Goal: Task Accomplishment & Management: Manage account settings

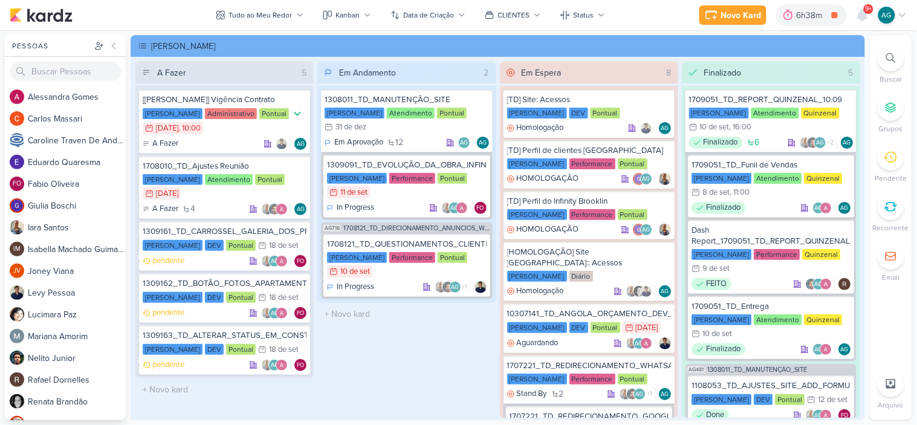
scroll to position [134, 0]
click at [424, 165] on div "1309091_TD_EVOLUÇÃO_DA_OBRA_INFINITY_BROOKLIN" at bounding box center [406, 165] width 159 height 11
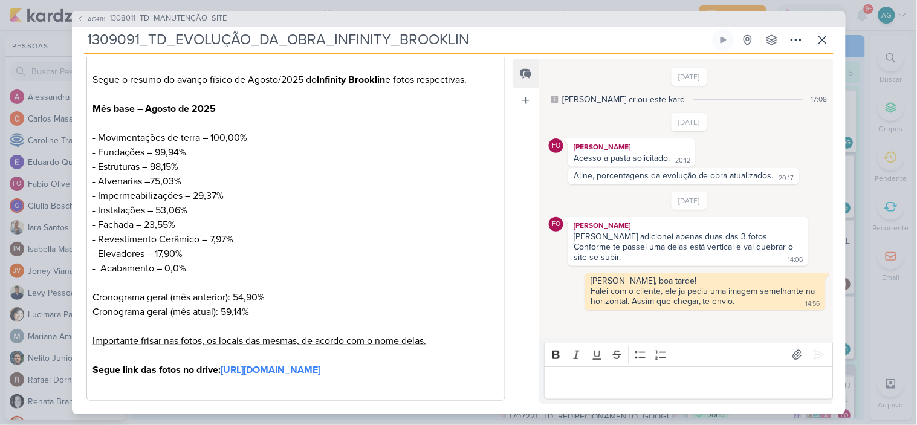
scroll to position [287, 0]
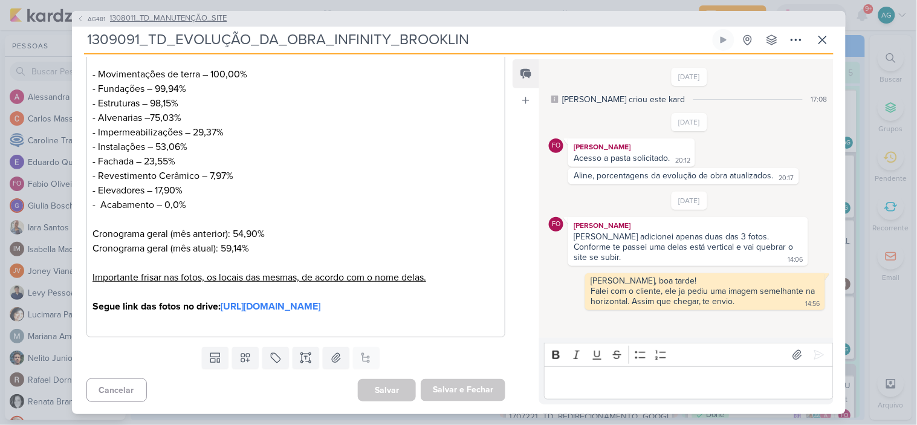
click at [184, 22] on span "1308011_TD_MANUTENÇÃO_SITE" at bounding box center [168, 19] width 117 height 12
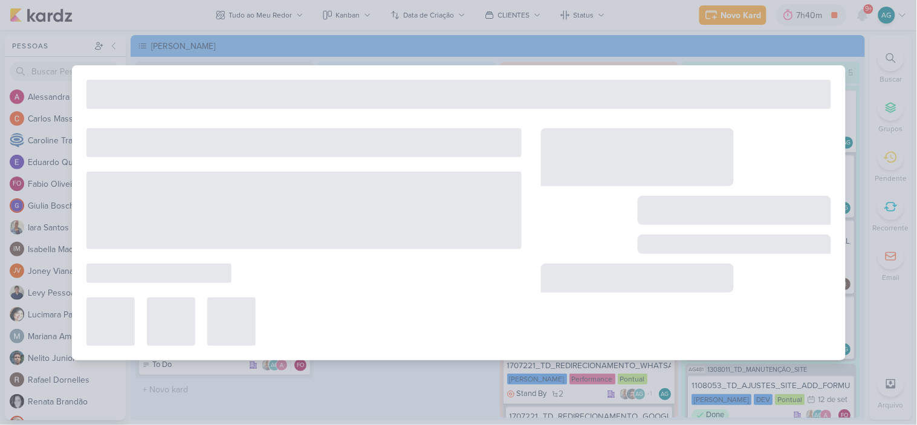
type input "1308011_TD_MANUTENÇÃO_SITE"
type input "31 de dezembro de 2025 às 23:59"
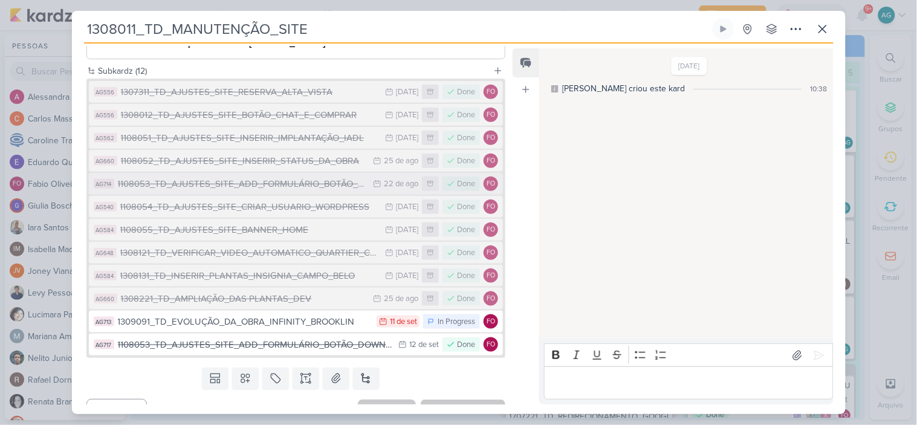
scroll to position [226, 0]
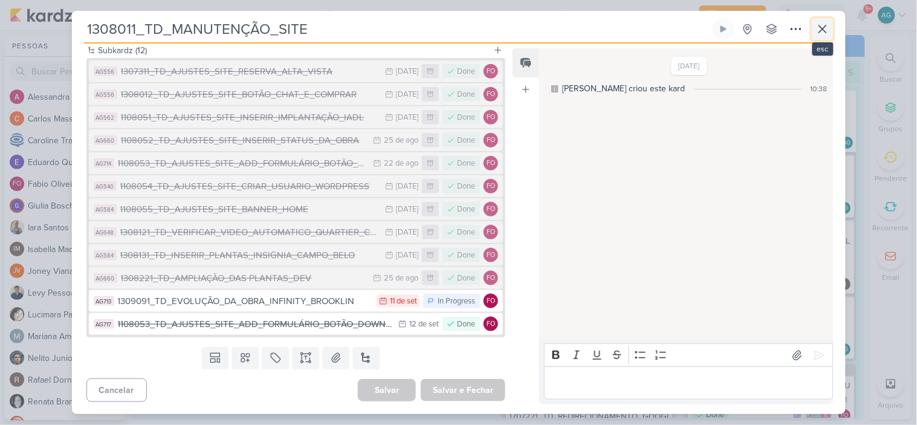
click at [820, 31] on icon at bounding box center [822, 28] width 7 height 7
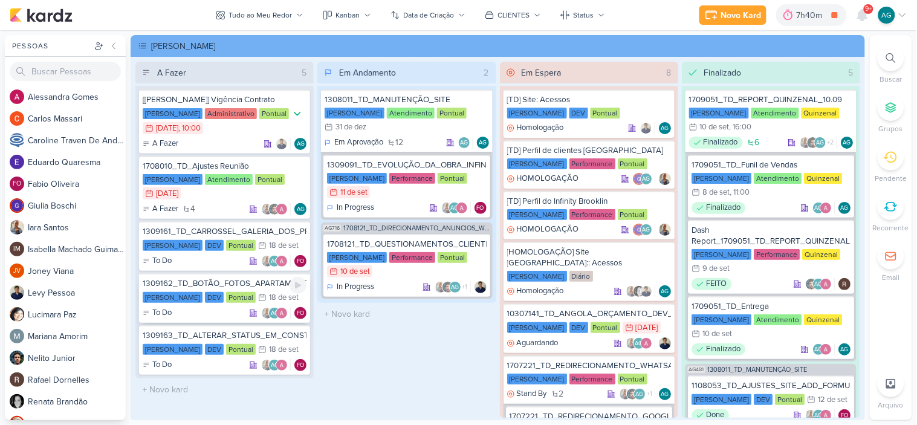
click at [232, 283] on div "1309162_TD_BOTÃO_FOTOS_APARTAMENTO_E_LAZER" at bounding box center [225, 283] width 164 height 11
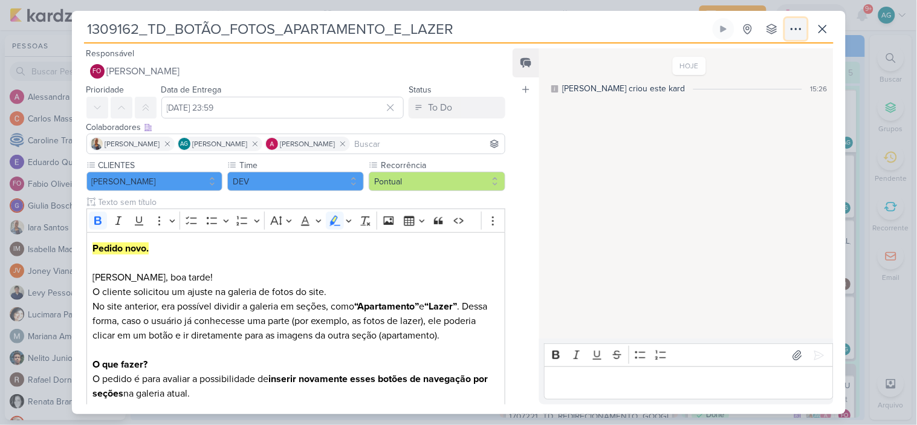
click at [798, 33] on icon at bounding box center [796, 29] width 15 height 15
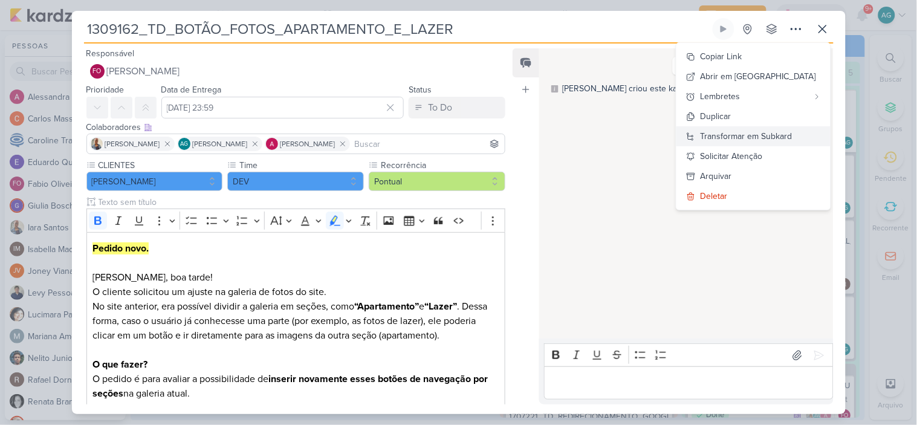
click at [779, 138] on div "Transformar em Subkard" at bounding box center [747, 136] width 92 height 13
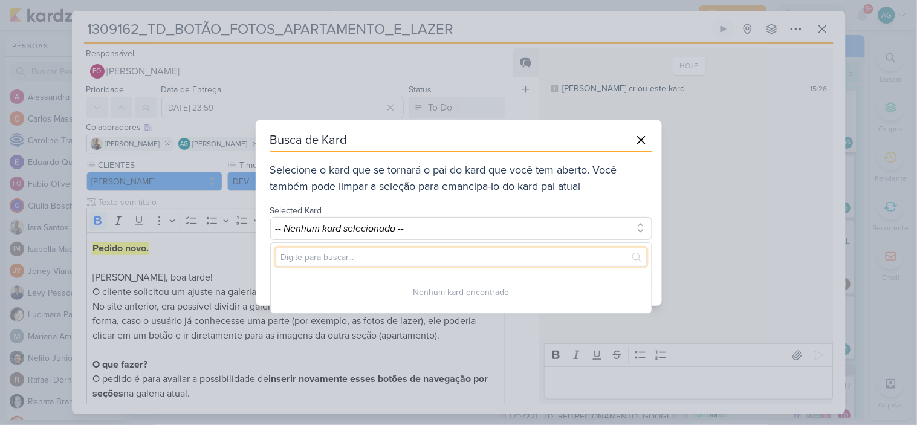
click at [427, 256] on input "text" at bounding box center [461, 257] width 371 height 19
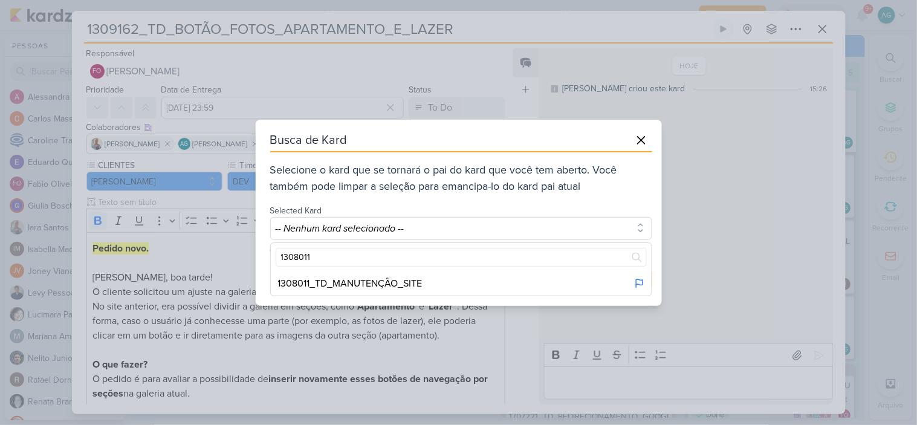
click at [430, 282] on div "1308011_TD_MANUTENÇÃO_SITE" at bounding box center [461, 283] width 381 height 24
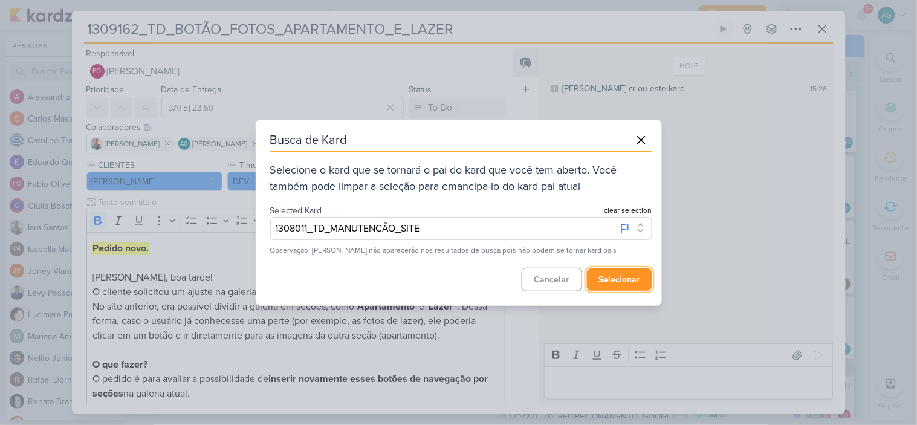
click at [617, 284] on button "selecionar" at bounding box center [619, 279] width 65 height 22
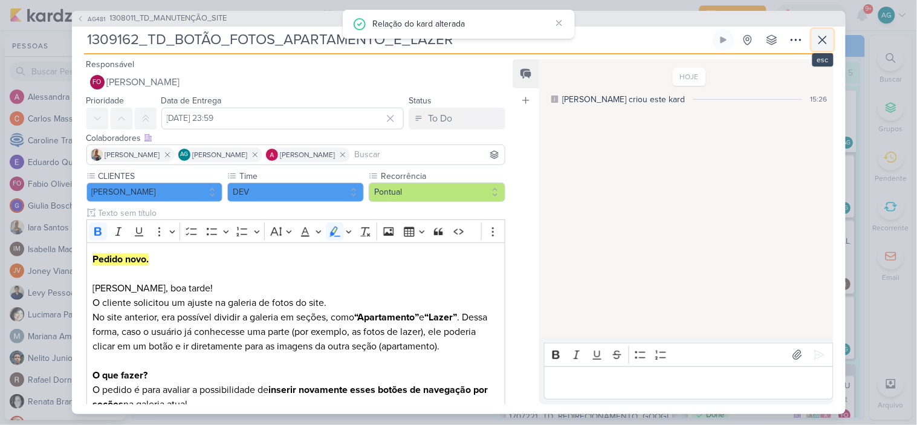
click at [818, 39] on icon at bounding box center [822, 40] width 15 height 15
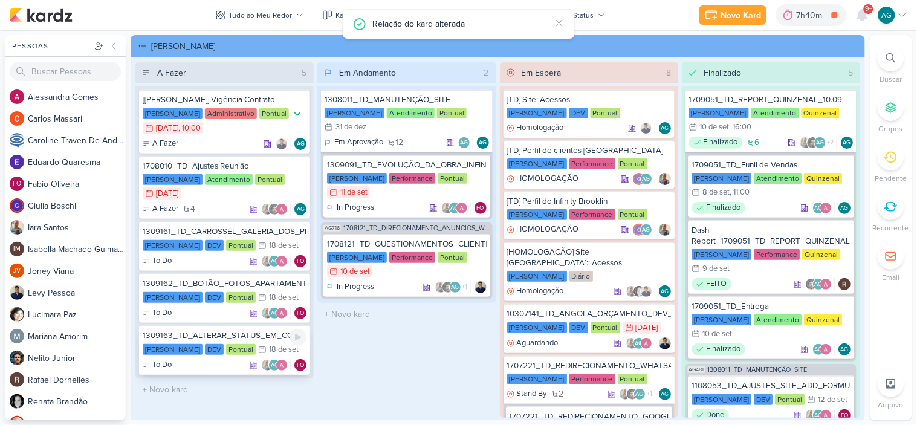
click at [239, 334] on div "1309163_TD_ALTERAR_STATUS_EM_CONSTRUÇÃO_IADL" at bounding box center [225, 335] width 164 height 11
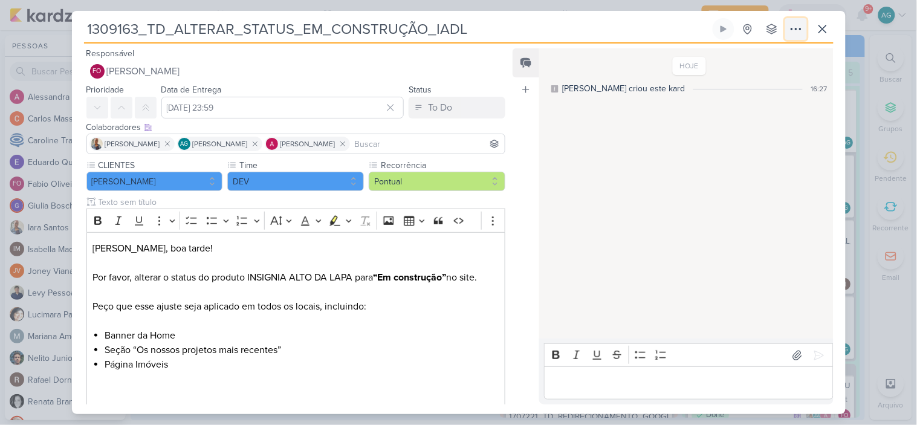
click at [795, 35] on icon at bounding box center [796, 29] width 15 height 15
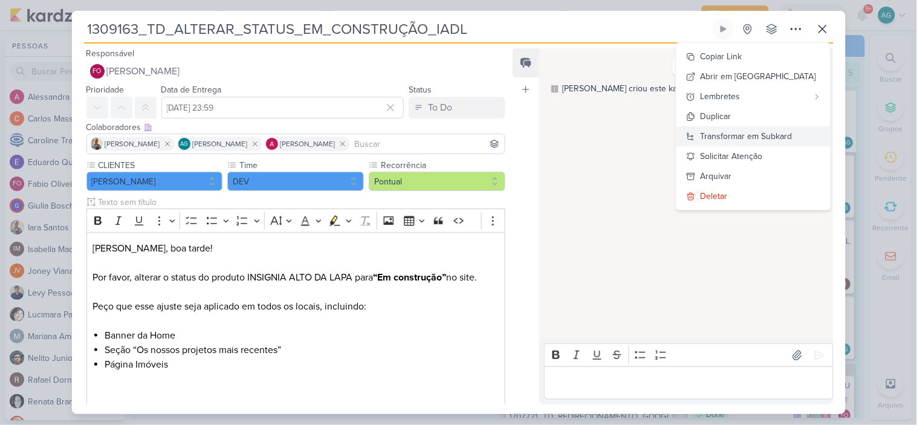
click at [788, 139] on div "Transformar em Subkard" at bounding box center [747, 136] width 92 height 13
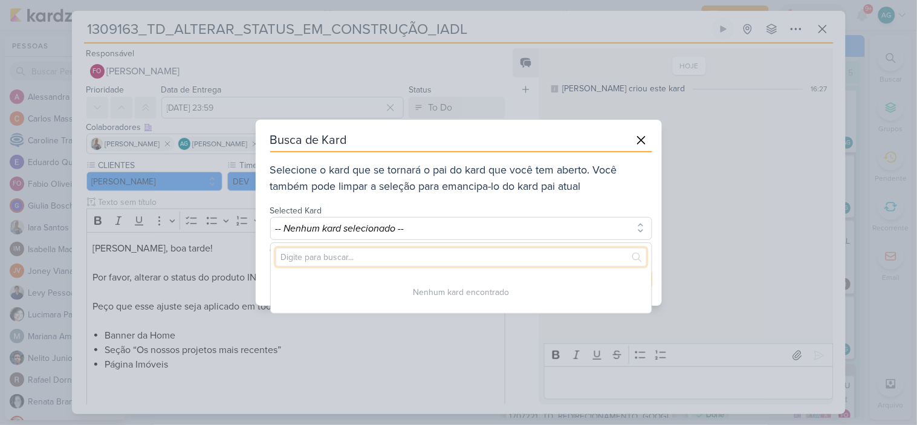
click at [401, 257] on input "text" at bounding box center [461, 257] width 371 height 19
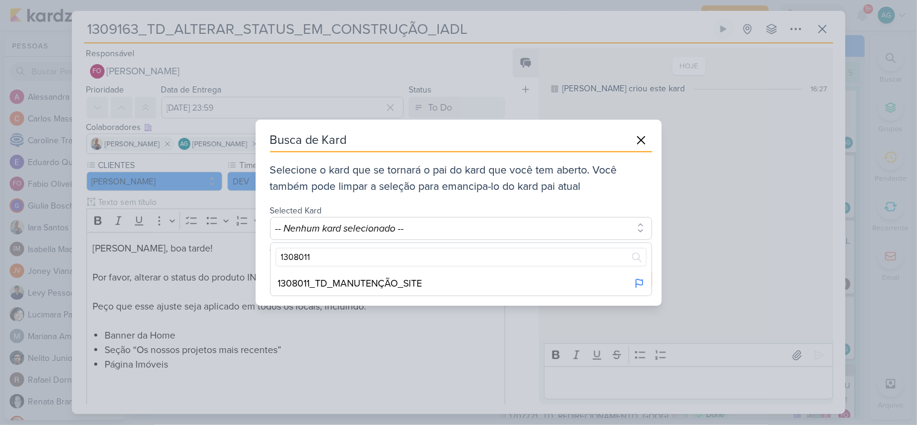
click at [400, 281] on div "1308011_TD_MANUTENÇÃO_SITE" at bounding box center [350, 283] width 144 height 15
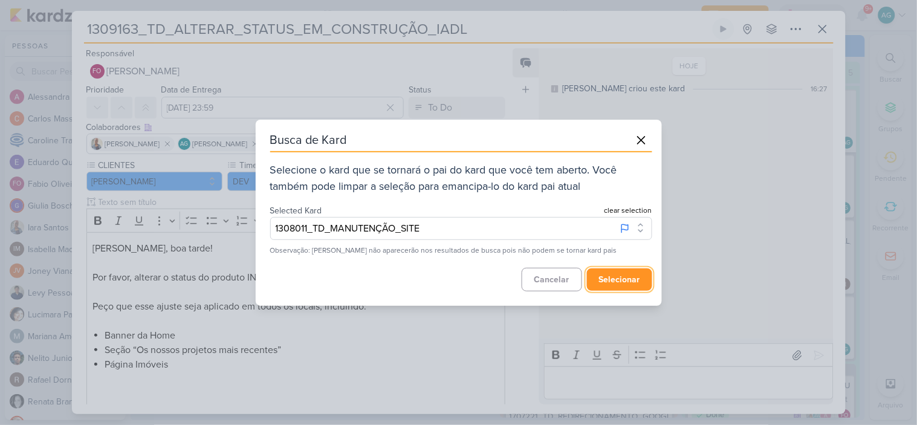
click at [609, 272] on button "selecionar" at bounding box center [619, 279] width 65 height 22
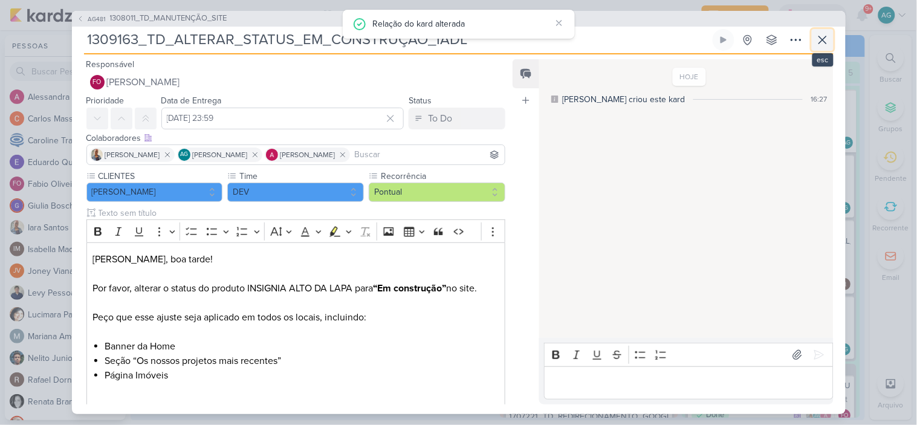
click at [829, 42] on icon at bounding box center [822, 40] width 15 height 15
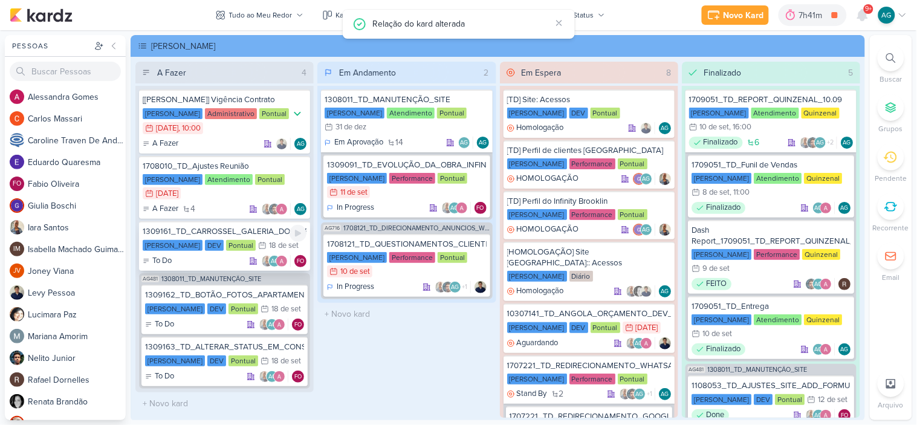
click at [262, 232] on div "1309161_TD_CARROSSEL_GALERIA_DOS_PRODUTOS" at bounding box center [225, 231] width 164 height 11
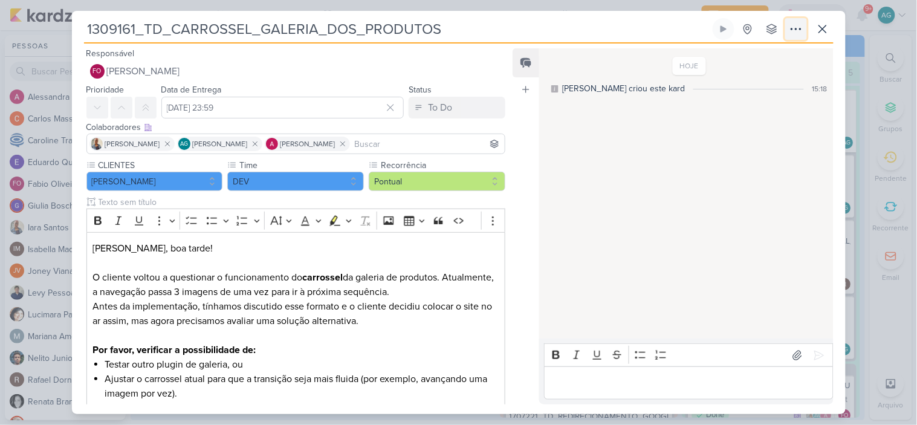
click at [801, 29] on icon at bounding box center [796, 28] width 10 height 1
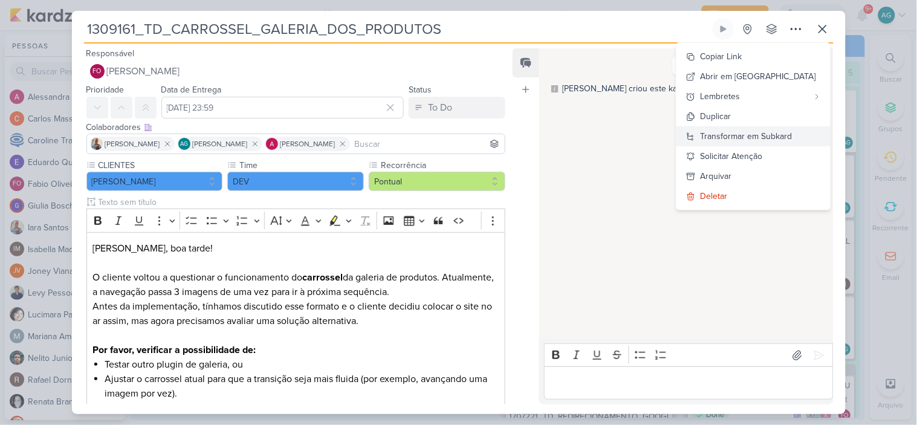
click at [783, 139] on div "Transformar em Subkard" at bounding box center [747, 136] width 92 height 13
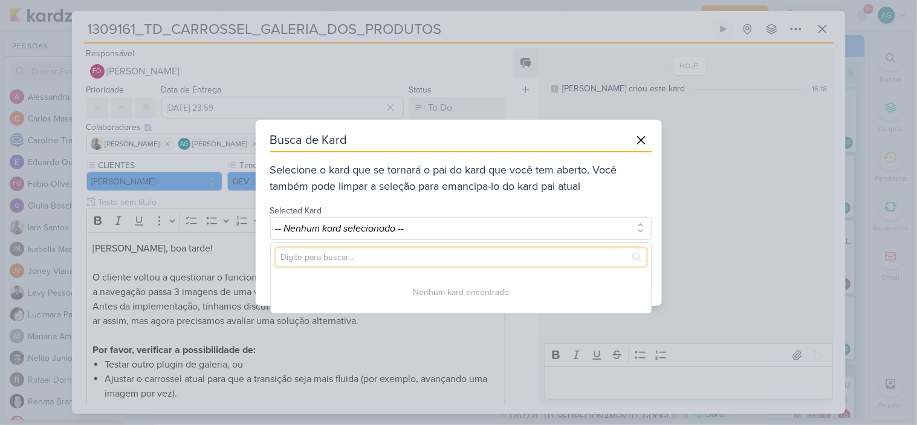
click at [419, 259] on input "text" at bounding box center [461, 257] width 371 height 19
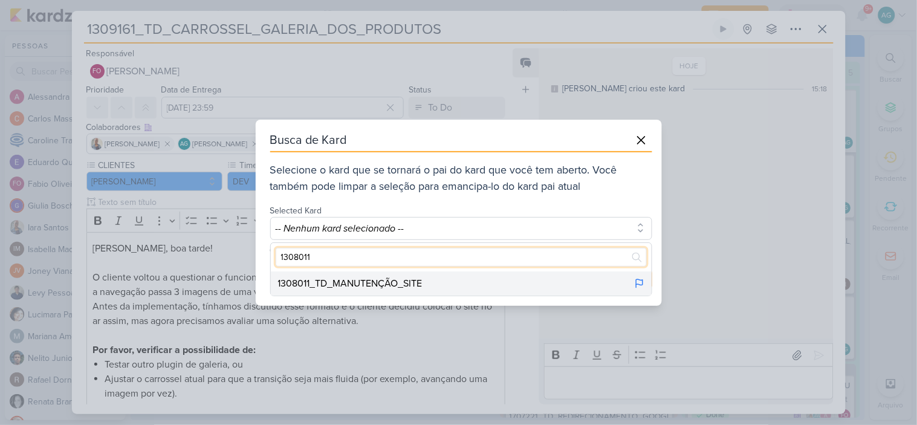
type input "1308011"
click at [431, 279] on div "1308011_TD_MANUTENÇÃO_SITE" at bounding box center [461, 283] width 381 height 24
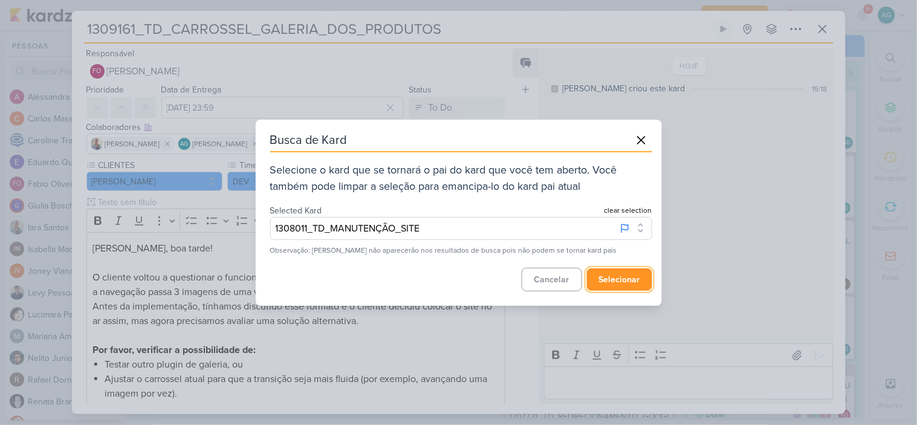
click at [636, 282] on button "selecionar" at bounding box center [619, 279] width 65 height 22
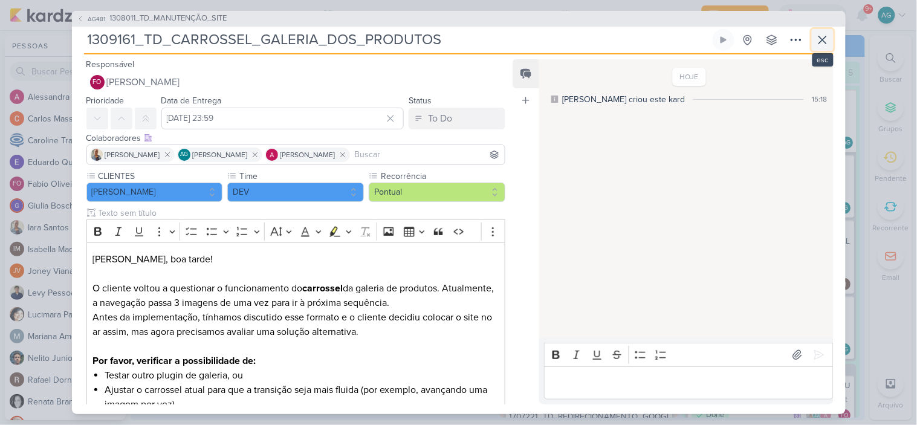
click at [823, 39] on icon at bounding box center [822, 39] width 7 height 7
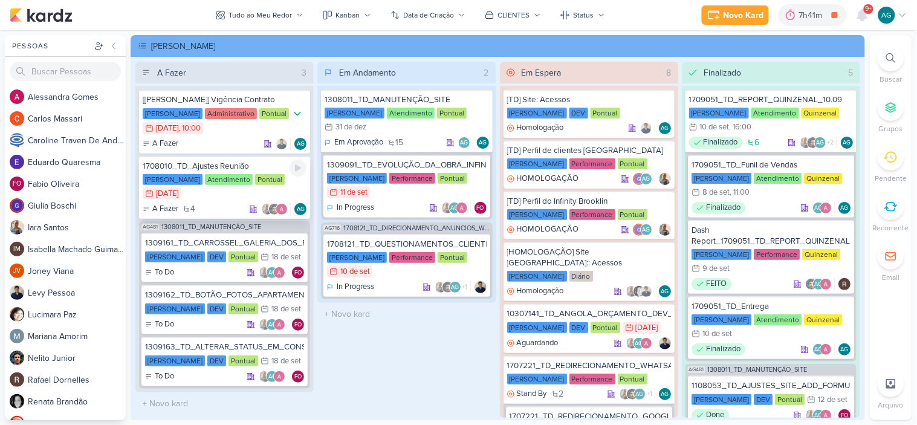
click at [243, 167] on div "1708010_TD_Ajustes Reunião" at bounding box center [225, 166] width 164 height 11
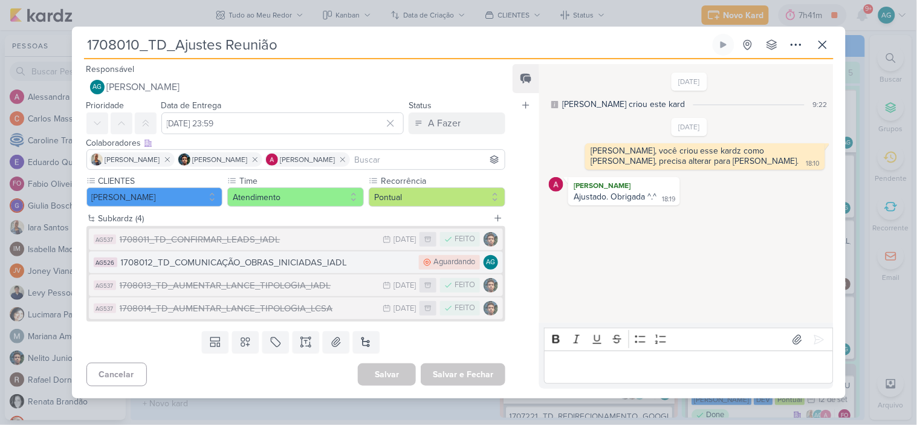
click at [284, 259] on div "1708012_TD_COMUNICAÇÃO_OBRAS_INICIADAS_IADL" at bounding box center [267, 263] width 293 height 14
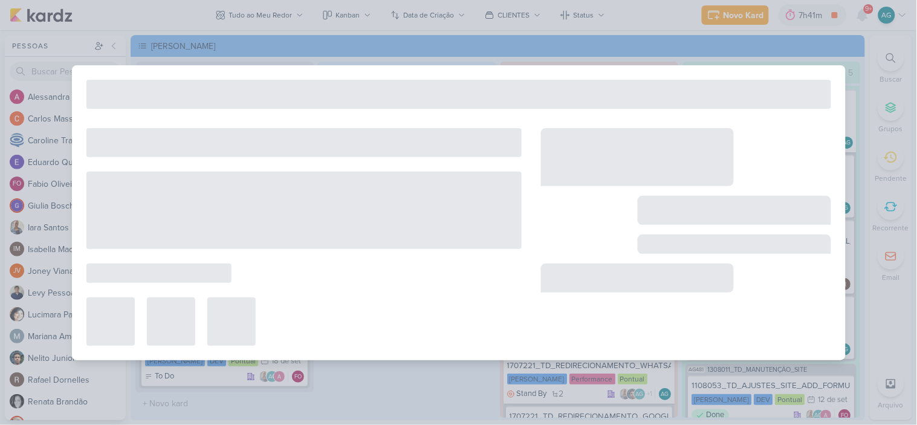
type input "1708012_TD_COMUNICAÇÃO_OBRAS_INICIADAS_IADL"
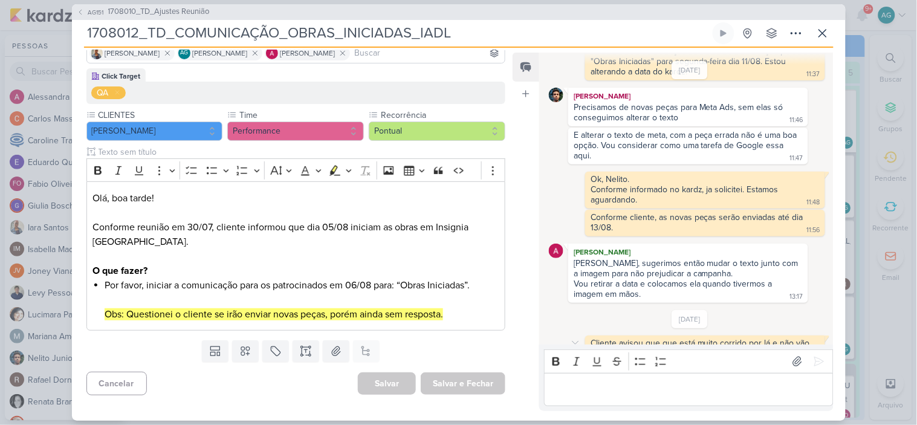
scroll to position [88, 0]
click at [615, 389] on p "Editor editing area: main" at bounding box center [689, 389] width 276 height 15
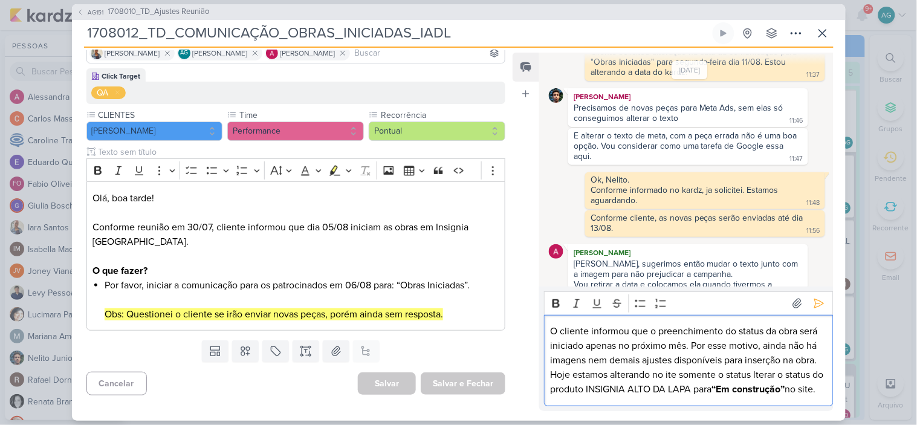
click at [764, 367] on p "Hoje estamos alterando no ite somente o status lterar o status do produto INSIG…" at bounding box center [689, 381] width 276 height 29
click at [669, 377] on p "Hoje estamos alterando no ite somente o status do produto INSIGNIA ALTO DA LAPA…" at bounding box center [689, 381] width 276 height 29
click at [667, 377] on p "Hoje estamos alterando no ite somente o status do produto INSIGNIA ALTO DA LAPA…" at bounding box center [689, 381] width 276 height 29
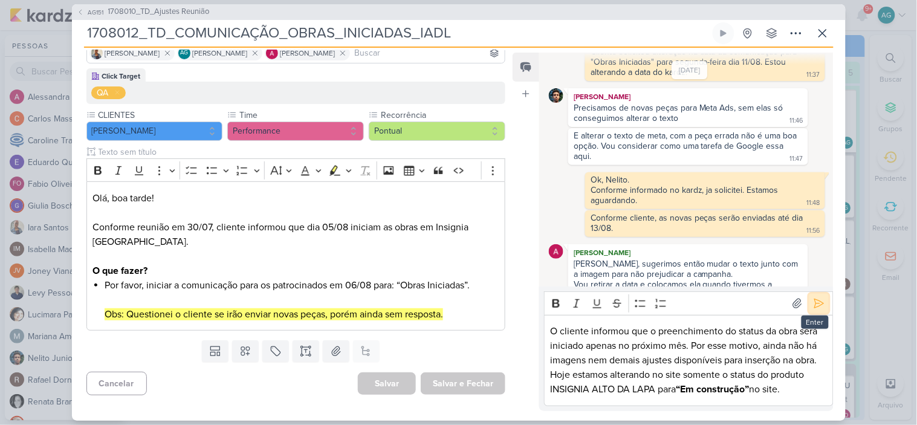
click at [818, 305] on icon at bounding box center [819, 303] width 12 height 12
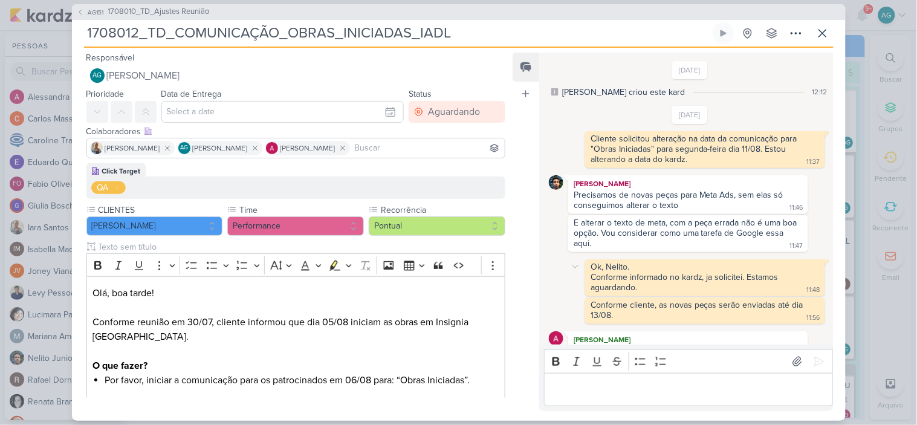
scroll to position [202, 0]
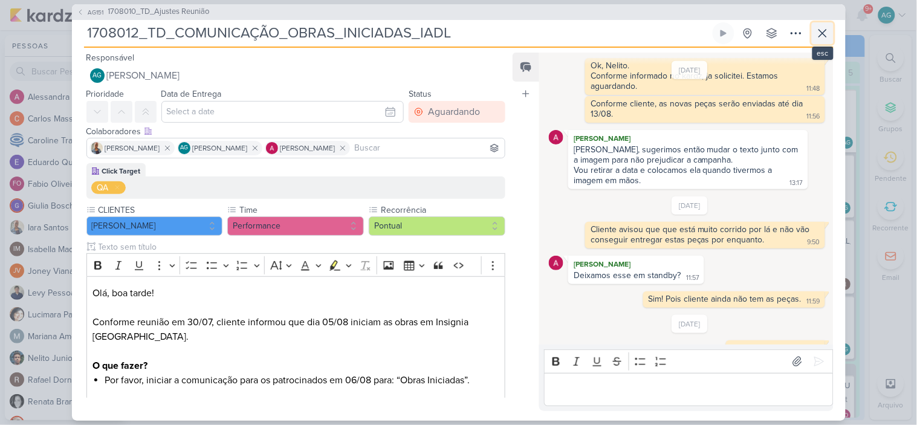
click at [824, 35] on icon at bounding box center [822, 33] width 7 height 7
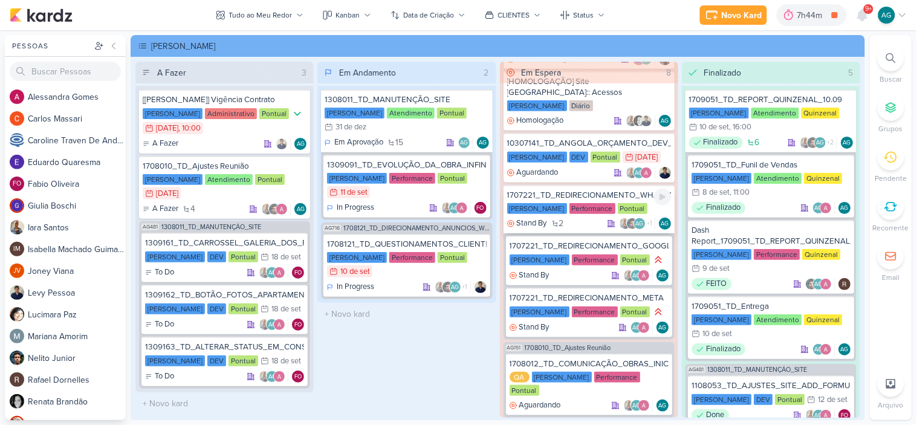
scroll to position [201, 0]
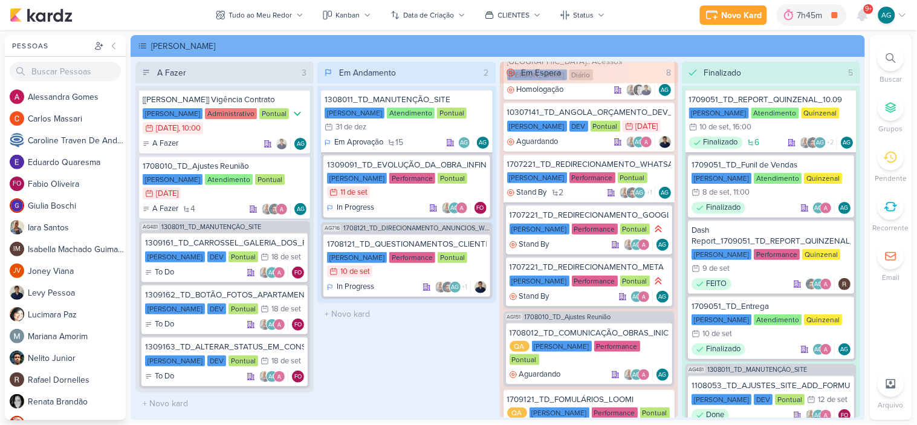
click at [905, 15] on icon at bounding box center [903, 15] width 10 height 10
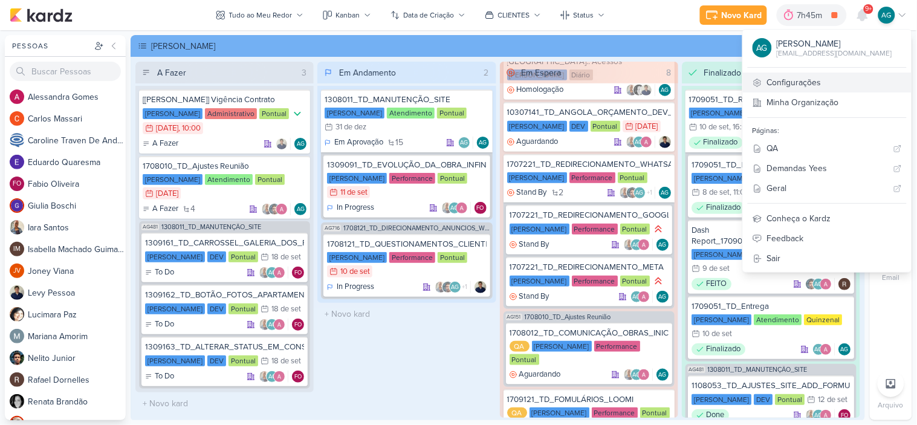
click at [858, 79] on link "Configurações" at bounding box center [827, 83] width 169 height 20
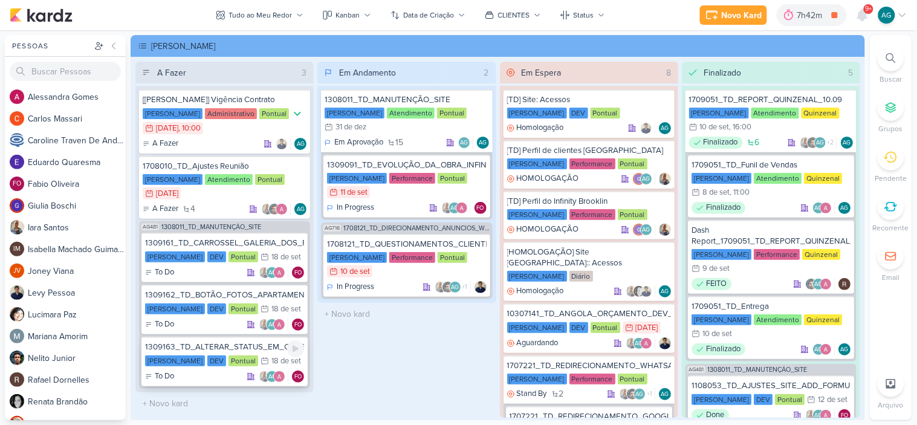
click at [246, 348] on div "1309163_TD_ALTERAR_STATUS_EM_CONSTRUÇÃO_IADL" at bounding box center [224, 347] width 159 height 11
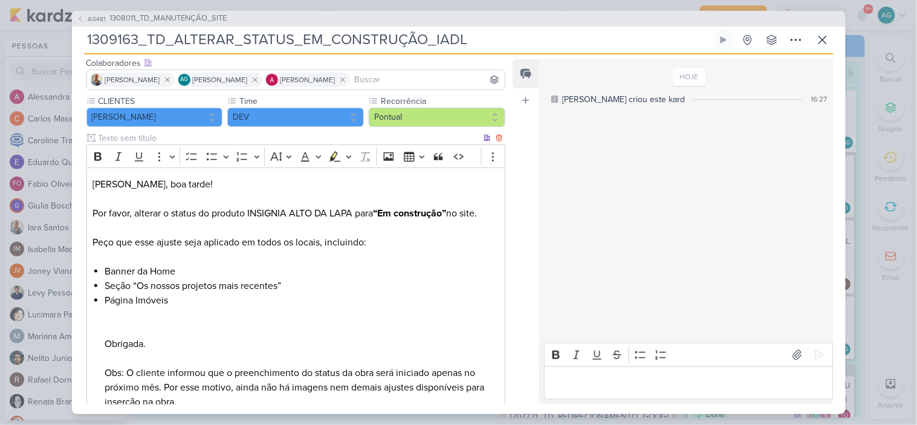
scroll to position [156, 0]
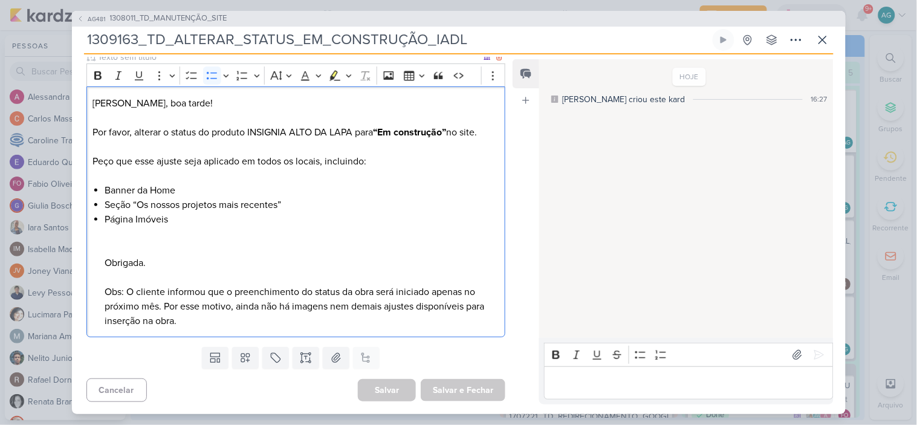
click at [187, 316] on li "Página Imóveis Obrigada. Obs: O cliente informou que o preenchimento do status …" at bounding box center [302, 270] width 394 height 116
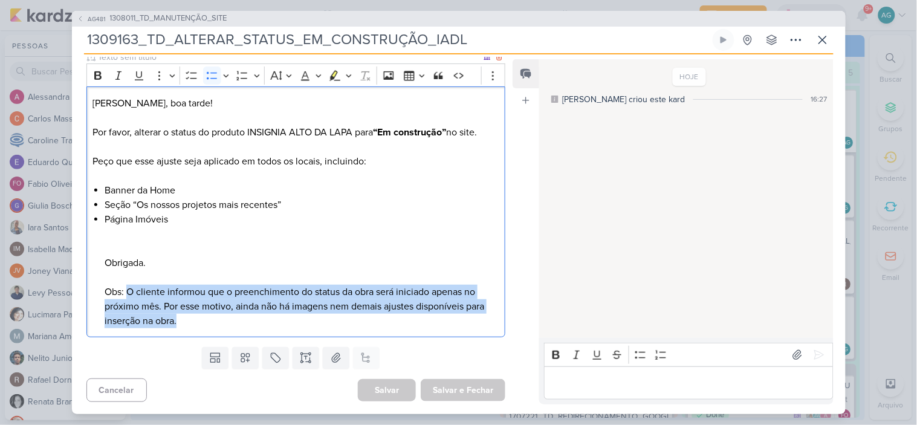
drag, startPoint x: 128, startPoint y: 290, endPoint x: 225, endPoint y: 314, distance: 100.9
click at [225, 314] on li "Página Imóveis Obrigada. Obs: O cliente informou que o preenchimento do status …" at bounding box center [302, 270] width 394 height 116
copy li "O cliente informou que o preenchimento do status da obra será iniciado apenas n…"
drag, startPoint x: 140, startPoint y: 130, endPoint x: 488, endPoint y: 131, distance: 348.8
click at [488, 131] on p "Por favor, alterar o status do produto INSIGNIA ALTO DA LAPA para “Em construçã…" at bounding box center [295, 154] width 406 height 58
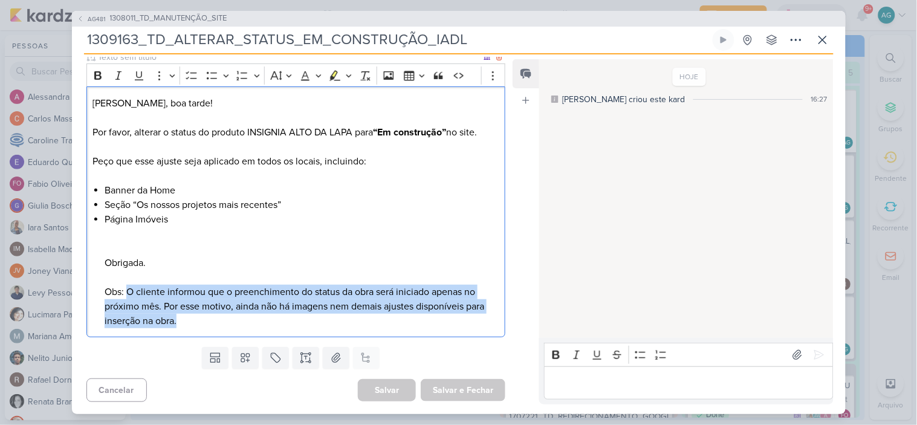
copy p "lterar o status do produto INSIGNIA ALTO DA LAPA para “Em construção” no site."
click at [821, 39] on icon at bounding box center [822, 39] width 7 height 7
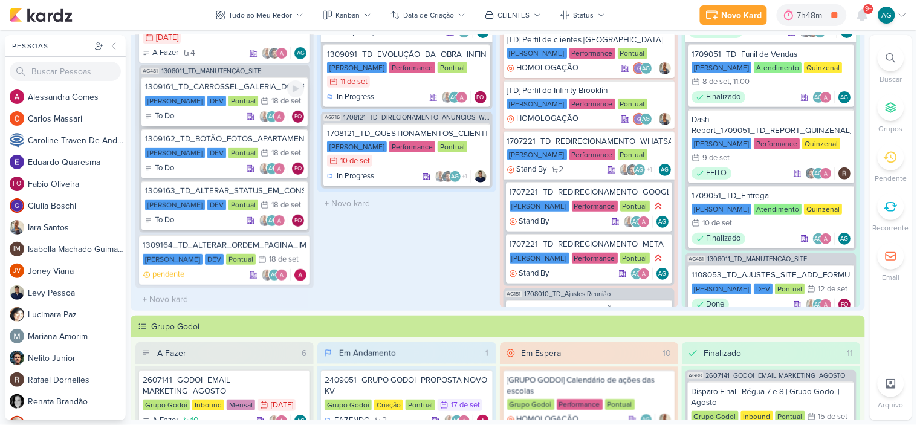
scroll to position [134, 0]
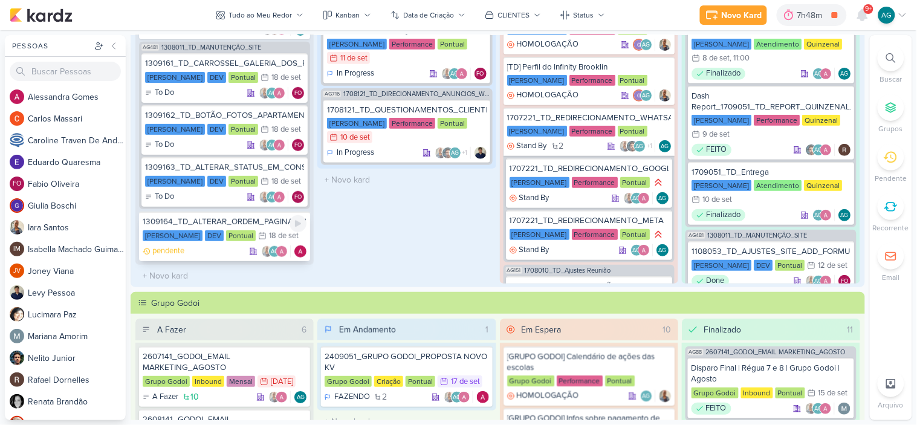
click at [228, 218] on div "1309164_TD_ALTERAR_ORDEM_PAGINA_IMOVEIS" at bounding box center [225, 221] width 164 height 11
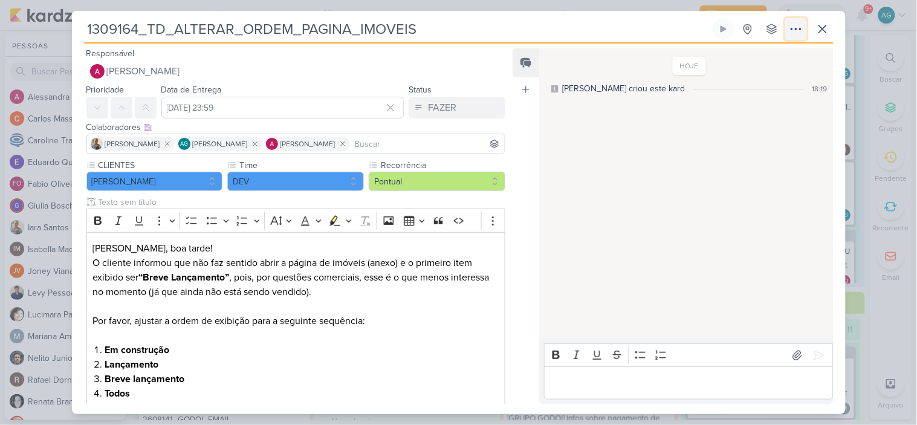
click at [795, 33] on icon at bounding box center [796, 29] width 15 height 15
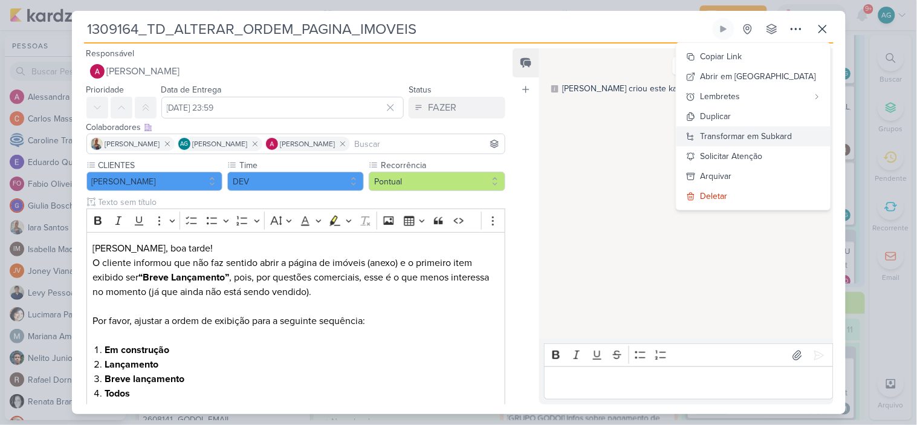
click at [783, 132] on div "Transformar em Subkard" at bounding box center [747, 136] width 92 height 13
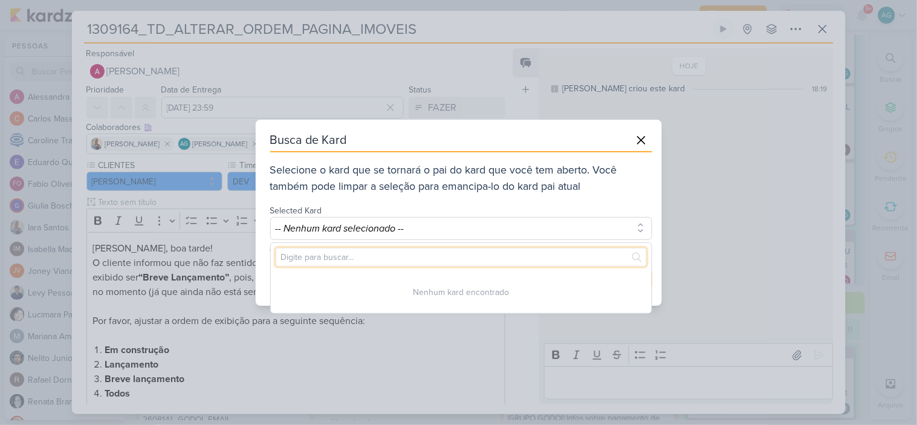
click at [448, 254] on input "text" at bounding box center [461, 257] width 371 height 19
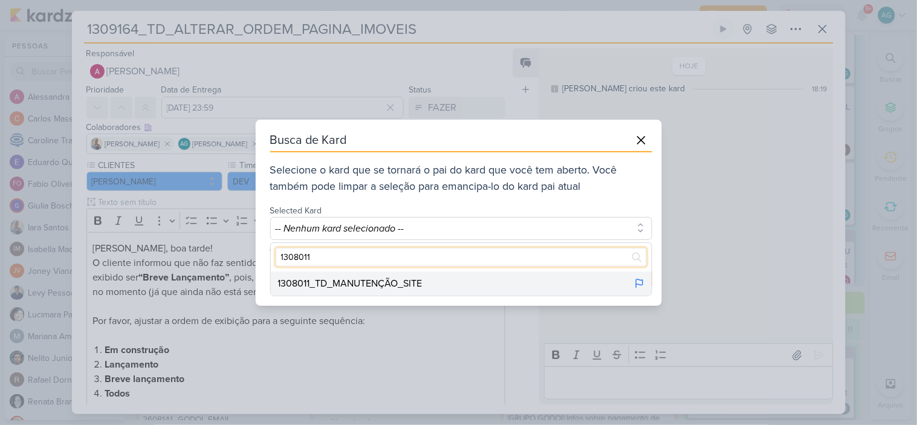
type input "1308011"
click at [456, 281] on div "1308011_TD_MANUTENÇÃO_SITE" at bounding box center [461, 283] width 381 height 24
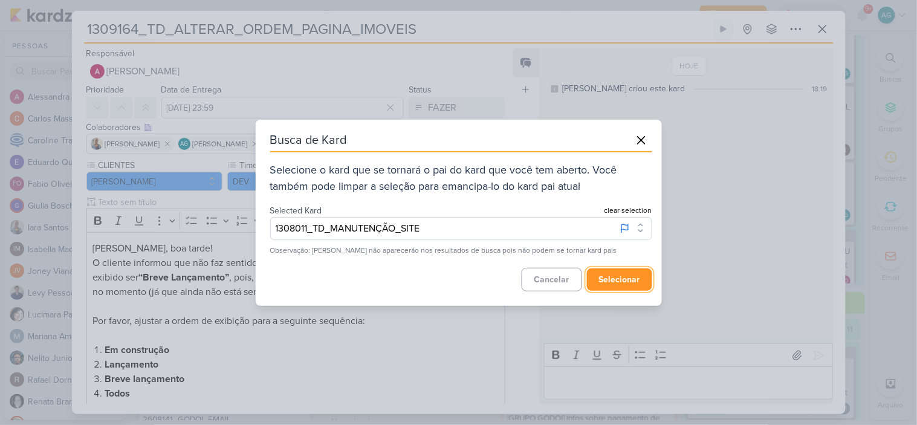
click at [626, 282] on button "selecionar" at bounding box center [619, 279] width 65 height 22
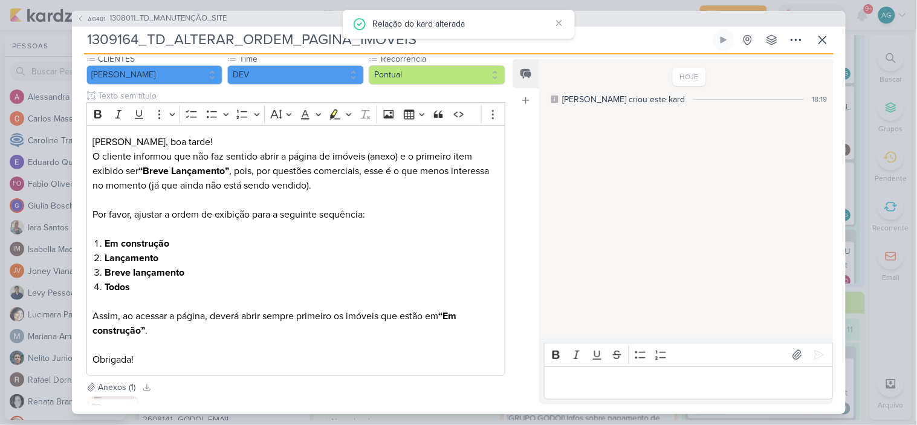
scroll to position [0, 0]
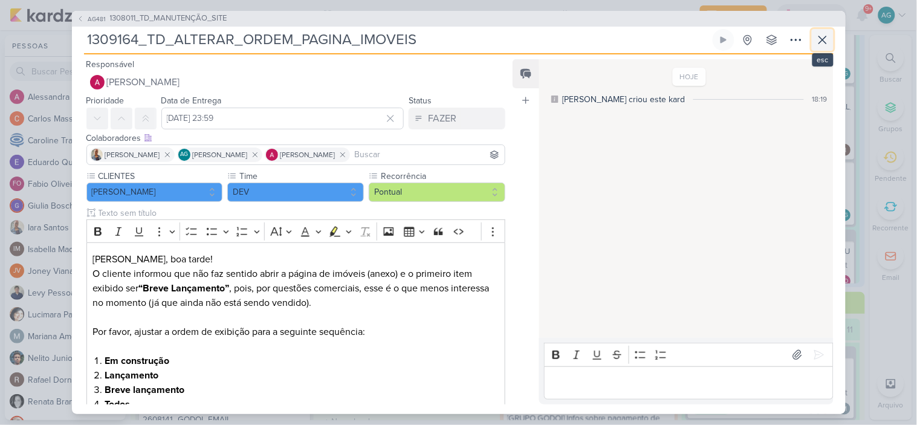
click at [827, 37] on icon at bounding box center [822, 40] width 15 height 15
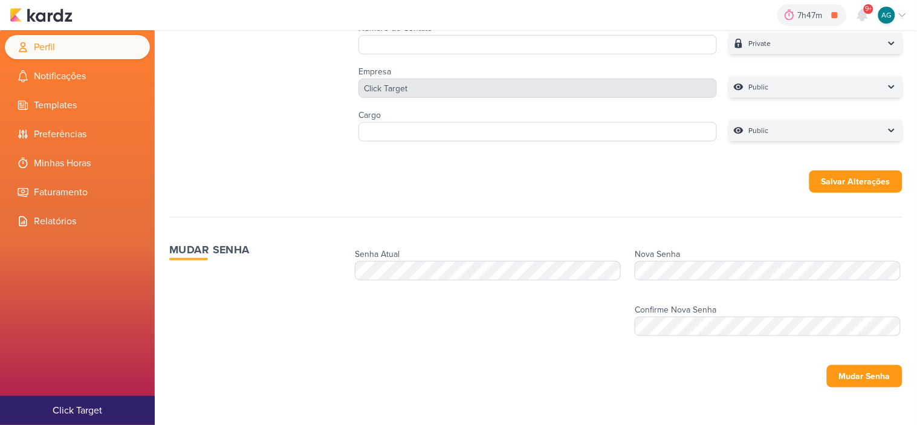
scroll to position [238, 0]
click at [68, 71] on li "Notificações" at bounding box center [77, 76] width 145 height 24
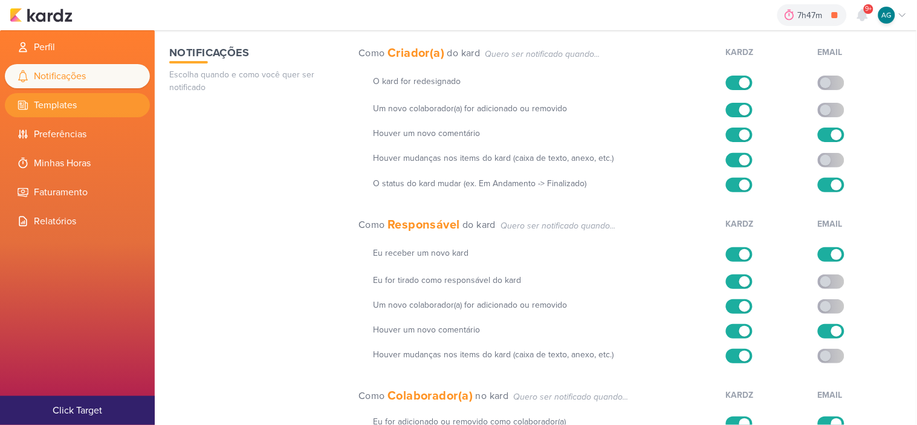
click at [77, 100] on li "Templates" at bounding box center [77, 105] width 145 height 24
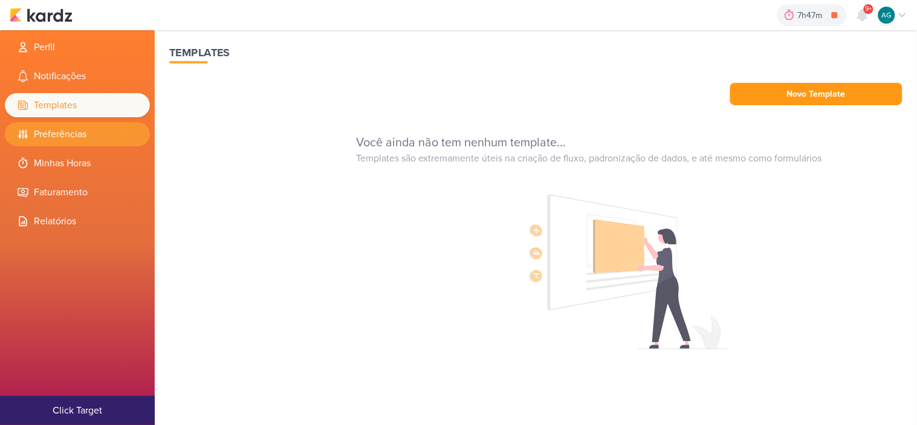
click at [76, 133] on li "Preferências" at bounding box center [77, 134] width 145 height 24
select select "pt-BR"
select select "America/Sao_Paulo"
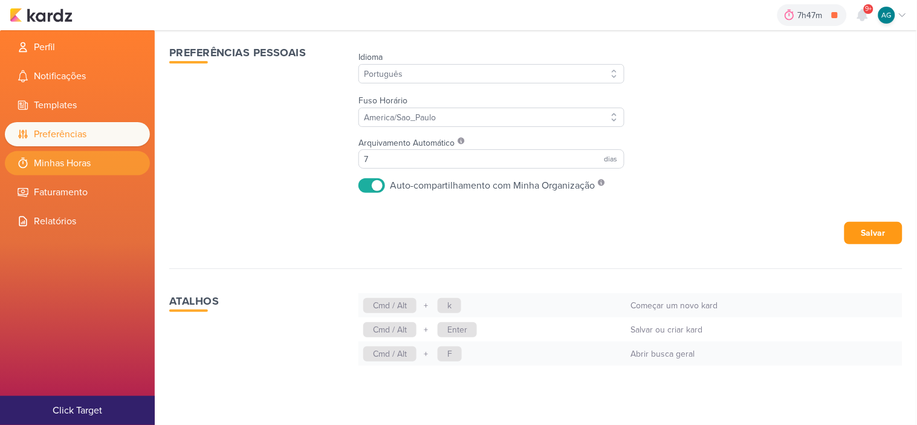
click at [73, 166] on li "Minhas Horas" at bounding box center [77, 163] width 145 height 24
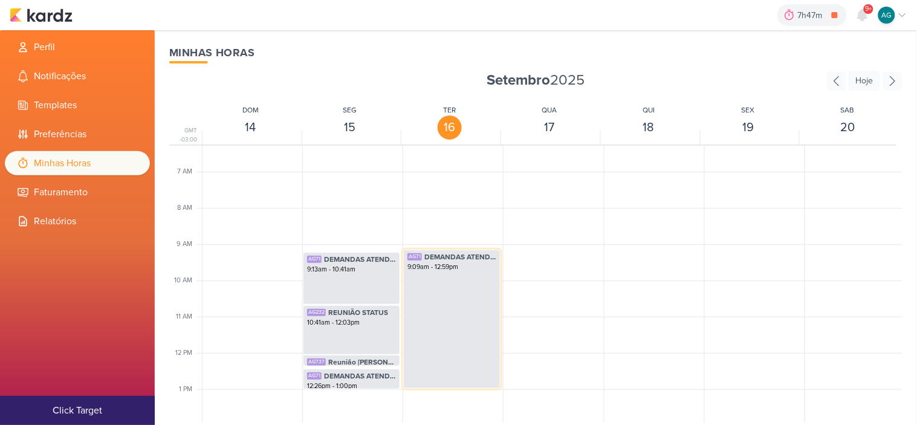
scroll to position [218, 0]
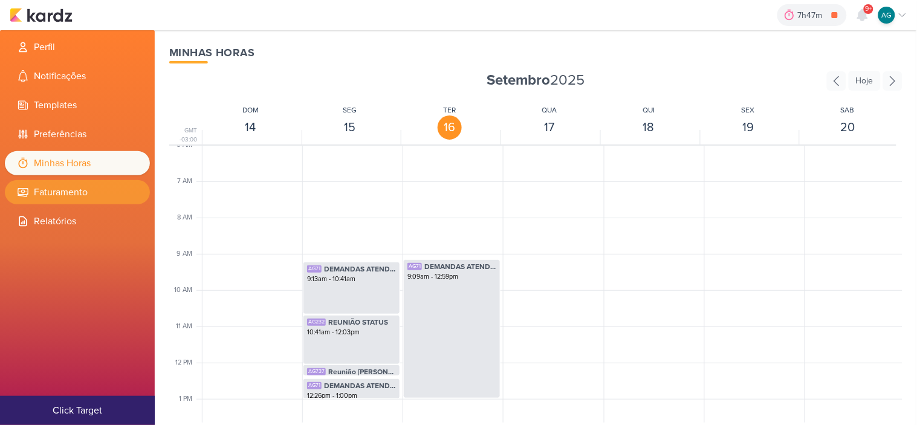
click at [76, 191] on li "Faturamento" at bounding box center [77, 192] width 145 height 24
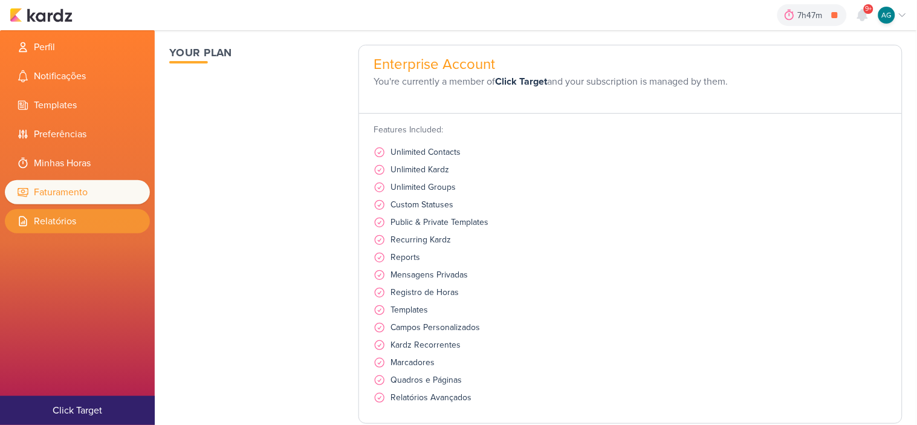
click at [75, 216] on li "Relatórios" at bounding box center [77, 221] width 145 height 24
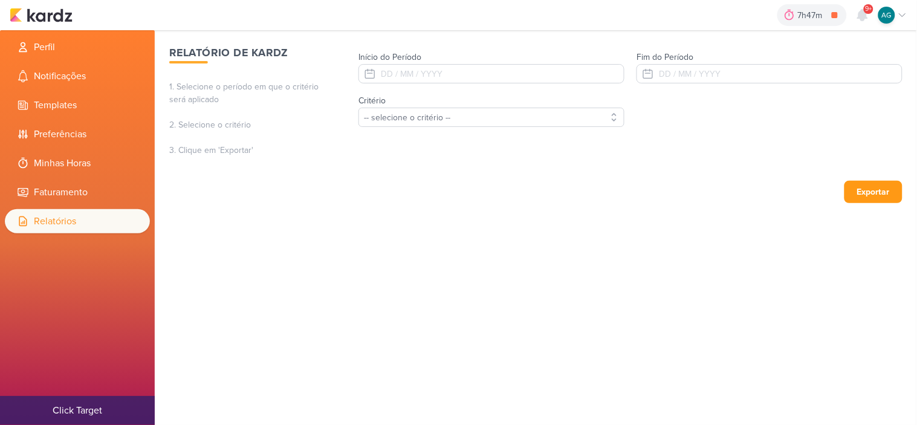
click at [91, 410] on button "Click Target" at bounding box center [77, 410] width 155 height 29
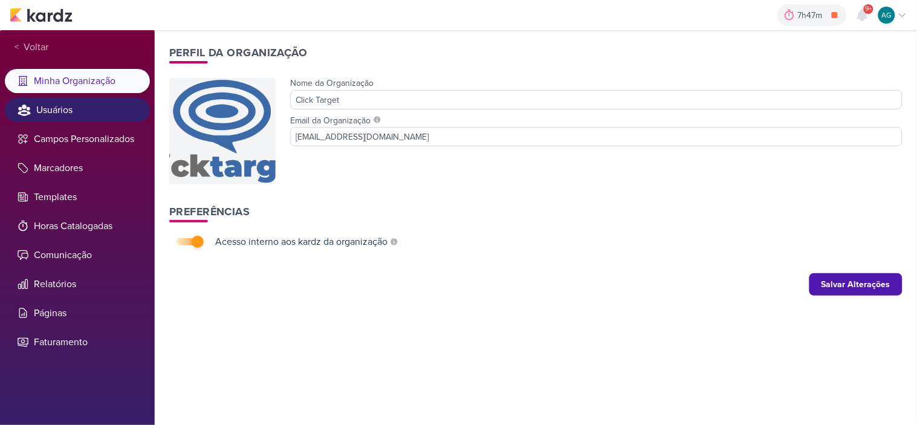
click at [91, 106] on li "Usuários" at bounding box center [77, 110] width 145 height 24
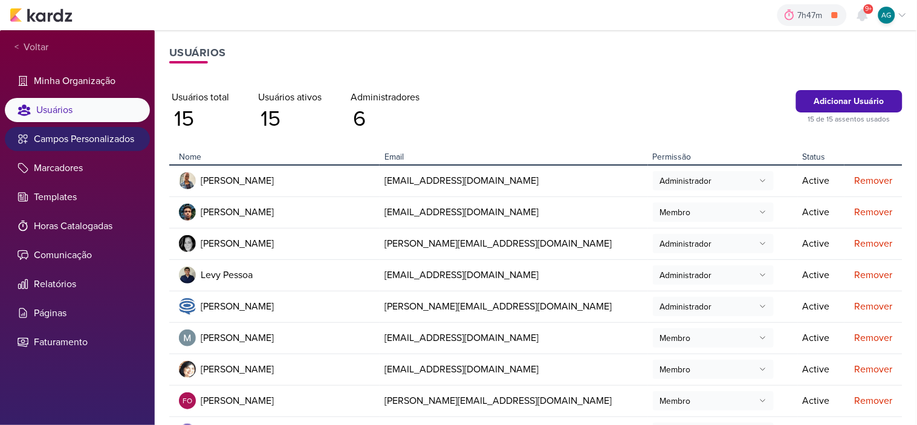
click at [94, 137] on li "Campos Personalizados" at bounding box center [77, 139] width 145 height 24
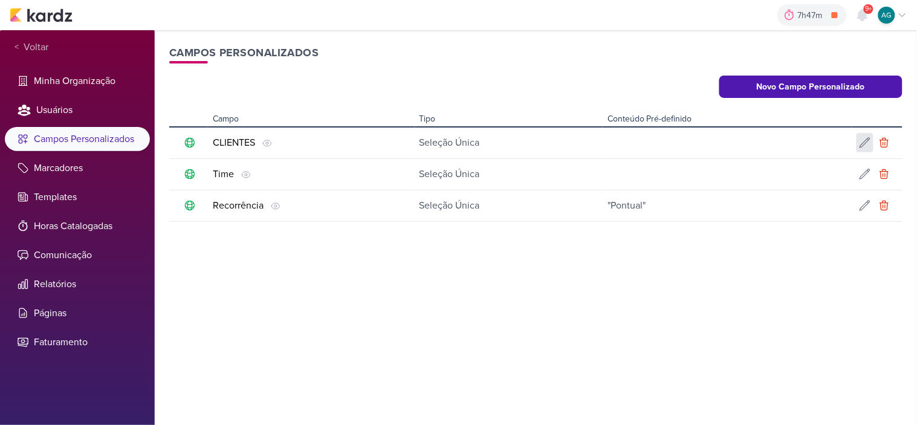
click at [864, 140] on icon at bounding box center [865, 143] width 12 height 12
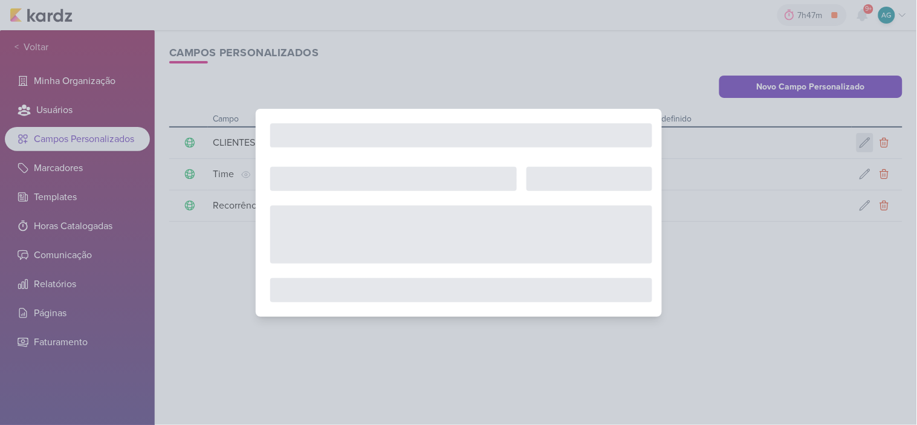
type input "CLIENTES"
select select "single-select"
select select "1"
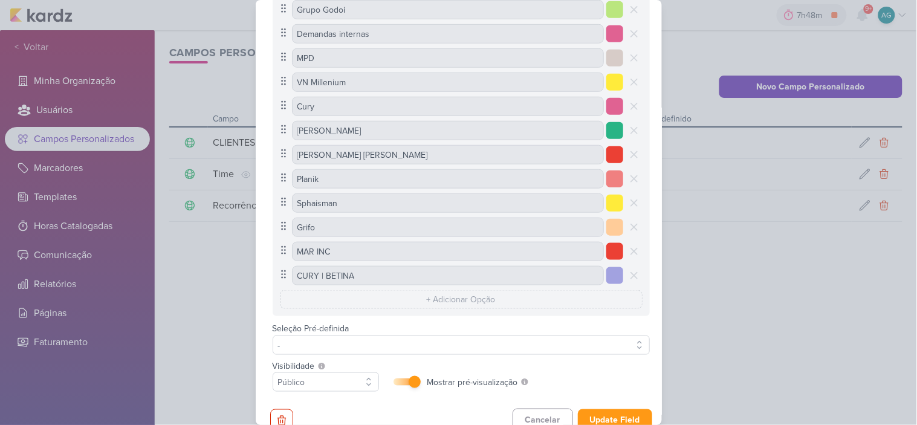
scroll to position [201, 0]
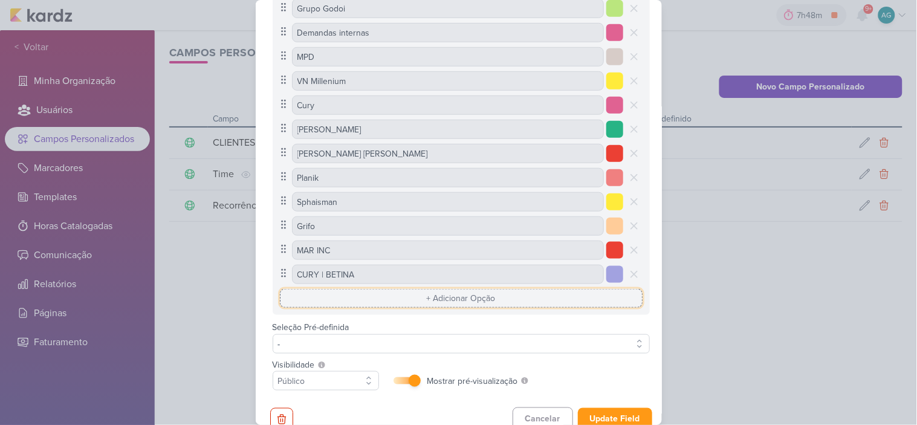
click at [496, 298] on input "text" at bounding box center [461, 298] width 363 height 19
type input "[PERSON_NAME] - [GEOGRAPHIC_DATA]"
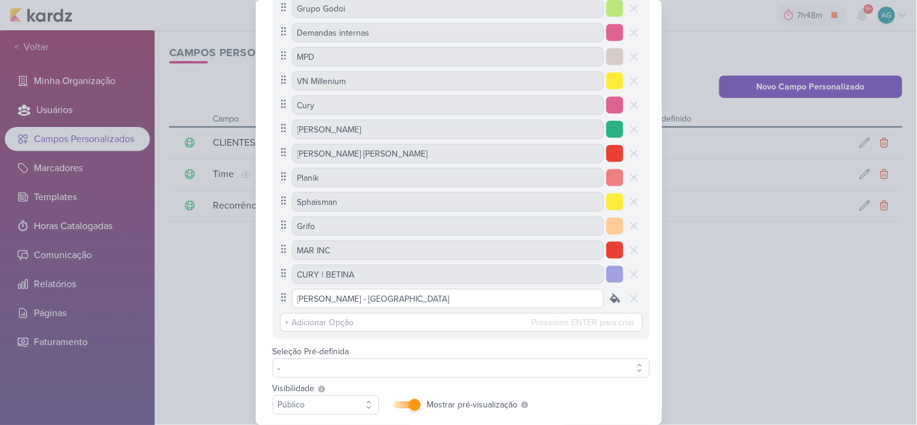
click at [609, 303] on icon at bounding box center [615, 299] width 12 height 12
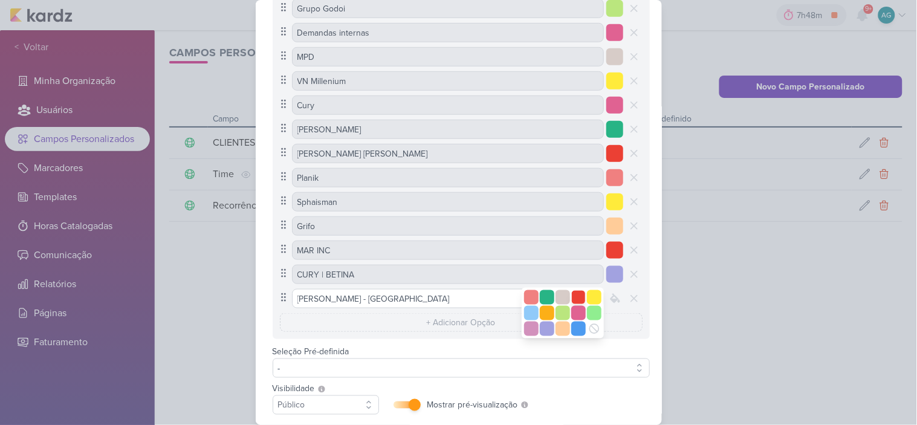
click at [577, 297] on div at bounding box center [578, 297] width 15 height 15
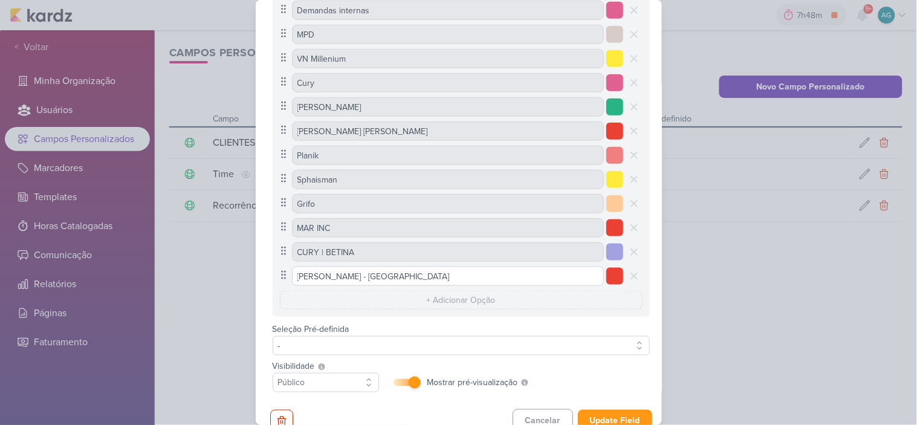
scroll to position [245, 0]
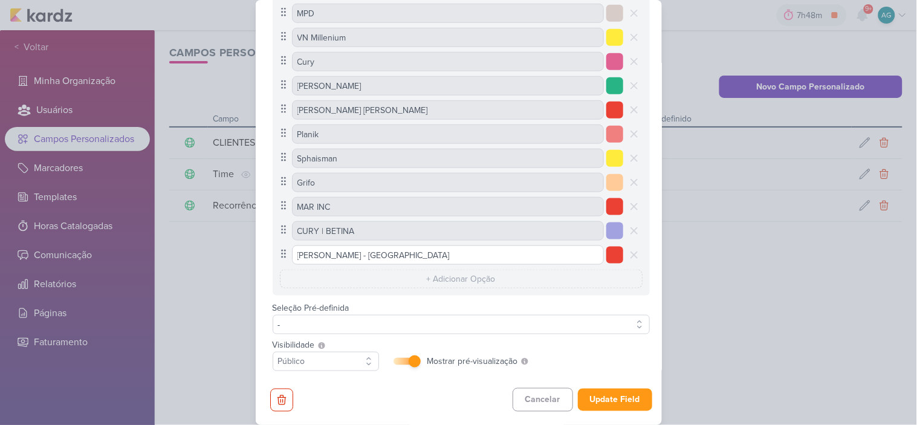
click at [615, 257] on div at bounding box center [614, 255] width 17 height 17
click at [557, 280] on div at bounding box center [562, 285] width 15 height 15
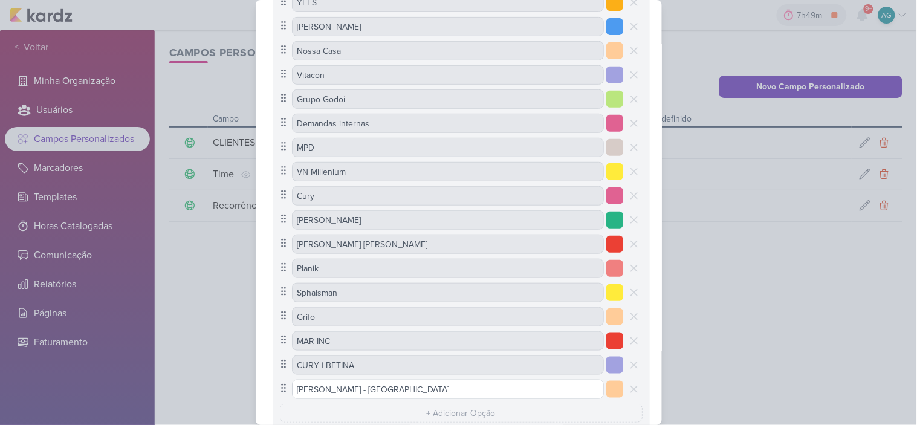
scroll to position [178, 0]
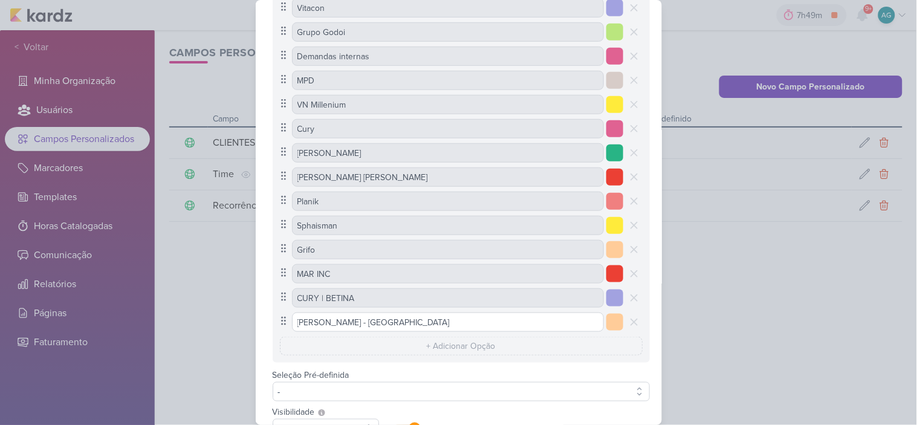
click at [613, 324] on div at bounding box center [614, 322] width 17 height 17
click at [545, 335] on div at bounding box center [547, 336] width 15 height 15
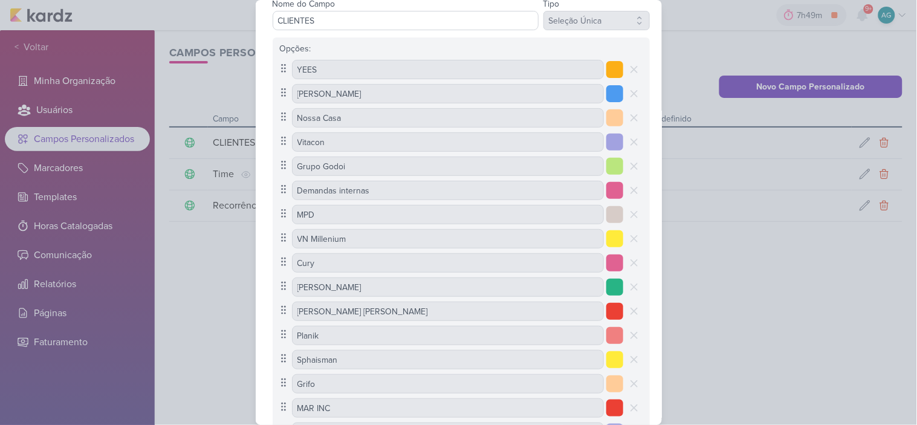
scroll to position [245, 0]
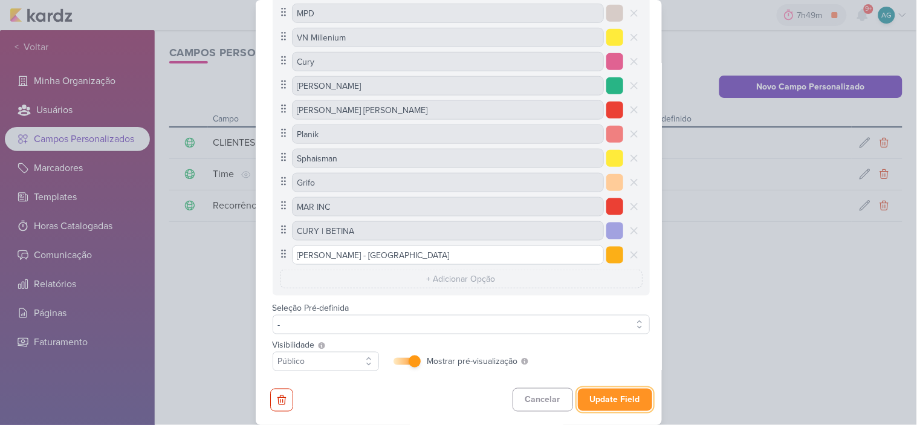
click at [619, 400] on button "Update Field" at bounding box center [615, 400] width 74 height 22
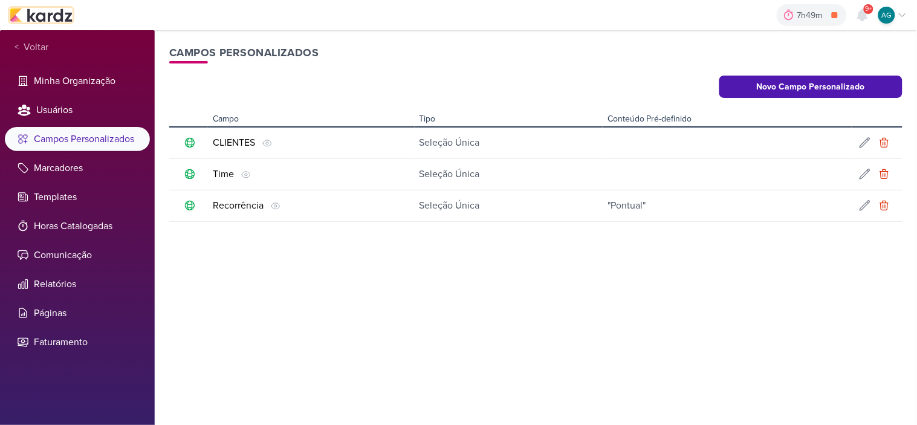
click at [62, 17] on img at bounding box center [41, 15] width 63 height 15
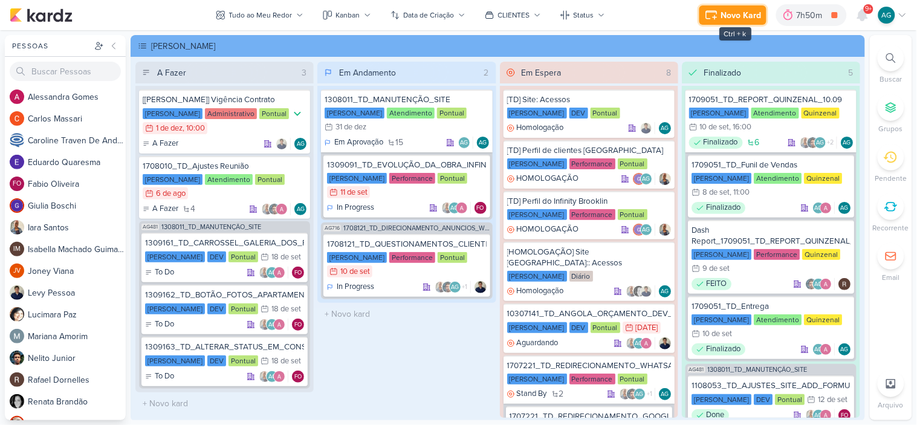
click at [742, 10] on div "Novo Kard" at bounding box center [741, 15] width 40 height 13
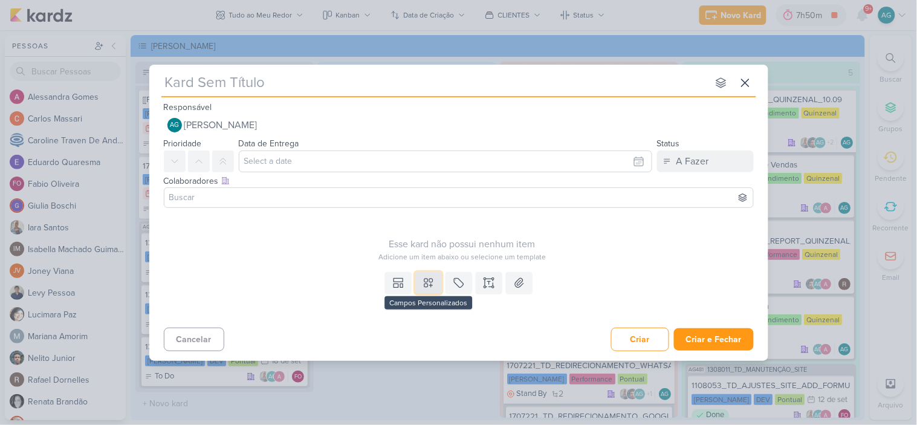
click at [430, 279] on icon at bounding box center [428, 283] width 8 height 8
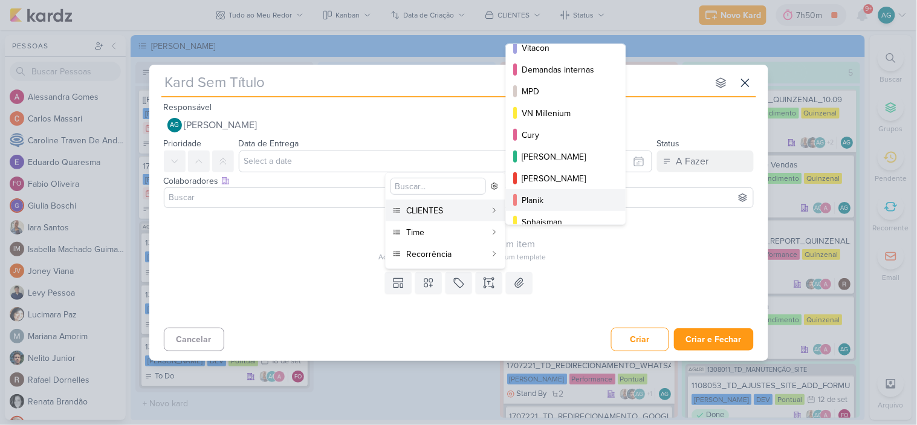
scroll to position [196, 0]
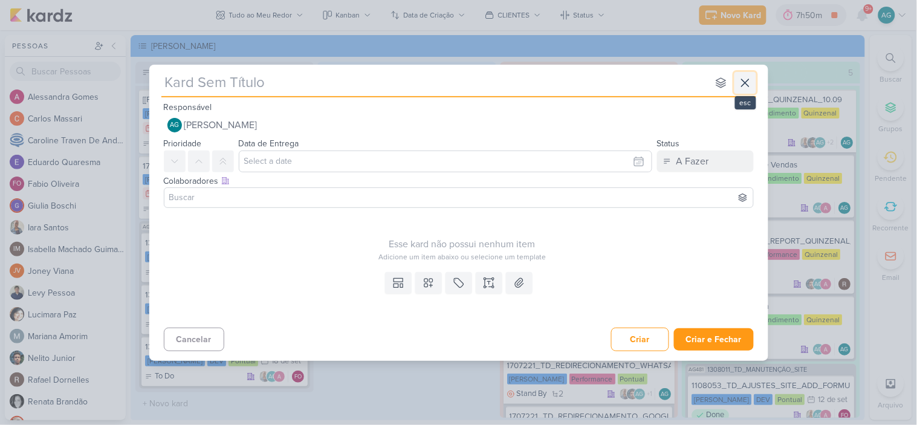
click at [748, 85] on icon at bounding box center [745, 83] width 15 height 15
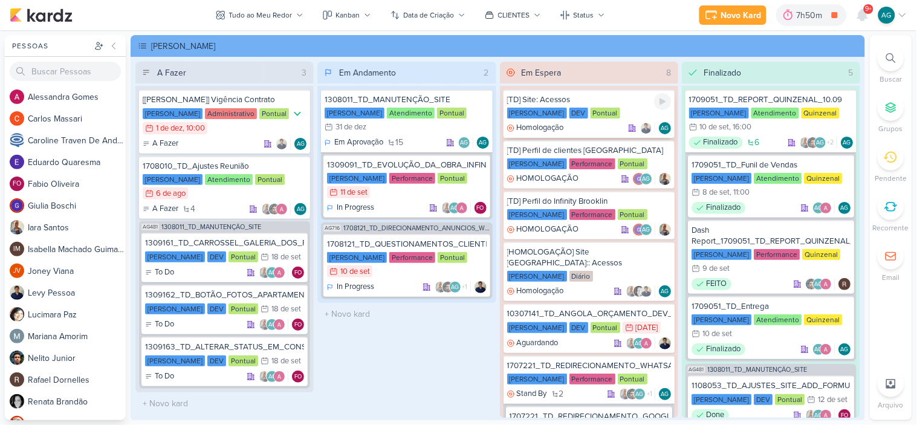
click at [588, 100] on div "[TD] Site: Acessos" at bounding box center [589, 99] width 164 height 11
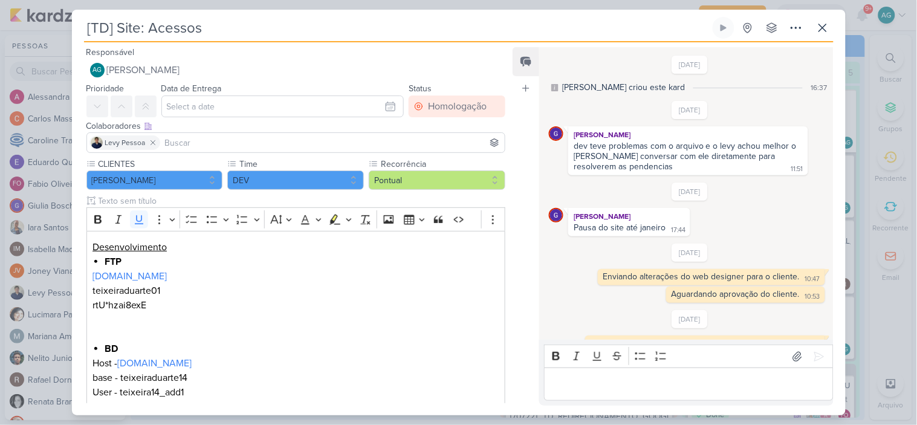
scroll to position [21, 0]
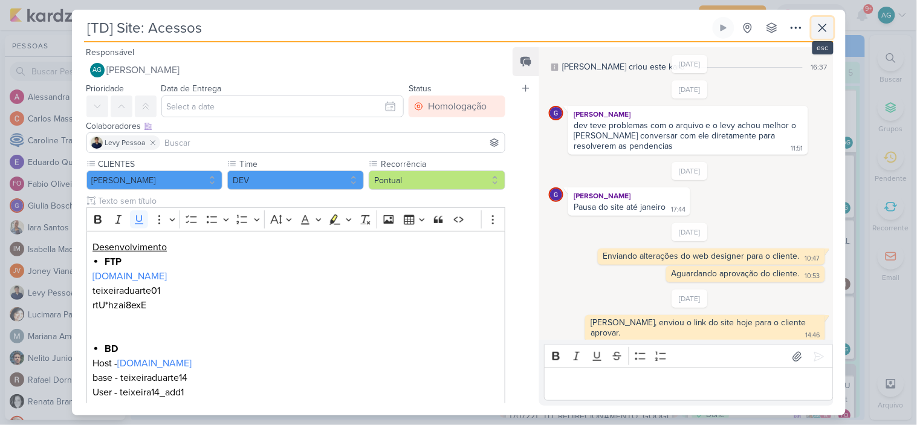
click at [823, 30] on icon at bounding box center [822, 28] width 15 height 15
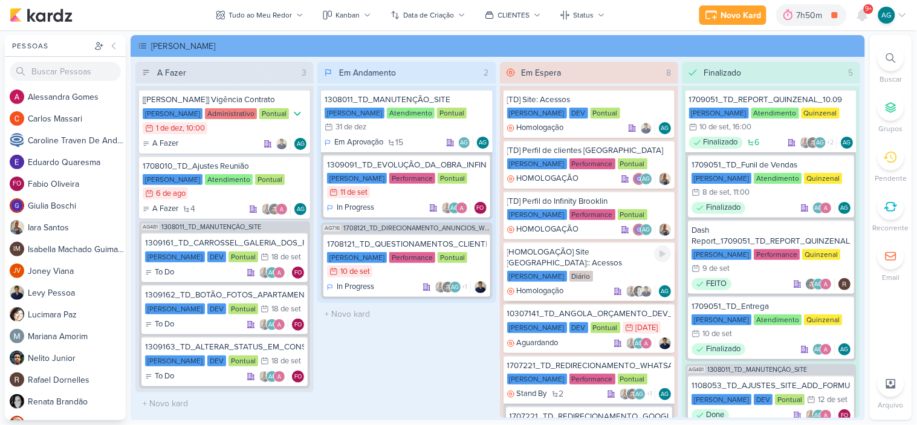
click at [606, 271] on div "Teixeira Duarte Diário" at bounding box center [589, 277] width 164 height 12
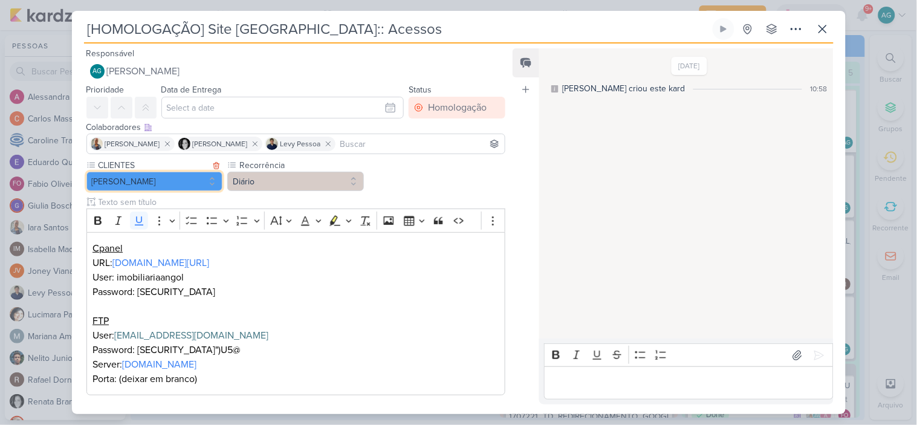
click at [176, 179] on button "[PERSON_NAME]" at bounding box center [154, 181] width 137 height 19
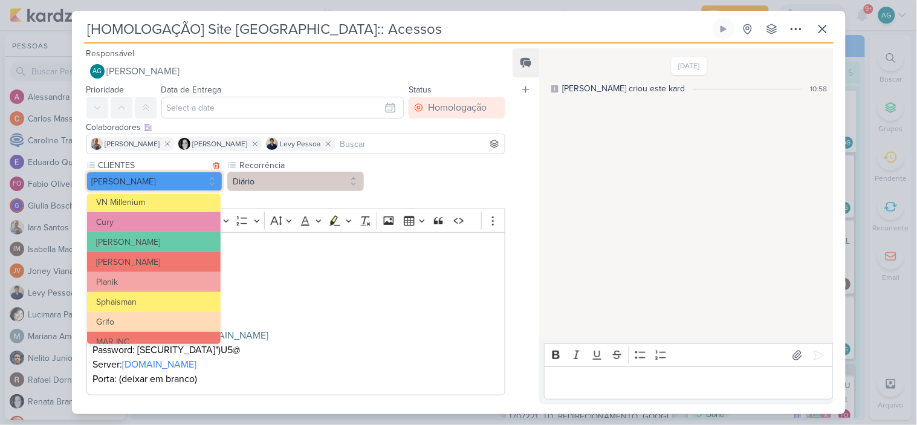
scroll to position [216, 0]
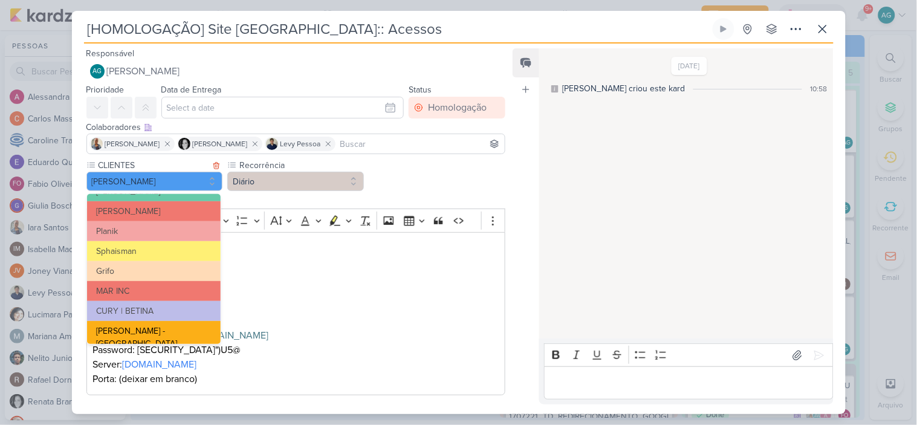
click at [171, 329] on button "[PERSON_NAME] - [GEOGRAPHIC_DATA]" at bounding box center [154, 337] width 134 height 33
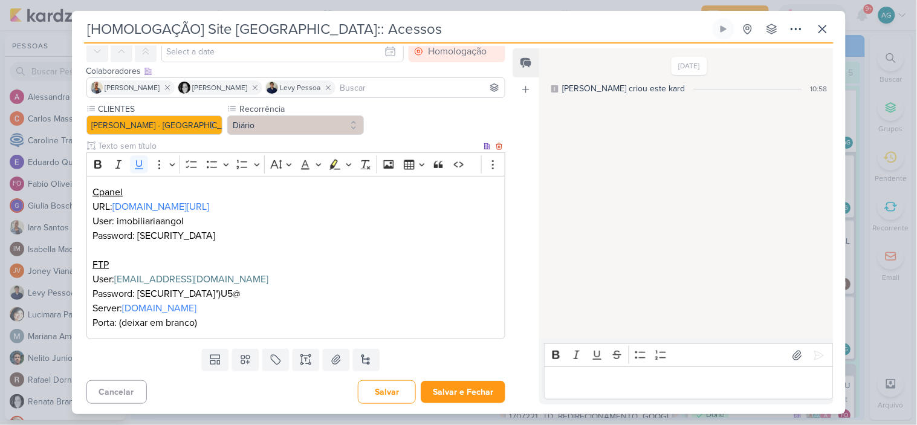
scroll to position [58, 0]
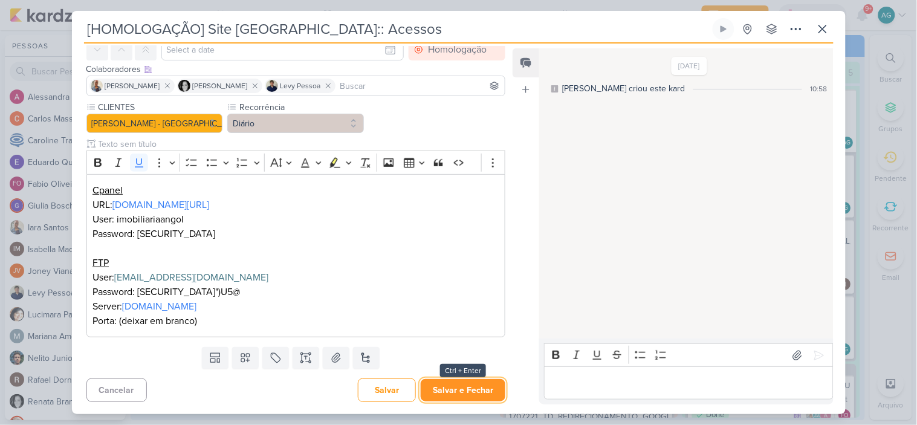
click at [471, 392] on button "Salvar e Fechar" at bounding box center [463, 390] width 85 height 22
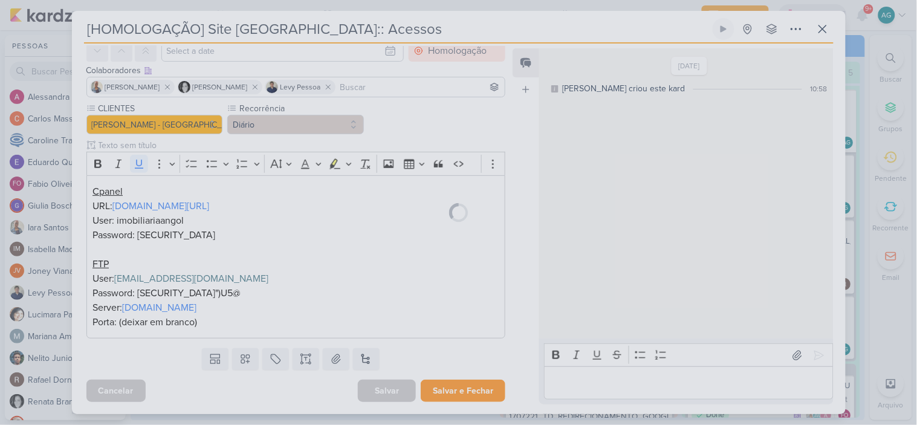
scroll to position [57, 0]
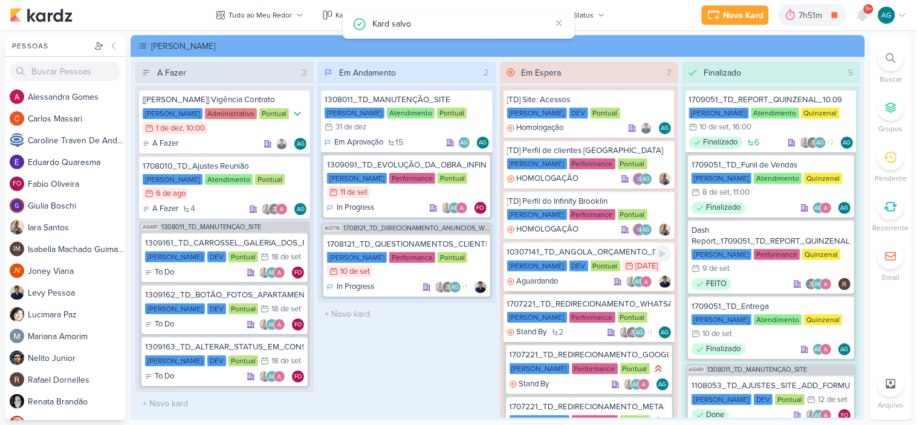
click at [595, 254] on div "10307141_TD_ANGOLA_ORÇAMENTO_DEV_SITE_ANGOLA" at bounding box center [589, 252] width 164 height 11
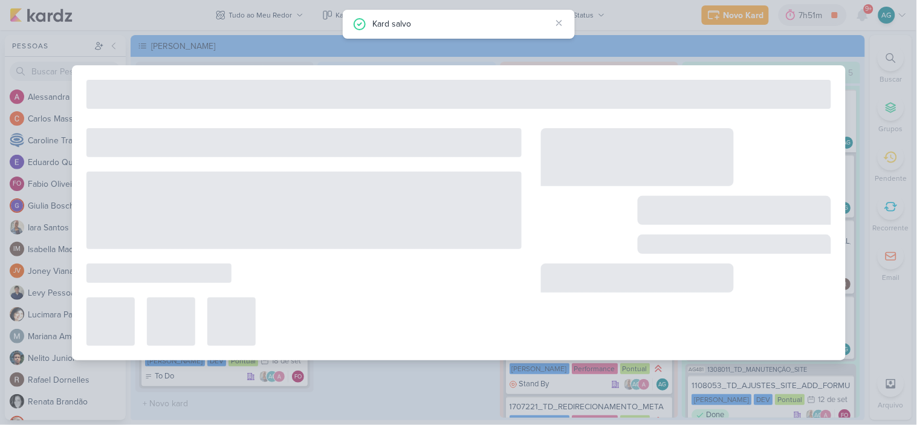
type input "10307141_TD_ANGOLA_ORÇAMENTO_DEV_SITE_ANGOLA"
type input "16 de julho de 2025 às 23:59"
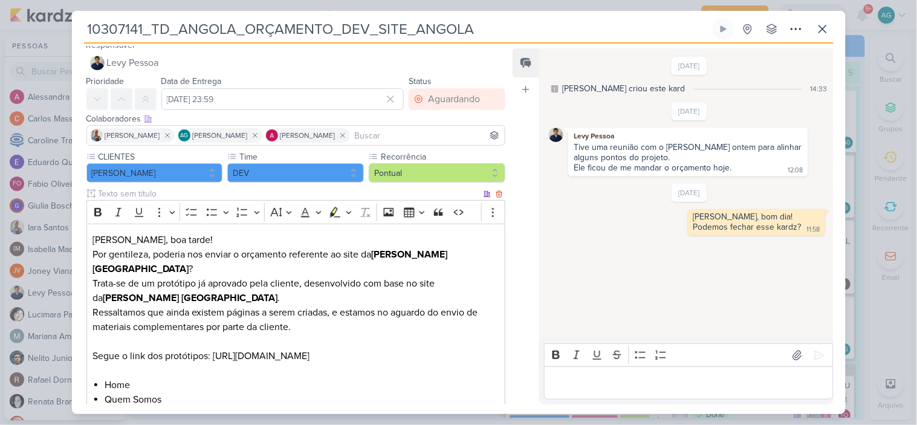
scroll to position [0, 0]
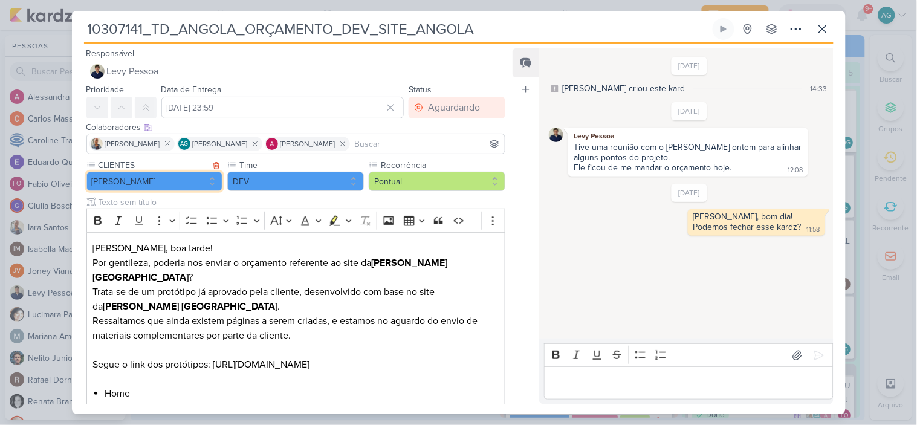
click at [162, 183] on button "[PERSON_NAME]" at bounding box center [154, 181] width 137 height 19
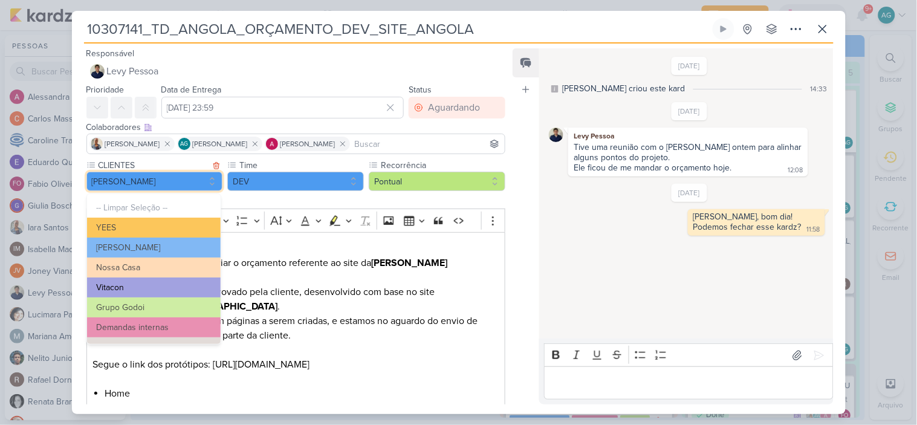
scroll to position [216, 0]
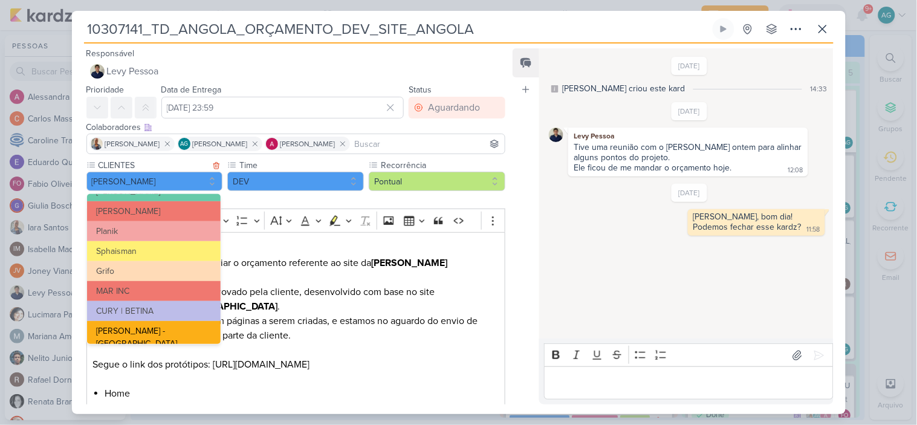
click at [166, 324] on button "[PERSON_NAME] - [GEOGRAPHIC_DATA]" at bounding box center [154, 337] width 134 height 33
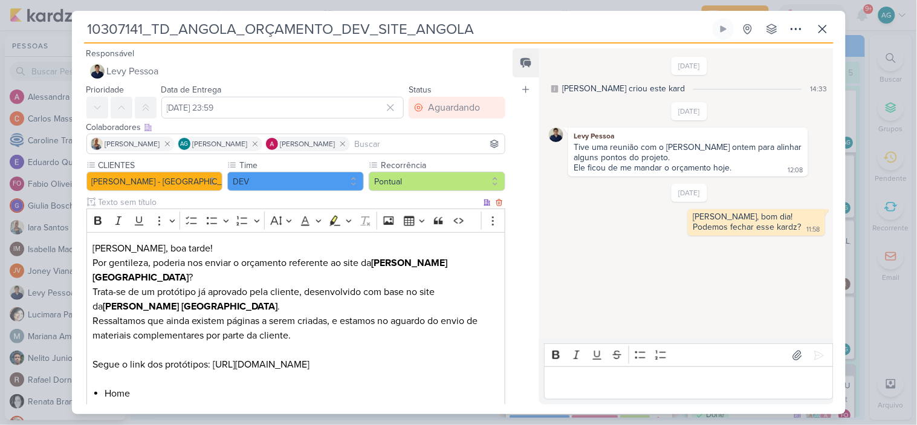
scroll to position [160, 0]
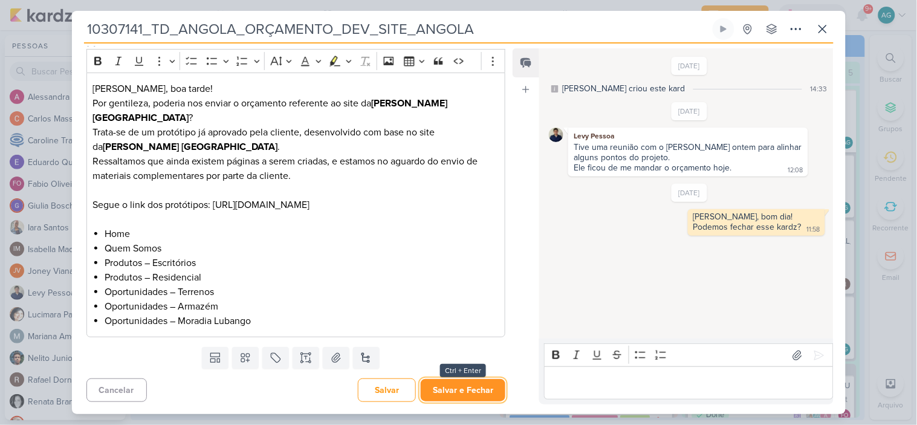
click at [475, 390] on button "Salvar e Fechar" at bounding box center [463, 390] width 85 height 22
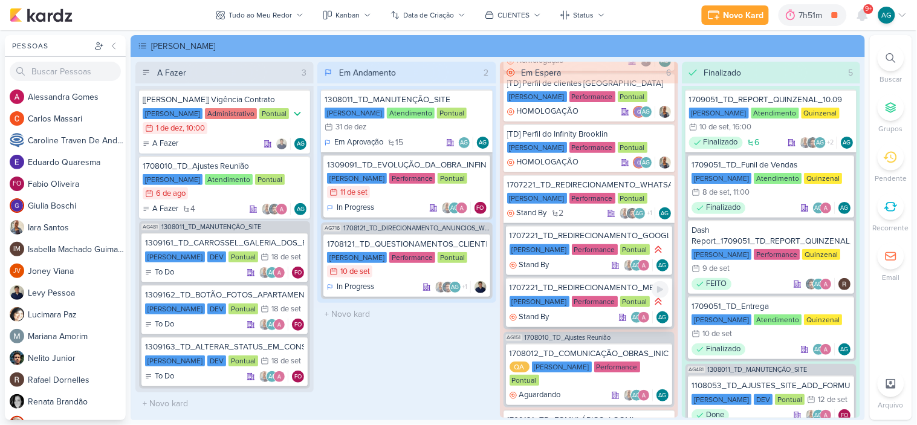
scroll to position [130, 0]
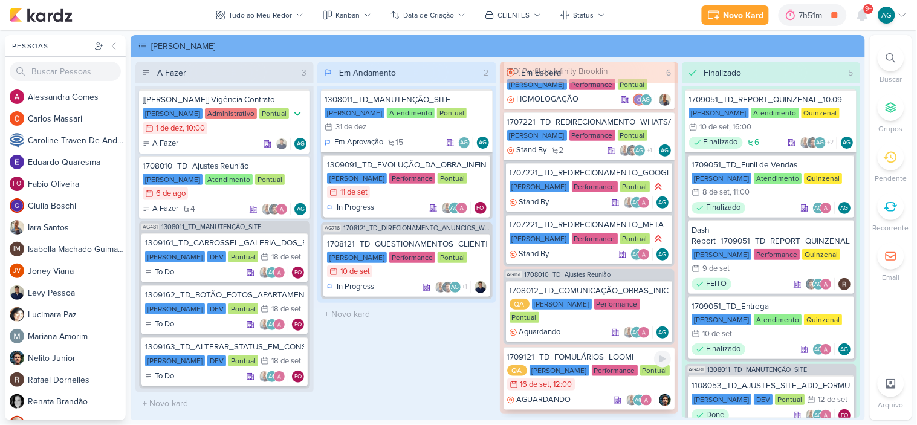
click at [602, 352] on div "1709121_TD_FOMULÁRIOS_LOOMI" at bounding box center [589, 357] width 164 height 11
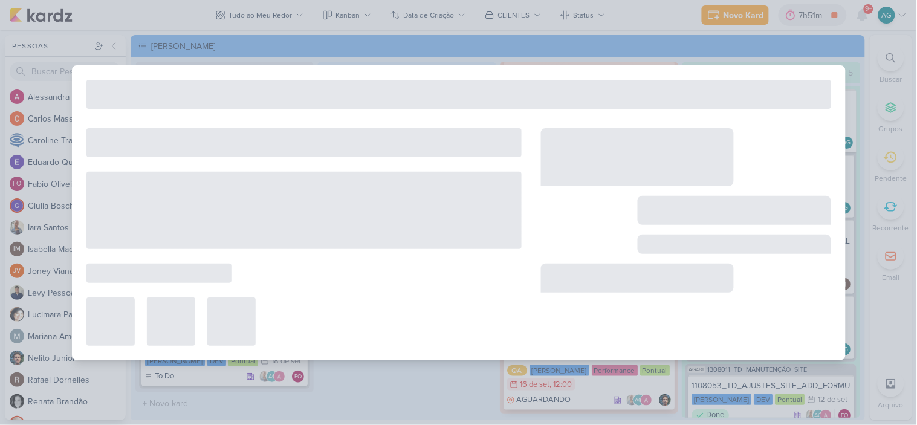
type input "1709121_TD_FOMULÁRIOS_LOOMI"
type input "16 de setembro de 2025 às 12:00"
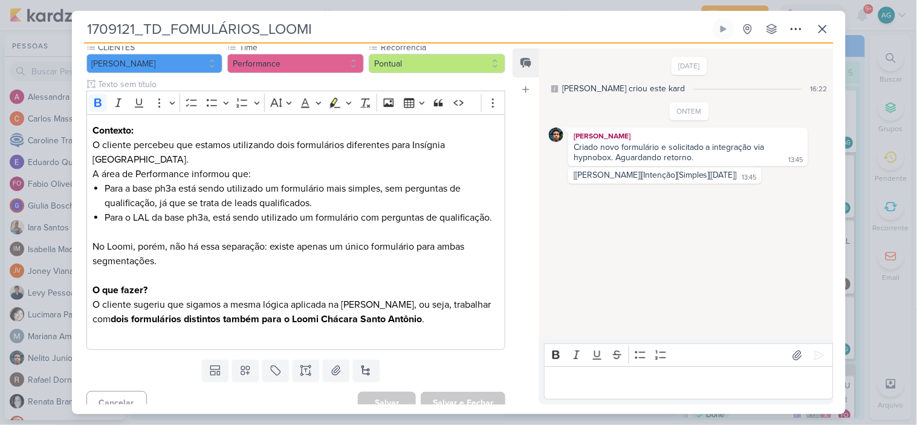
scroll to position [0, 0]
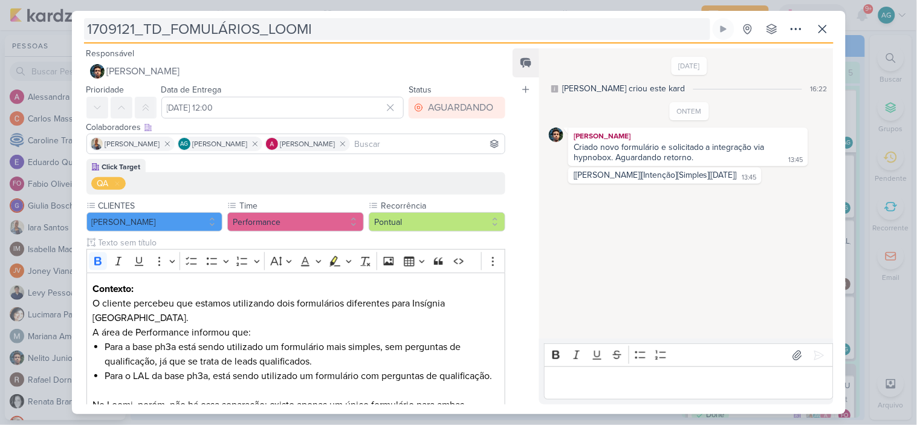
click at [189, 24] on input "1709121_TD_FOMULÁRIOS_LOOMI" at bounding box center [397, 29] width 626 height 22
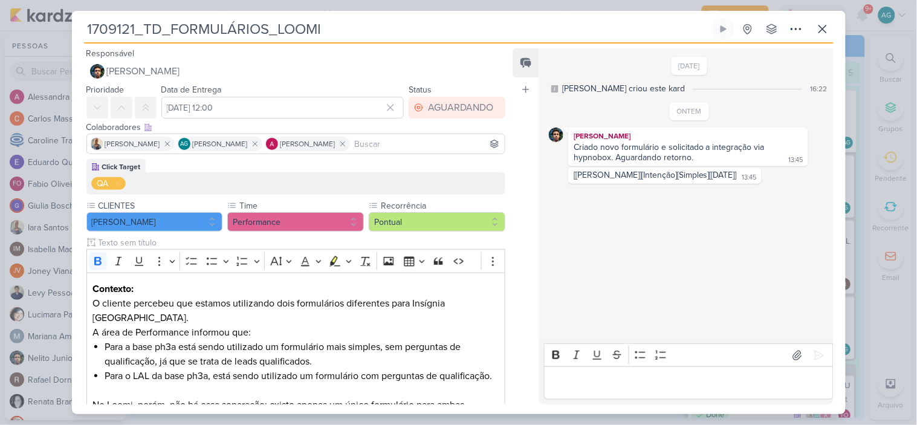
scroll to position [186, 0]
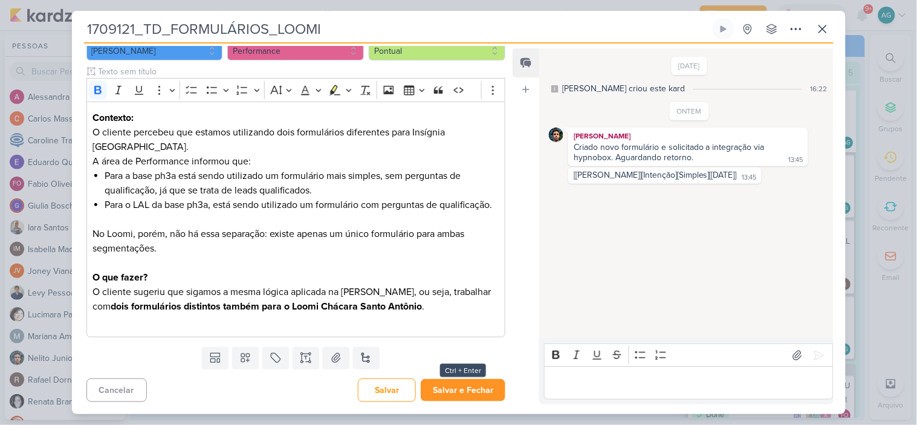
type input "1709121_TD_FORMULÁRIOS_LOOMI"
click at [484, 387] on button "Salvar e Fechar" at bounding box center [463, 390] width 85 height 22
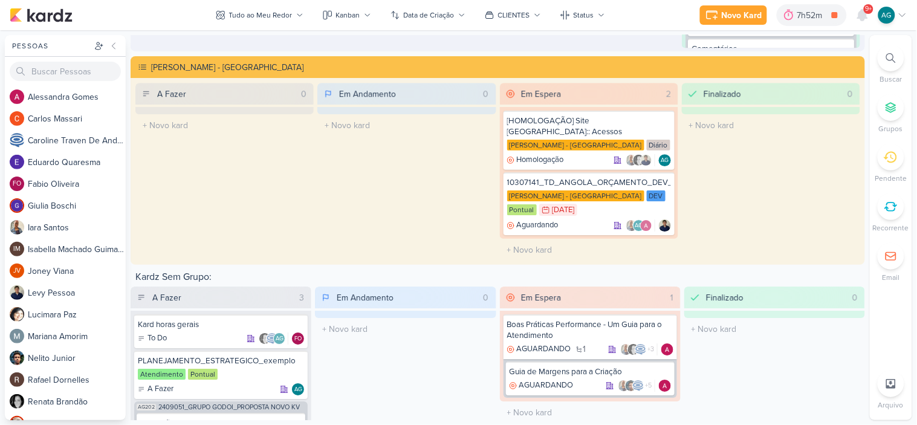
scroll to position [2015, 0]
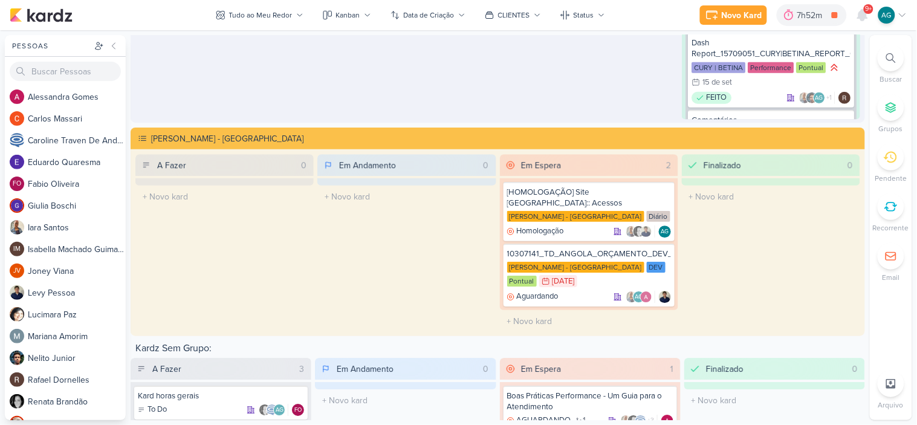
click at [893, 53] on icon at bounding box center [891, 58] width 10 height 10
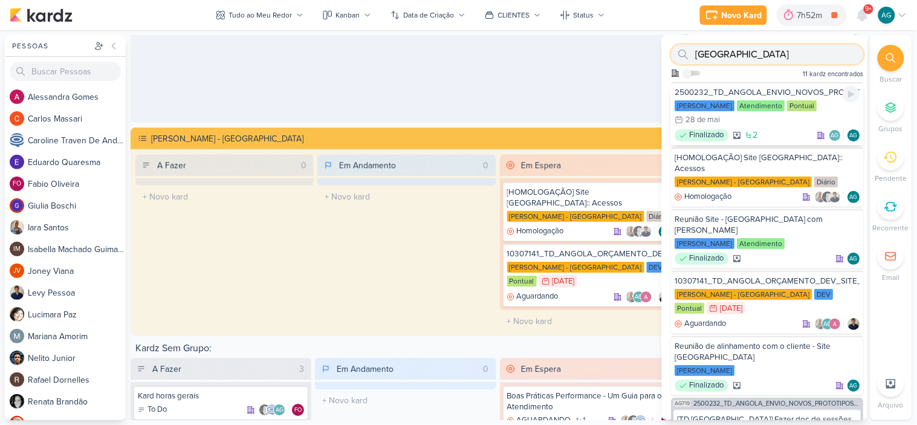
type input "angola"
click at [785, 89] on div "2500232_TD_ANGOLA_ENVIO_NOVOS_PROTOTIPOS_CLIENTE" at bounding box center [767, 92] width 185 height 11
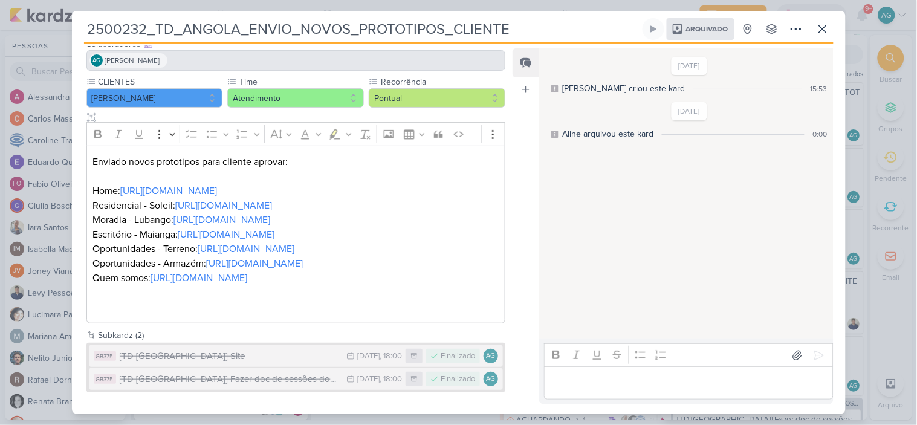
scroll to position [0, 0]
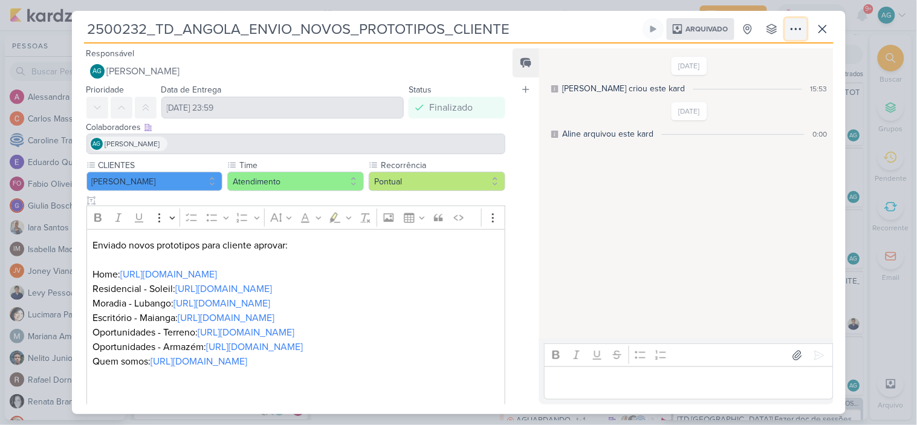
click at [797, 27] on icon at bounding box center [796, 29] width 15 height 15
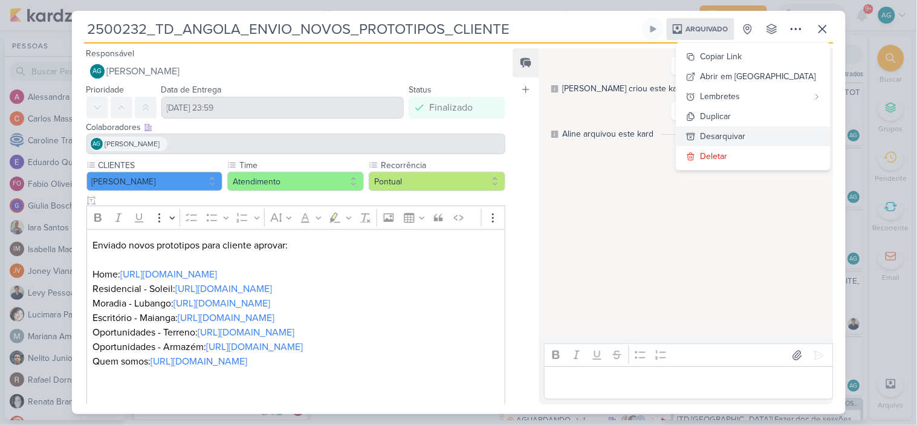
click at [746, 137] on div "Desarquivar" at bounding box center [723, 136] width 45 height 13
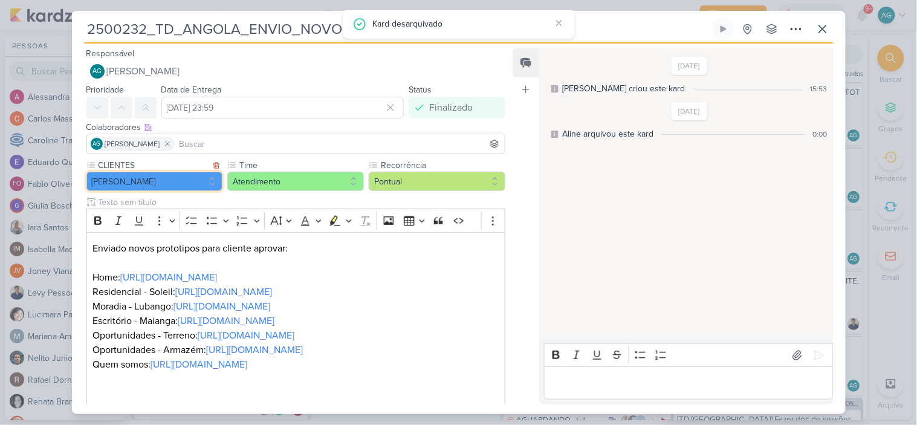
click at [164, 182] on button "[PERSON_NAME]" at bounding box center [154, 181] width 137 height 19
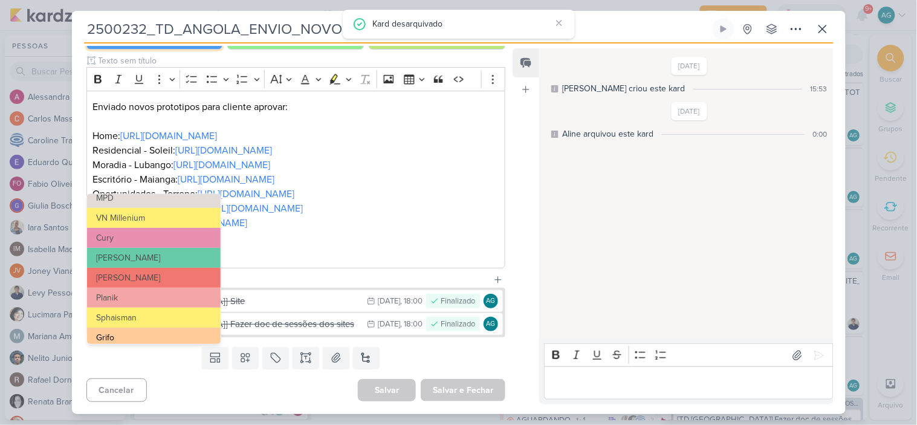
scroll to position [216, 0]
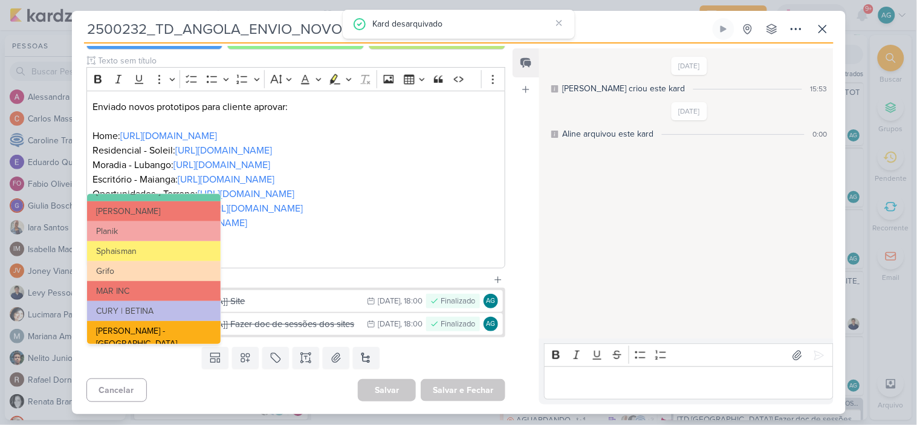
click at [166, 334] on button "[PERSON_NAME] - [GEOGRAPHIC_DATA]" at bounding box center [154, 337] width 134 height 33
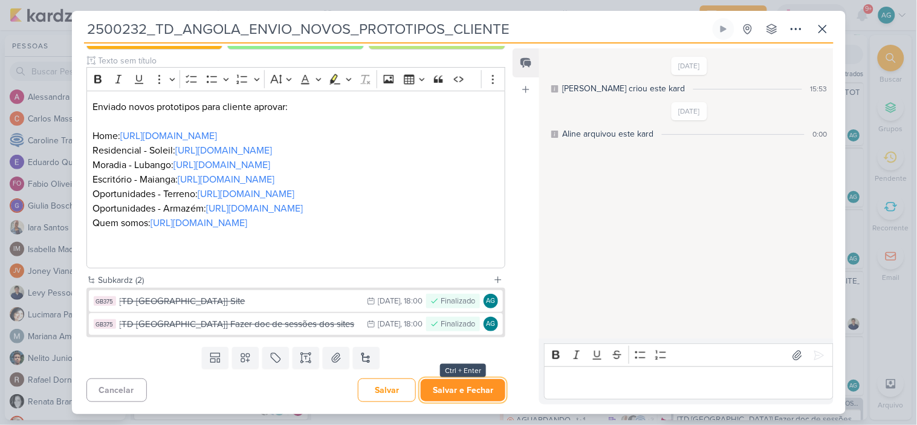
click at [479, 388] on button "Salvar e Fechar" at bounding box center [463, 390] width 85 height 22
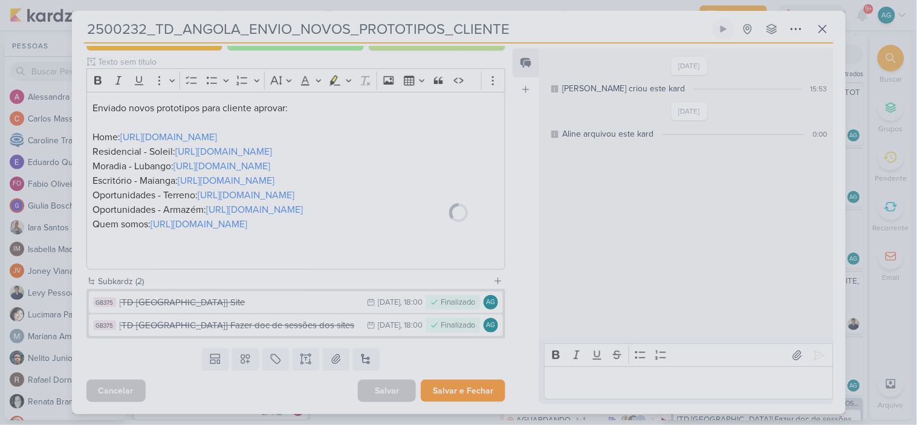
scroll to position [227, 0]
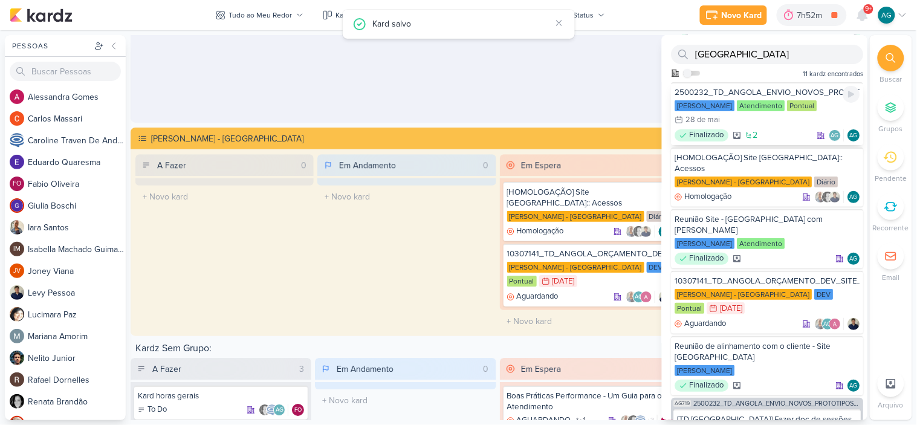
click at [759, 87] on div "2500232_TD_ANGOLA_ENVIO_NOVOS_PROTOTIPOS_CLIENTE" at bounding box center [767, 92] width 185 height 11
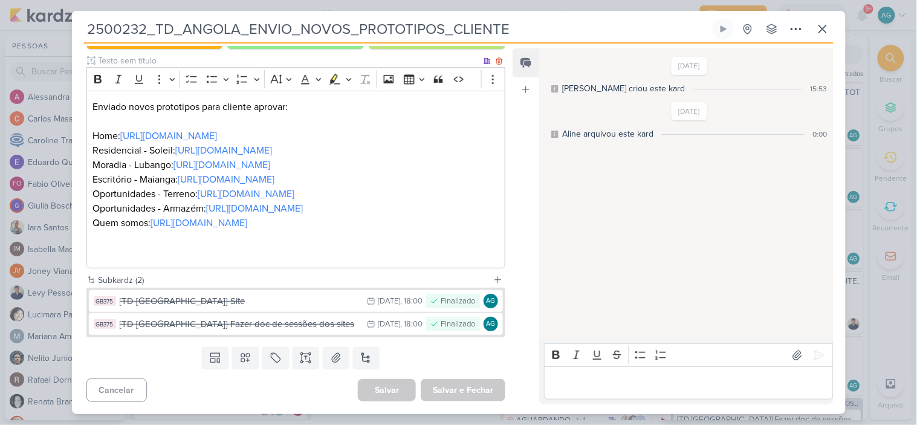
scroll to position [228, 0]
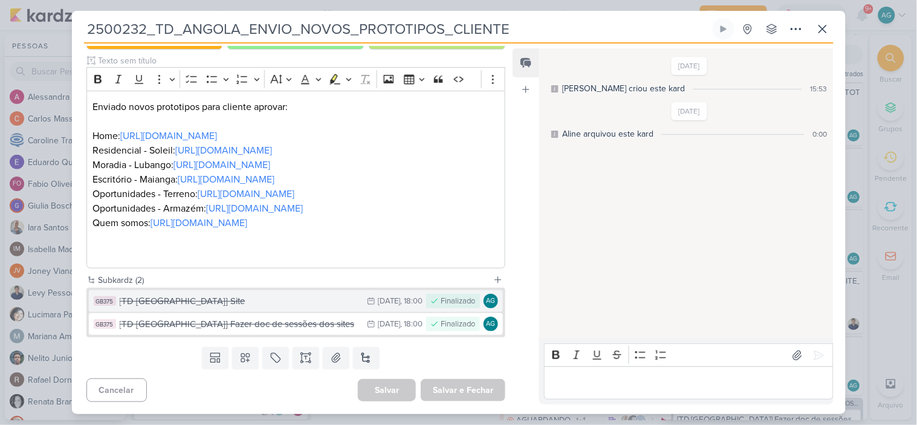
click at [278, 309] on button "GB375 [TD Angola] Site 28/3 28 de mar , 18:00 Finalizado AG" at bounding box center [296, 301] width 415 height 22
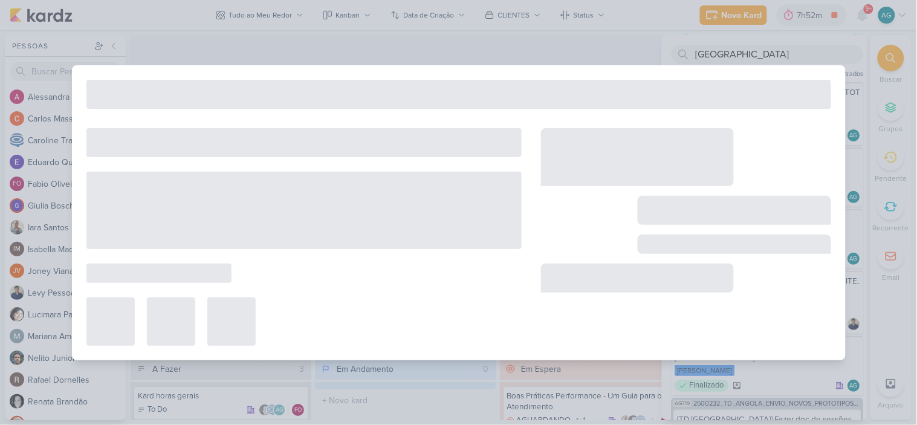
type input "[TD [GEOGRAPHIC_DATA]] Site"
type input "28 de março de 2025 às 18:00"
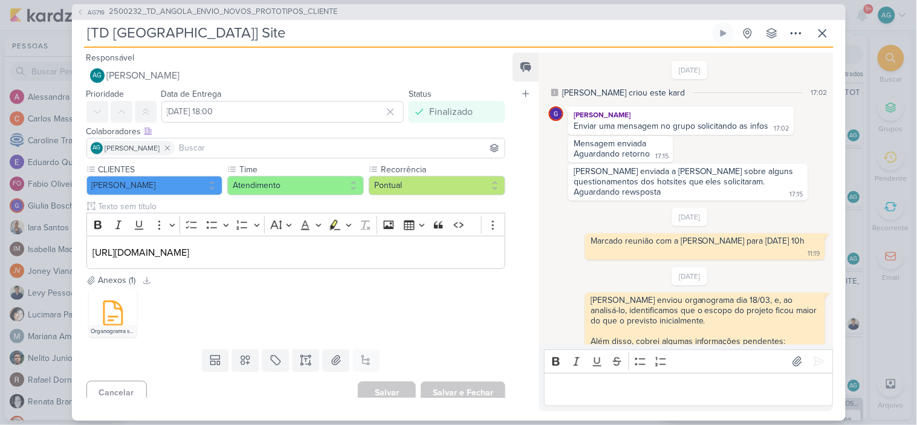
scroll to position [375, 0]
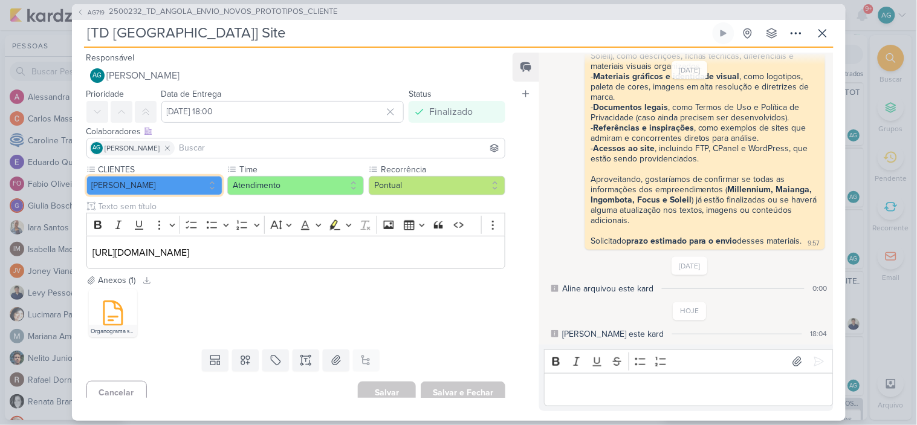
click at [128, 192] on button "[PERSON_NAME]" at bounding box center [154, 185] width 137 height 19
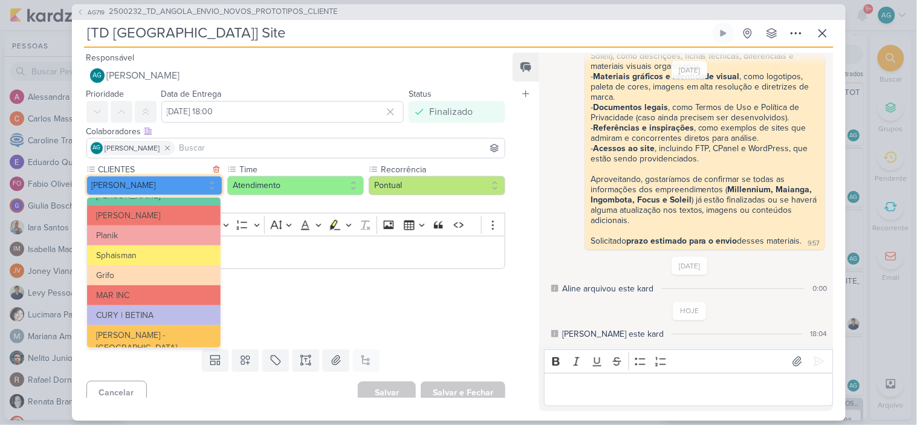
scroll to position [216, 0]
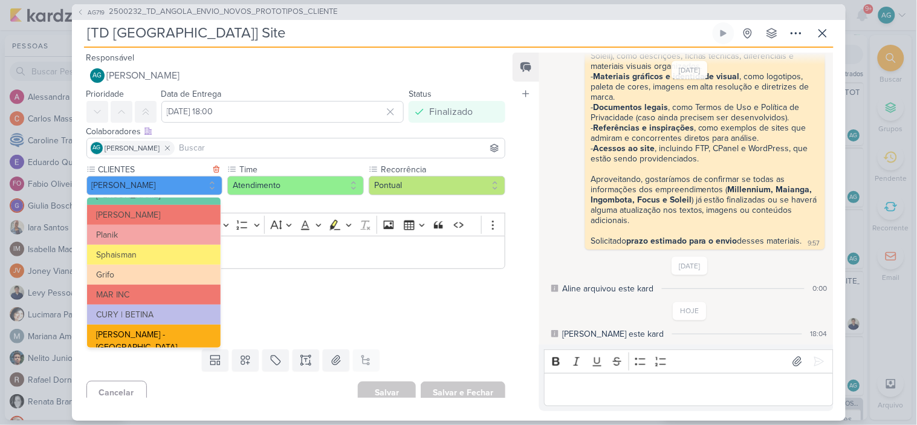
click at [165, 334] on button "[PERSON_NAME] - [GEOGRAPHIC_DATA]" at bounding box center [154, 341] width 134 height 33
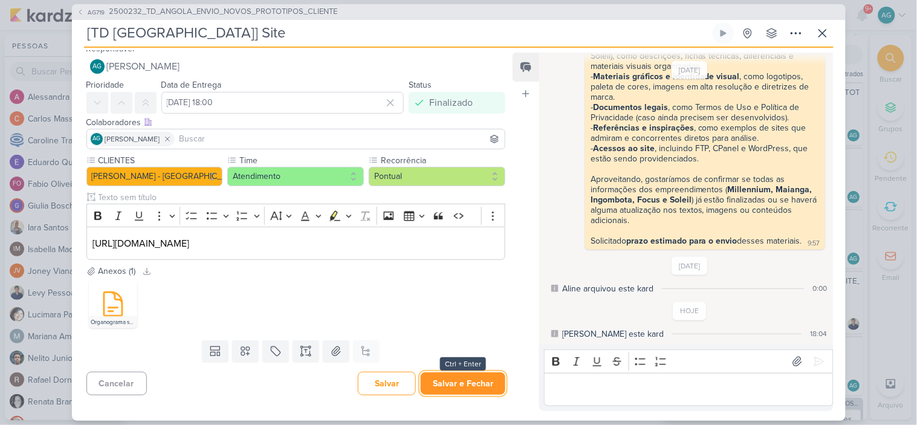
click at [452, 391] on button "Salvar e Fechar" at bounding box center [463, 383] width 85 height 22
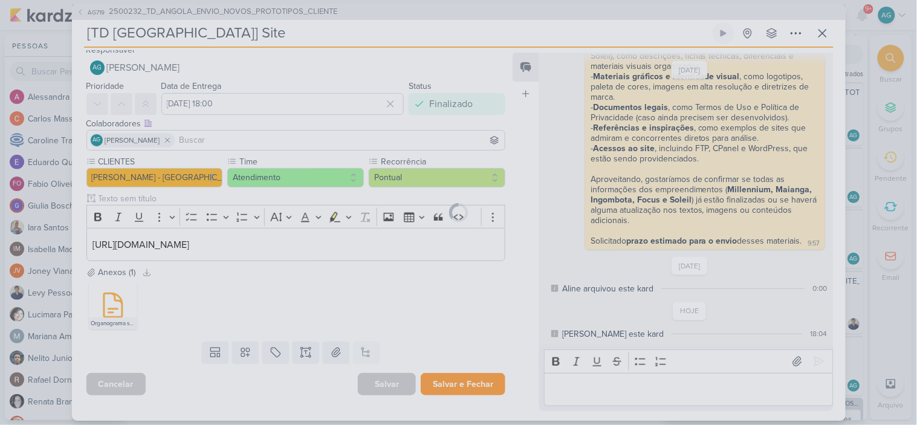
scroll to position [22, 0]
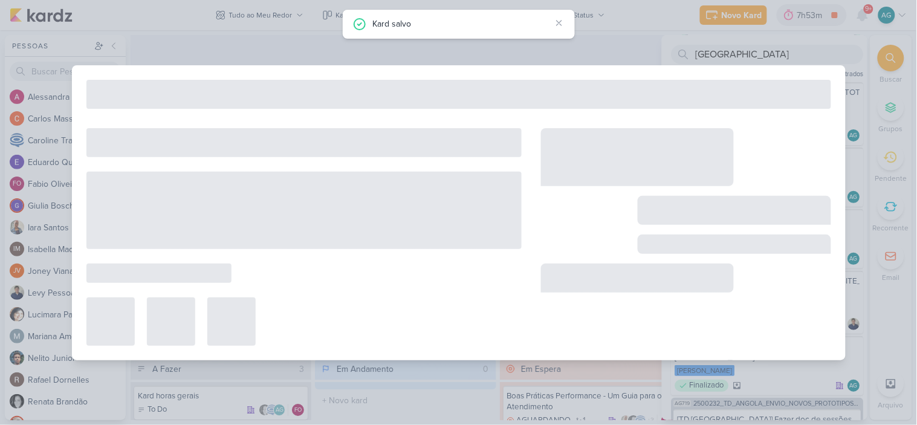
type input "2500232_TD_ANGOLA_ENVIO_NOVOS_PROTOTIPOS_CLIENTE"
type input "28 de maio de 2025 às 23:59"
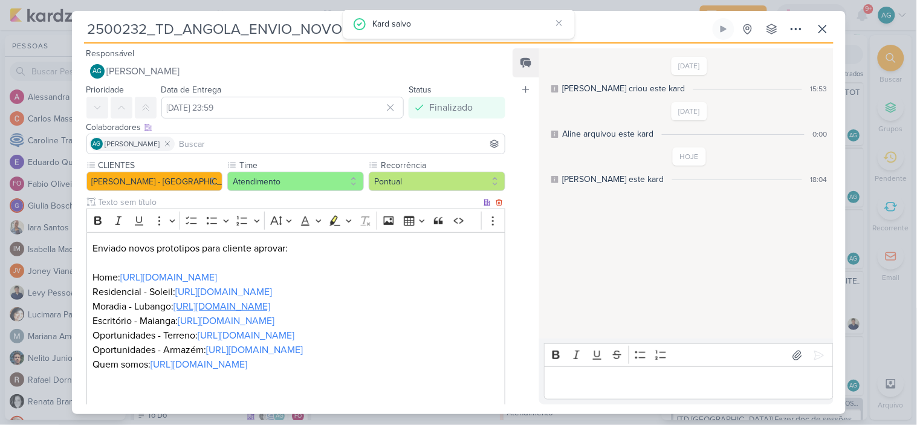
scroll to position [228, 0]
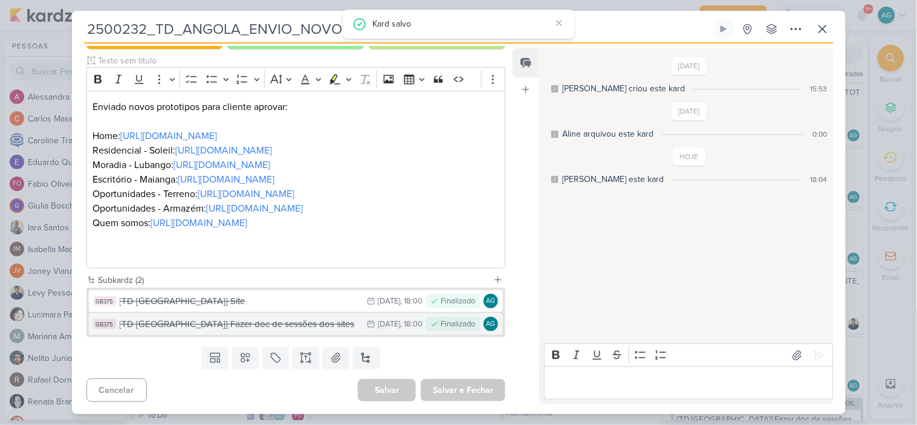
click at [270, 325] on div "[TD [GEOGRAPHIC_DATA]] Fazer doc de sessões dos sites" at bounding box center [241, 324] width 242 height 14
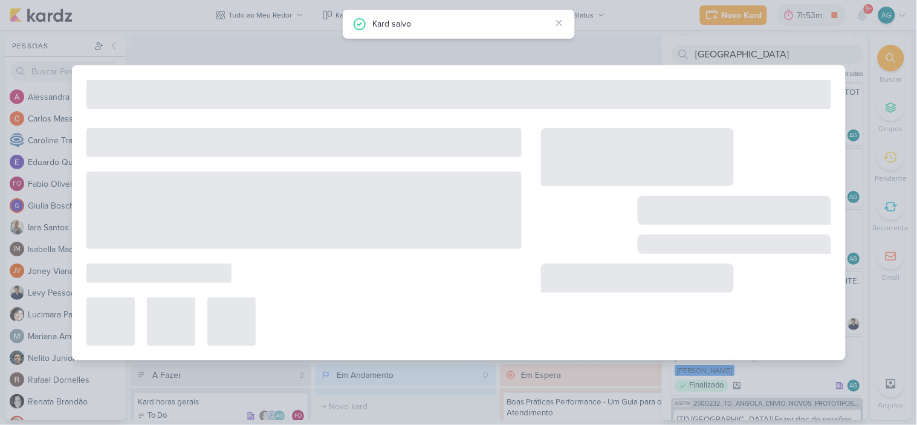
type input "[TD [GEOGRAPHIC_DATA]] Fazer doc de sessões dos sites"
type input "12 de fevereiro de 2025 às 18:00"
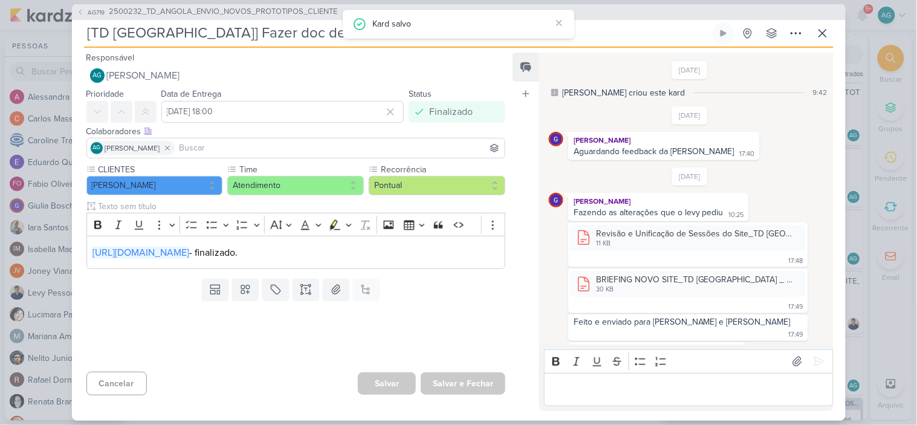
scroll to position [130, 0]
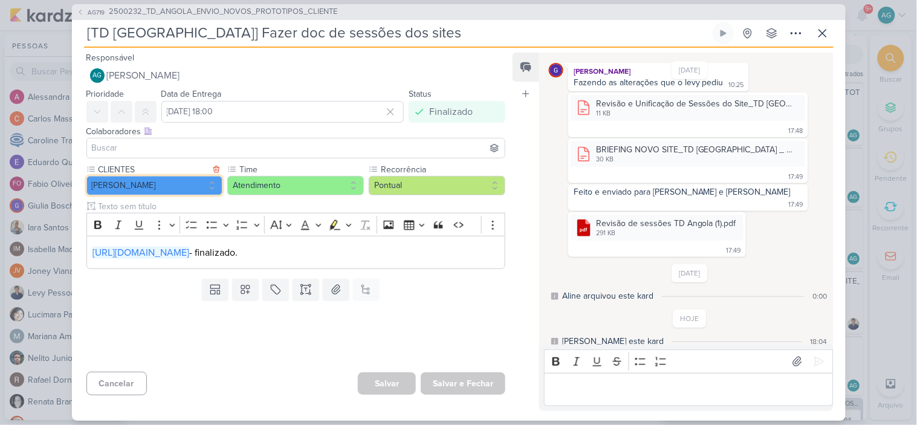
click at [164, 186] on button "[PERSON_NAME]" at bounding box center [154, 185] width 137 height 19
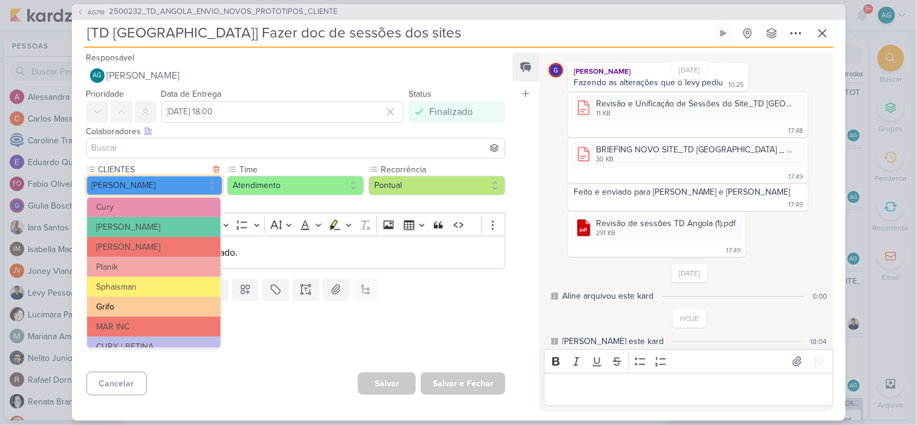
scroll to position [216, 0]
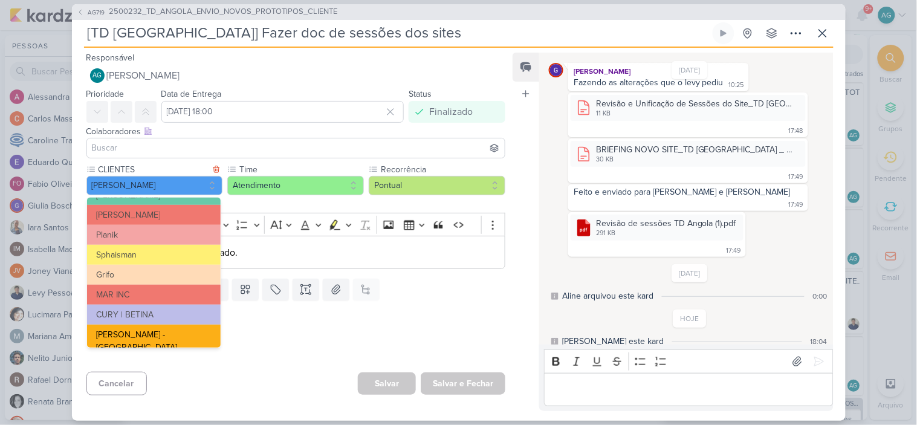
click at [161, 329] on button "[PERSON_NAME] - [GEOGRAPHIC_DATA]" at bounding box center [154, 341] width 134 height 33
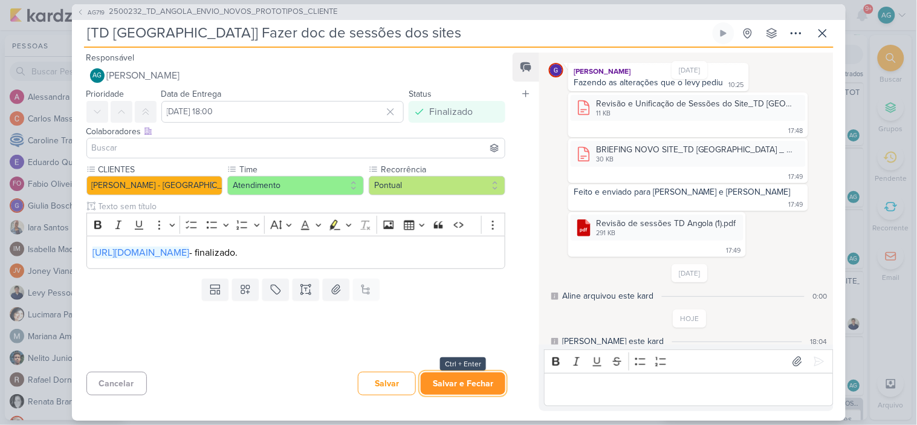
click at [465, 381] on button "Salvar e Fechar" at bounding box center [463, 383] width 85 height 22
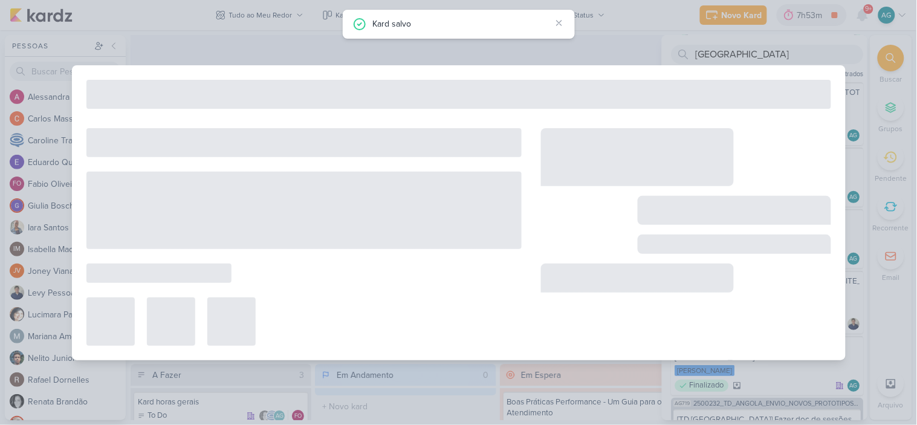
type input "2500232_TD_ANGOLA_ENVIO_NOVOS_PROTOTIPOS_CLIENTE"
type input "28 de maio de 2025 às 23:59"
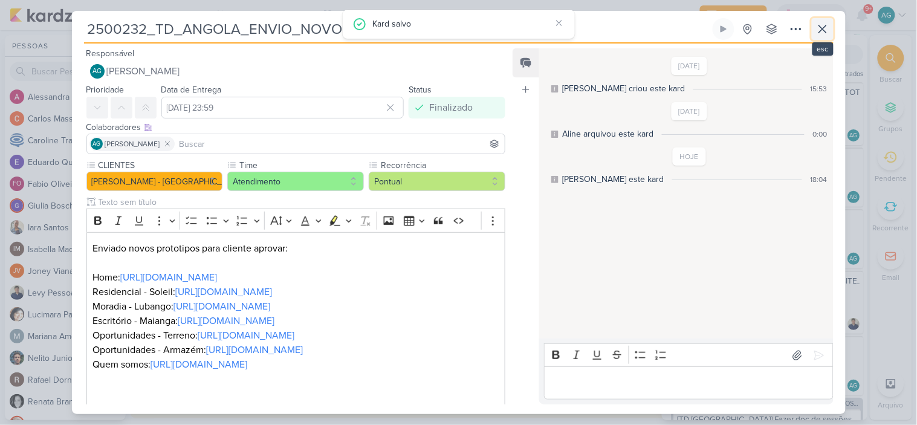
click at [818, 27] on icon at bounding box center [822, 29] width 15 height 15
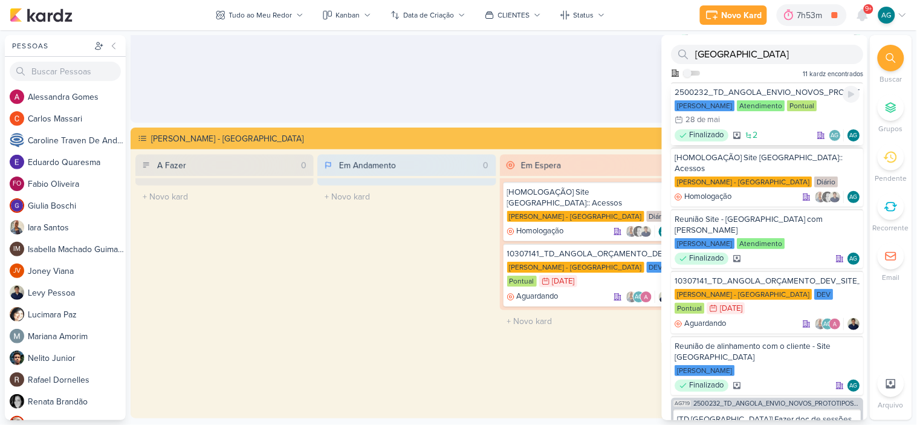
click at [751, 91] on div "2500232_TD_ANGOLA_ENVIO_NOVOS_PROTOTIPOS_CLIENTE" at bounding box center [767, 92] width 185 height 11
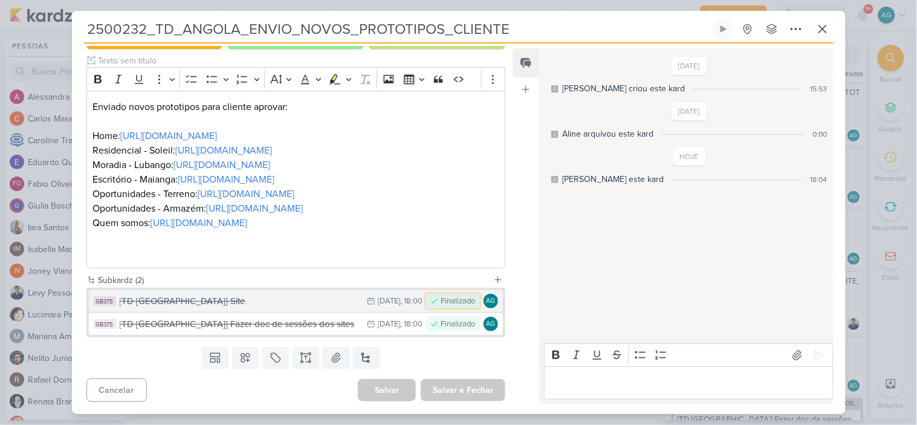
scroll to position [0, 0]
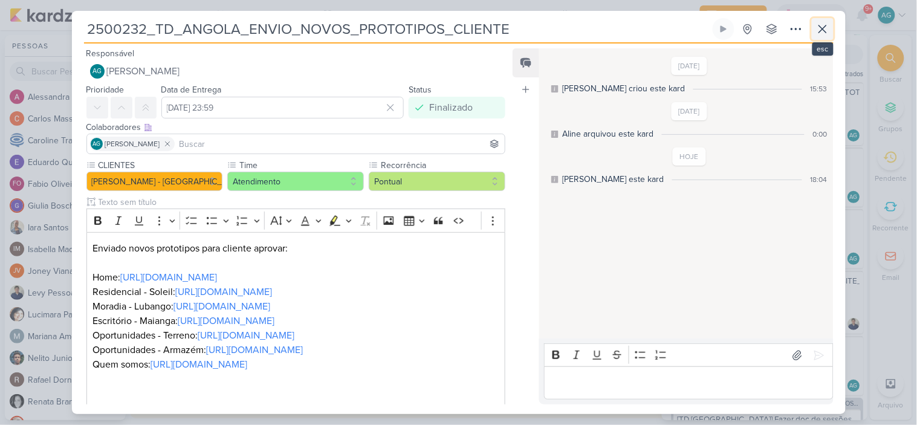
click at [823, 26] on icon at bounding box center [822, 29] width 15 height 15
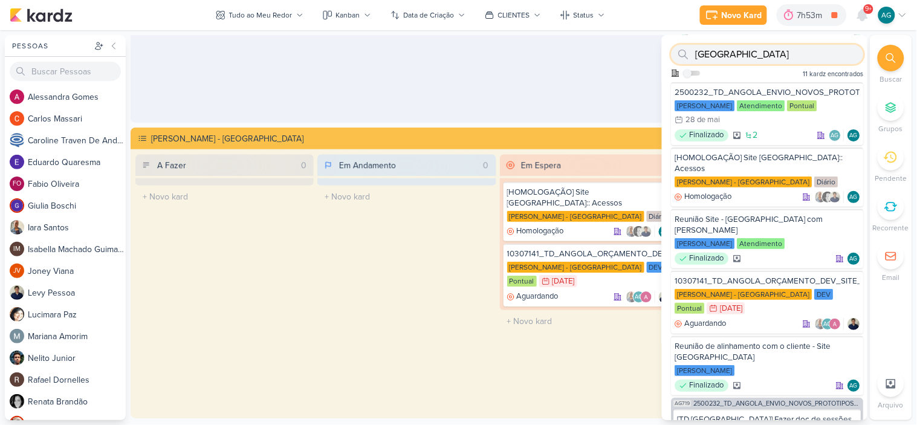
click at [796, 50] on input "angola" at bounding box center [768, 54] width 192 height 19
click at [768, 57] on input "angola" at bounding box center [768, 54] width 192 height 19
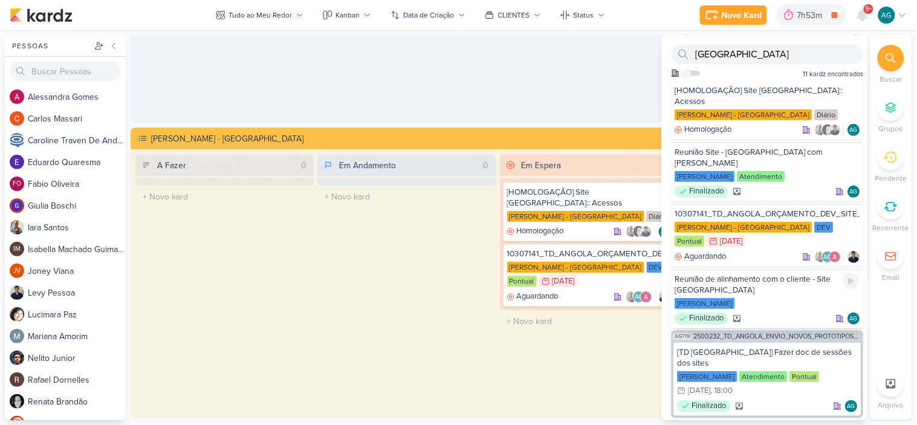
click at [789, 298] on div "[PERSON_NAME]" at bounding box center [767, 304] width 185 height 12
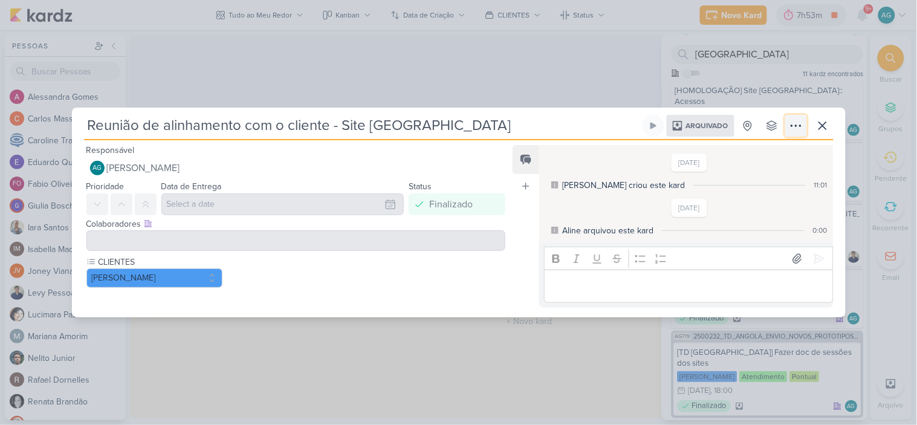
click at [796, 126] on icon at bounding box center [796, 125] width 10 height 1
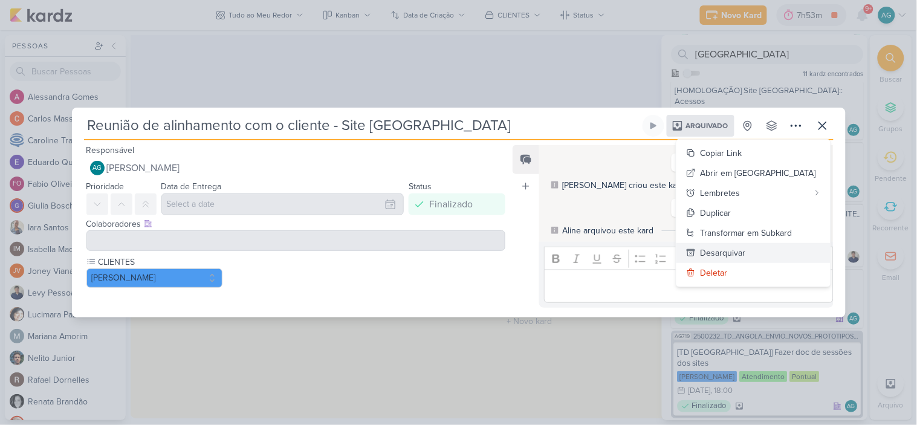
click at [746, 251] on div "Desarquivar" at bounding box center [723, 253] width 45 height 13
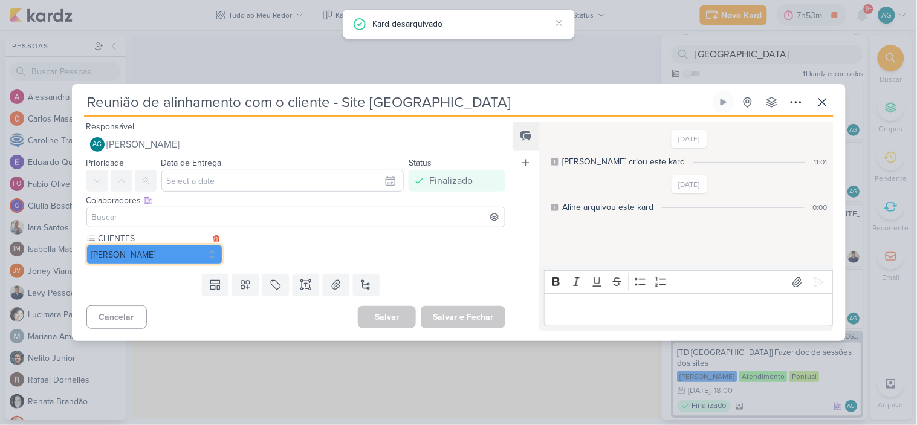
click at [147, 259] on button "[PERSON_NAME]" at bounding box center [154, 254] width 137 height 19
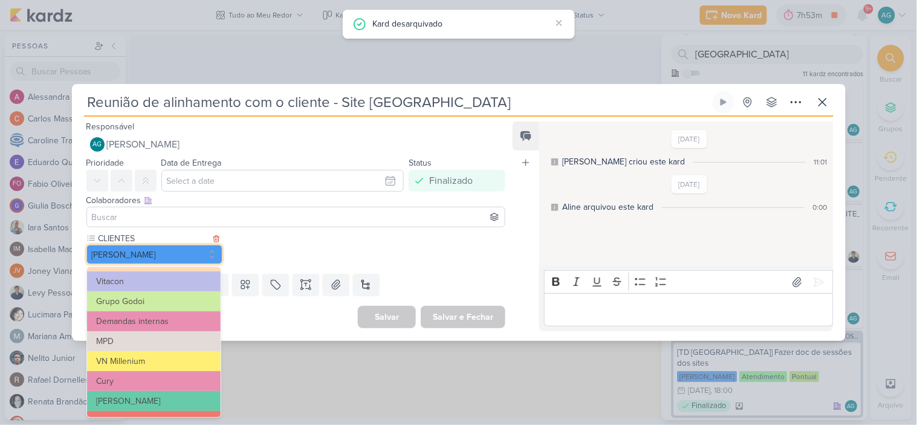
scroll to position [216, 0]
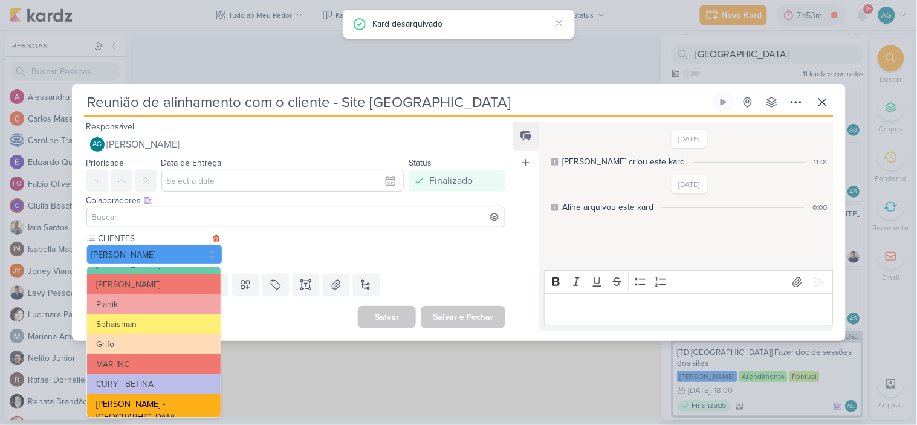
click at [155, 403] on button "[PERSON_NAME] - [GEOGRAPHIC_DATA]" at bounding box center [154, 410] width 134 height 33
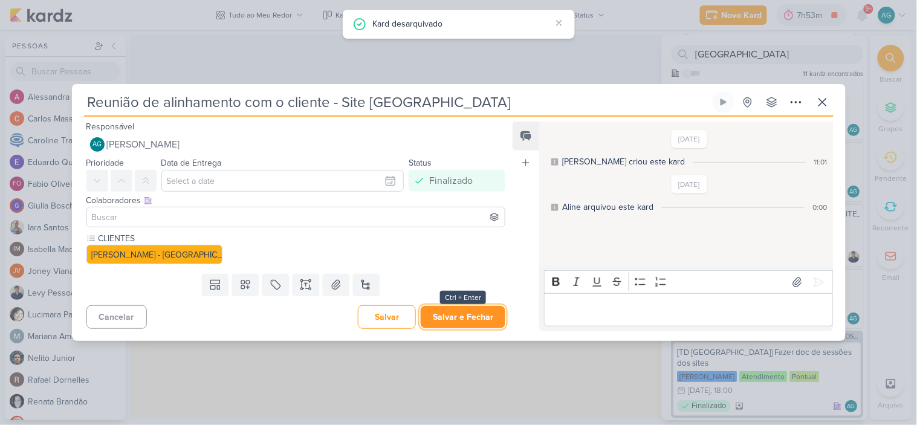
click at [485, 322] on button "Salvar e Fechar" at bounding box center [463, 317] width 85 height 22
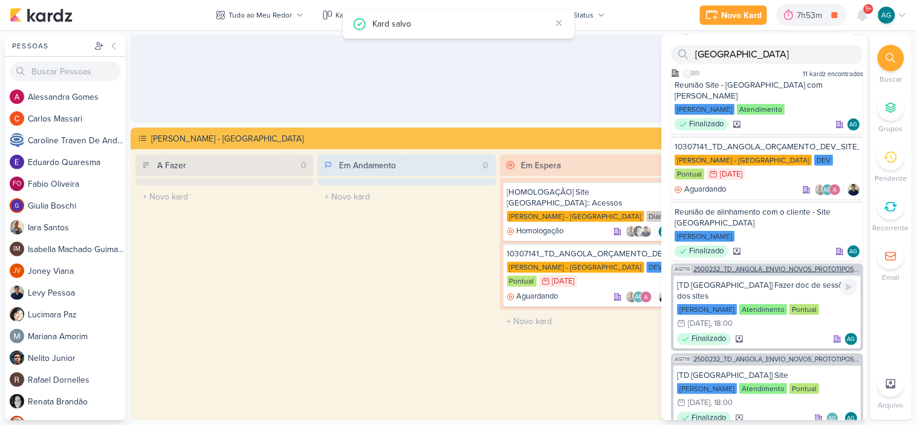
scroll to position [201, 0]
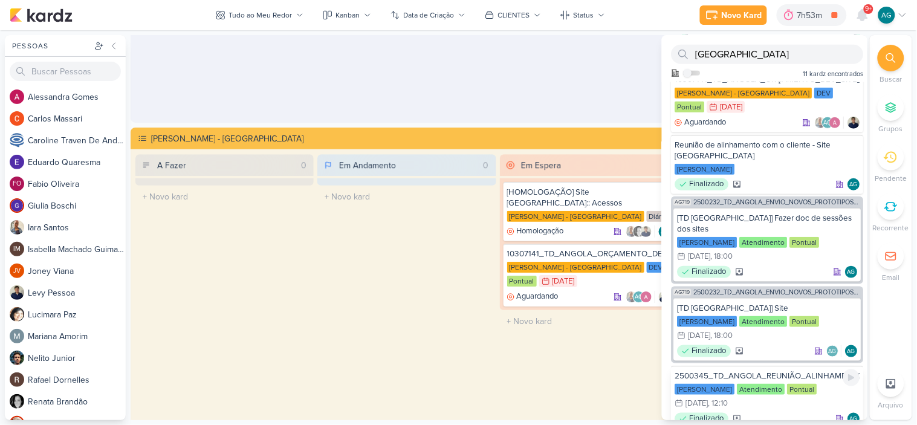
click at [812, 371] on div "2500345_TD_ANGOLA_REUNIÃO_ALINHAMENTO_PAULA_SITE" at bounding box center [767, 376] width 185 height 11
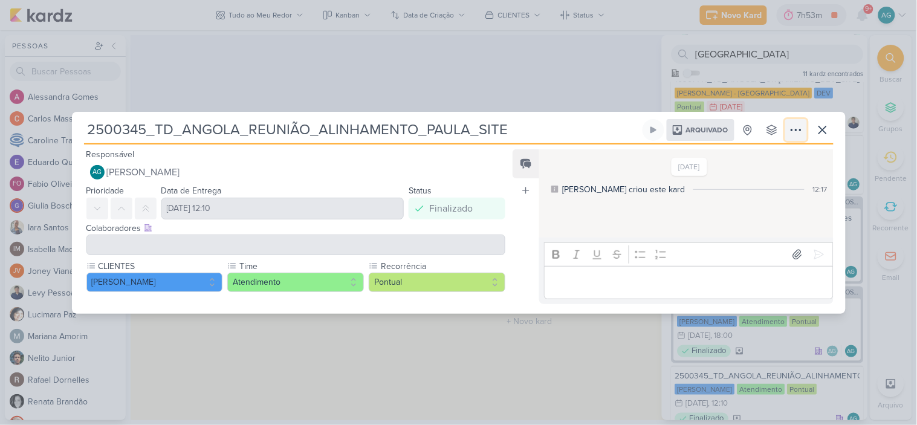
click at [785, 133] on button at bounding box center [796, 130] width 22 height 22
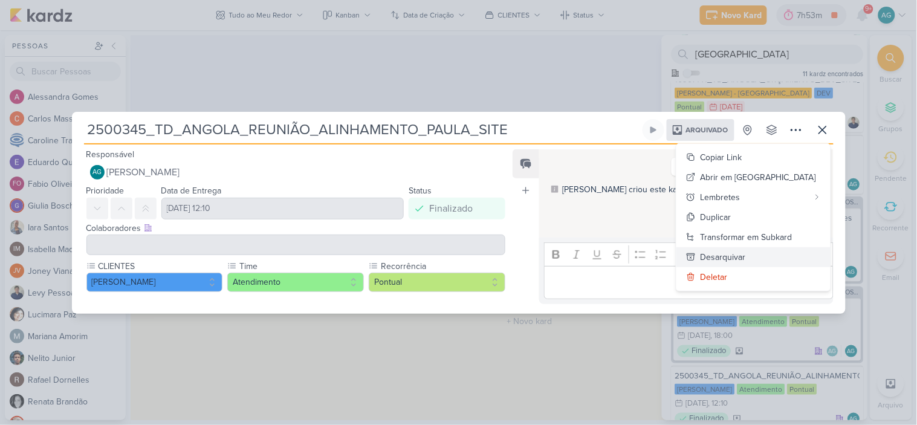
click at [776, 259] on button "Desarquivar" at bounding box center [753, 257] width 154 height 20
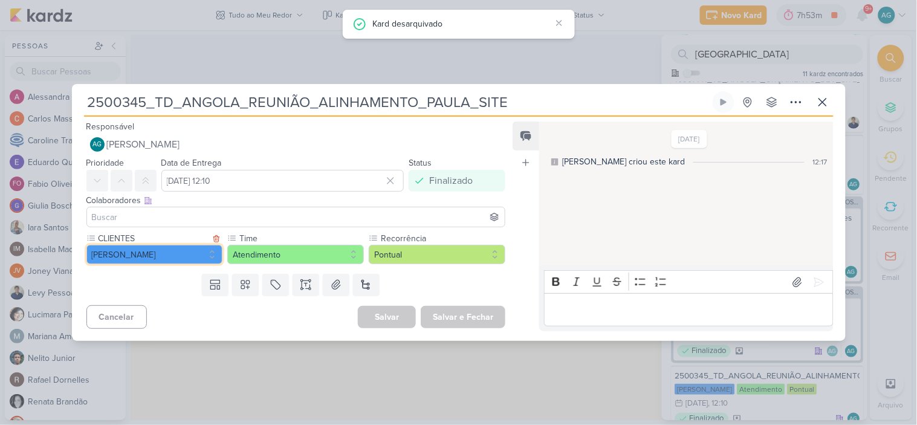
click at [161, 256] on button "[PERSON_NAME]" at bounding box center [154, 254] width 137 height 19
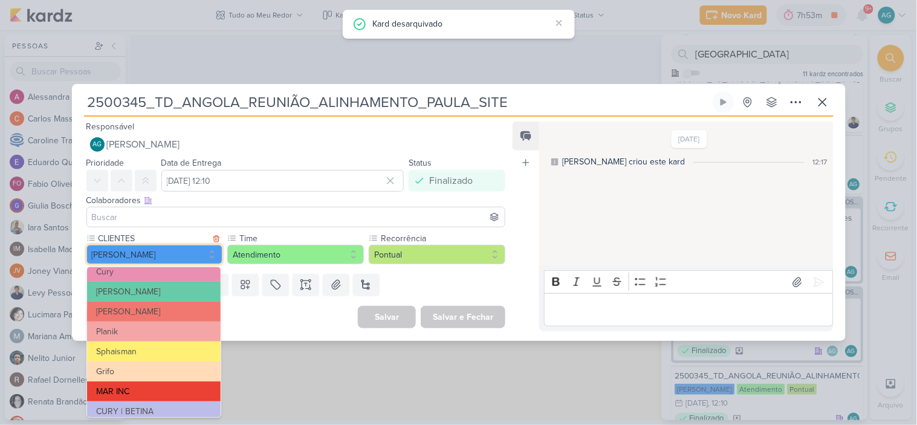
scroll to position [216, 0]
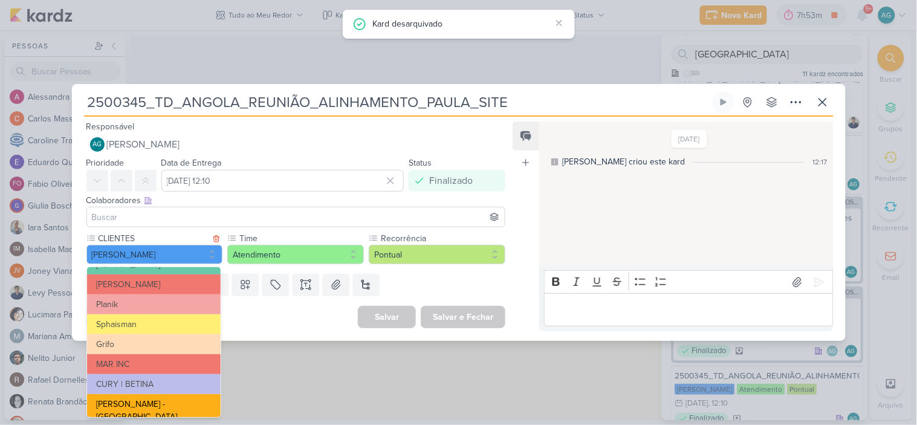
click at [160, 397] on button "[PERSON_NAME] - [GEOGRAPHIC_DATA]" at bounding box center [154, 410] width 134 height 33
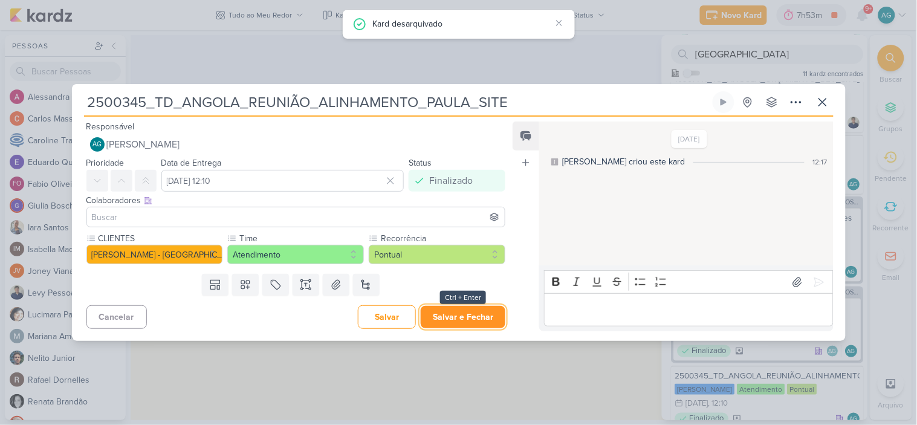
click at [468, 319] on button "Salvar e Fechar" at bounding box center [463, 317] width 85 height 22
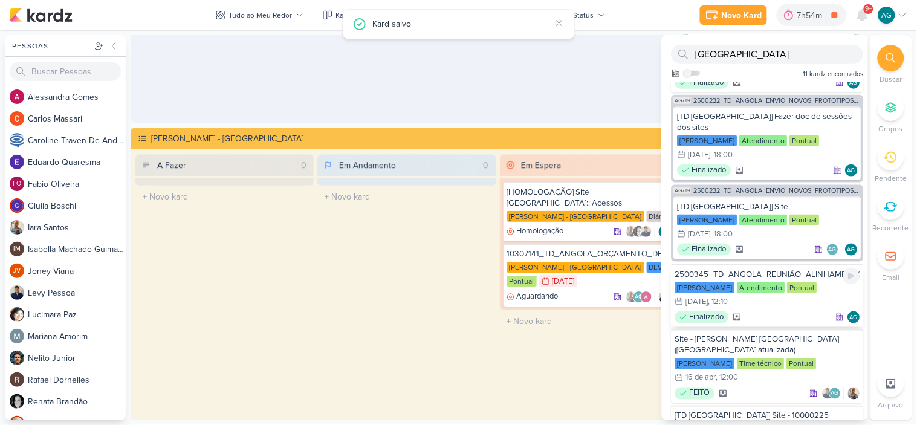
scroll to position [335, 0]
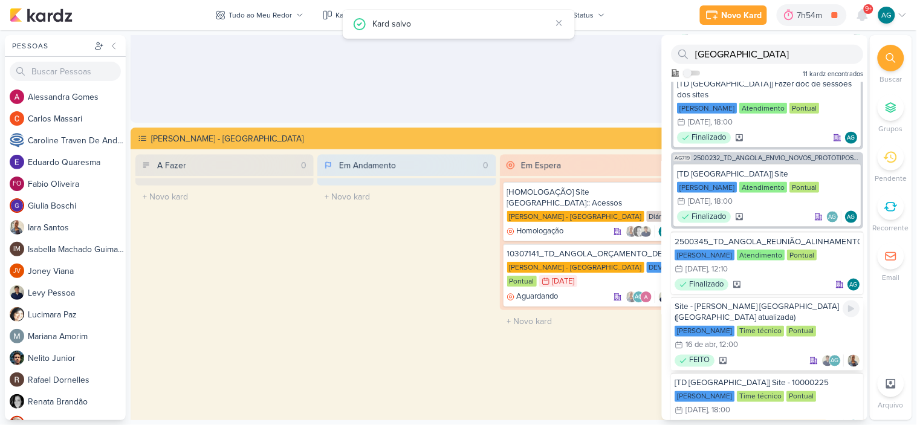
click at [778, 302] on div "Site - [PERSON_NAME] [GEOGRAPHIC_DATA] ([GEOGRAPHIC_DATA] atualizada)" at bounding box center [767, 313] width 185 height 22
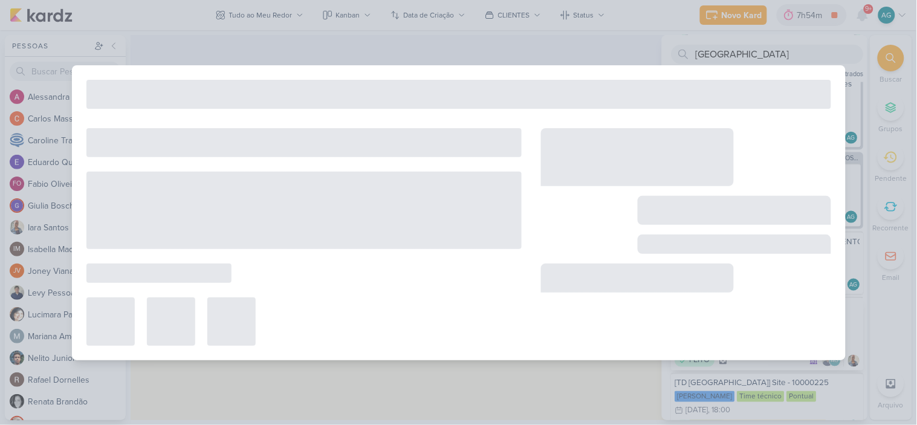
type input "Site - [PERSON_NAME] [GEOGRAPHIC_DATA] ([GEOGRAPHIC_DATA] atualizada)"
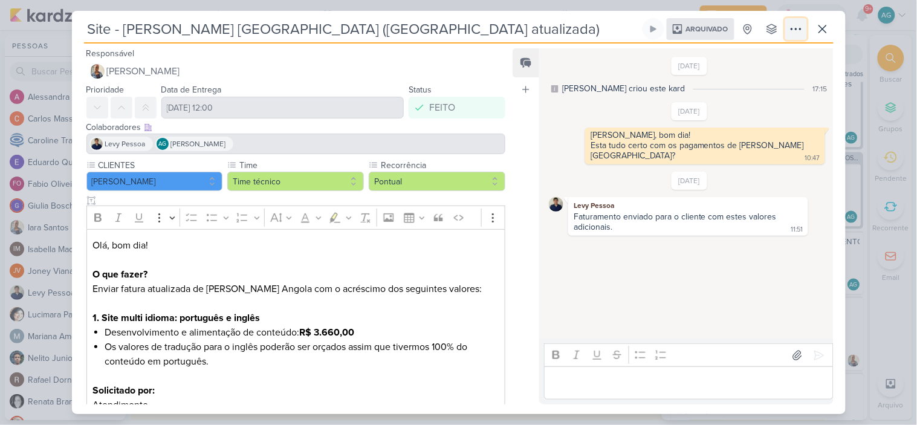
click at [794, 27] on icon at bounding box center [796, 29] width 15 height 15
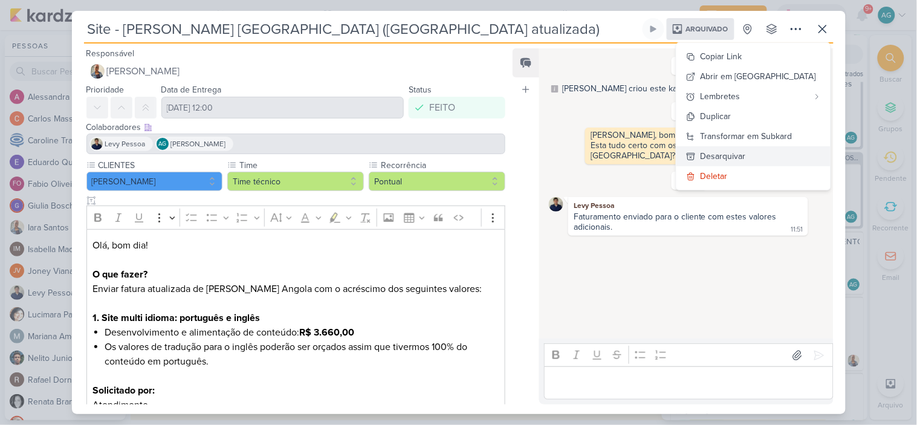
click at [778, 160] on button "Desarquivar" at bounding box center [753, 156] width 154 height 20
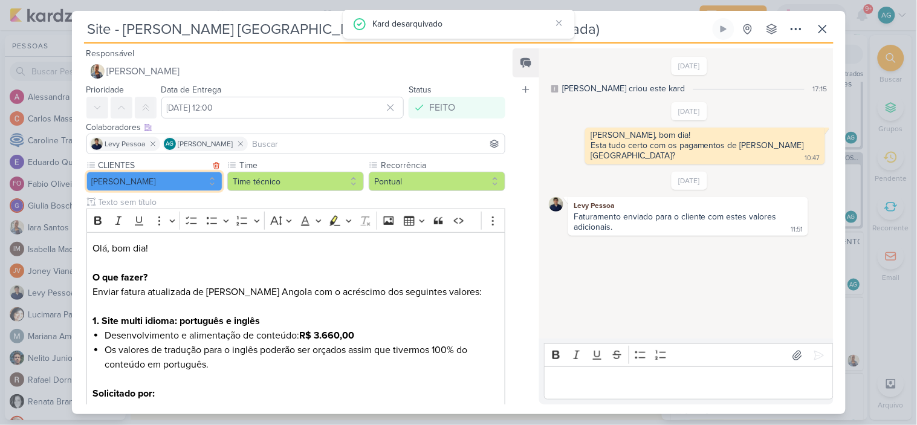
click at [141, 182] on button "[PERSON_NAME]" at bounding box center [154, 181] width 137 height 19
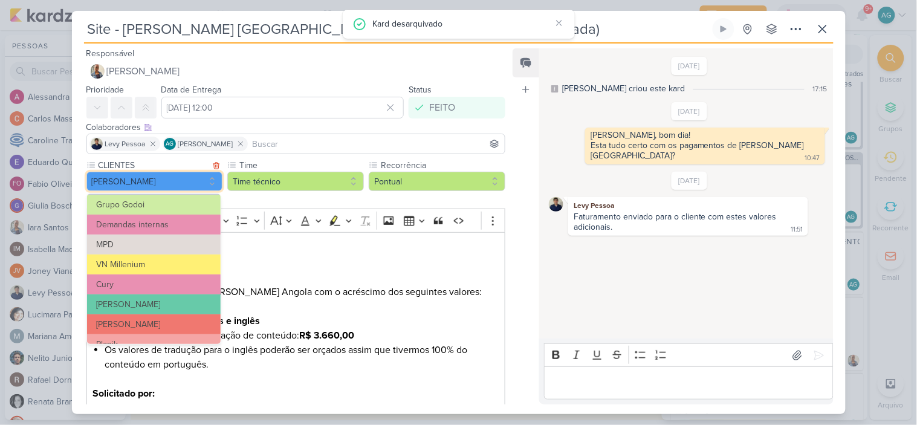
scroll to position [216, 0]
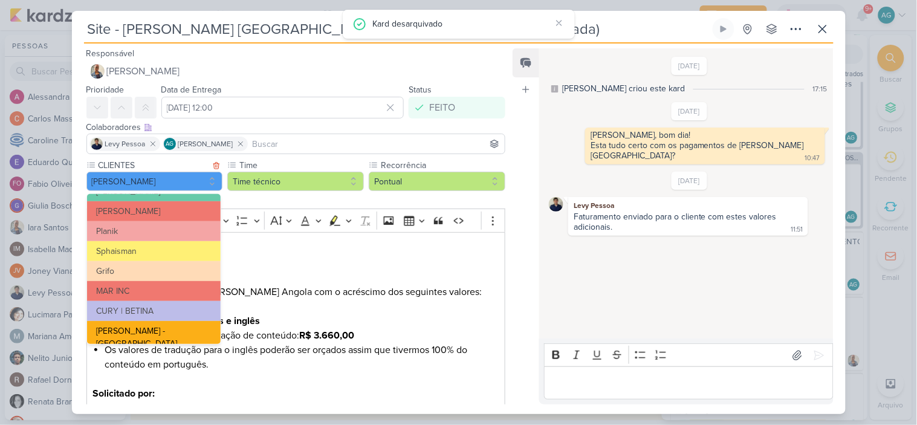
click at [152, 334] on button "[PERSON_NAME] - [GEOGRAPHIC_DATA]" at bounding box center [154, 337] width 134 height 33
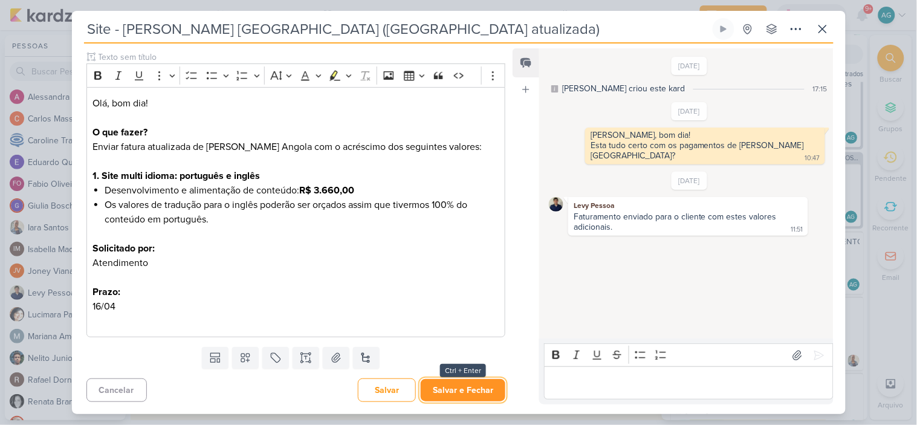
click at [451, 393] on button "Salvar e Fechar" at bounding box center [463, 390] width 85 height 22
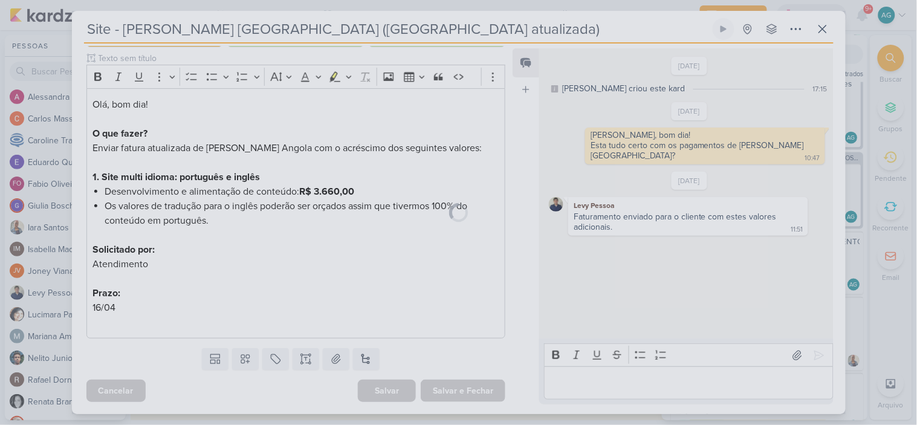
scroll to position [144, 0]
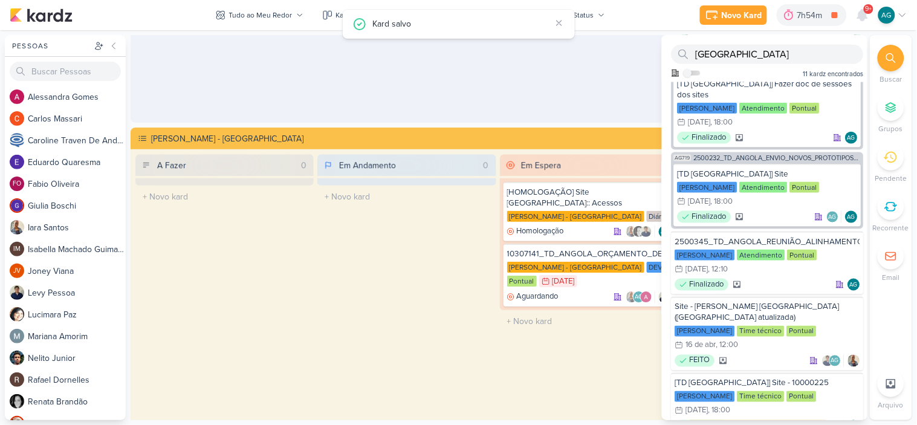
click at [503, 369] on div "Em Espera 2 [HOMOLOGAÇÃO] Site Angola:: Acessos Teixeira Duarte - Angola Diário…" at bounding box center [589, 332] width 178 height 356
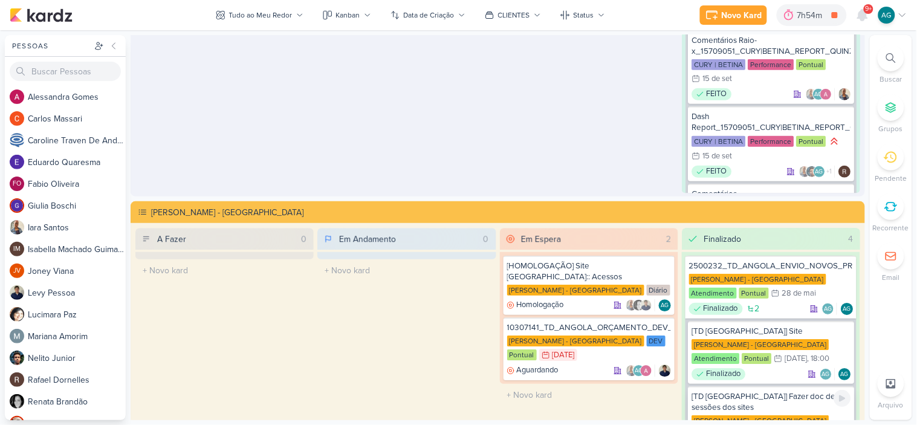
scroll to position [1940, 0]
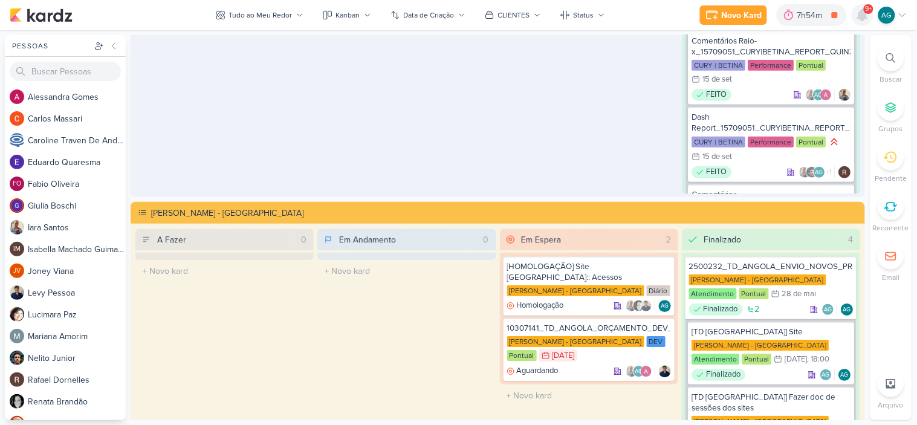
click at [863, 14] on icon at bounding box center [863, 15] width 10 height 11
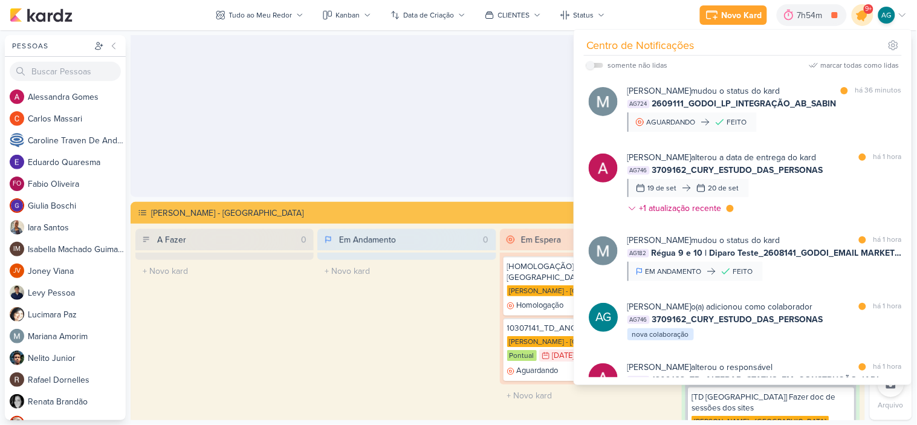
click at [863, 14] on icon at bounding box center [862, 15] width 15 height 15
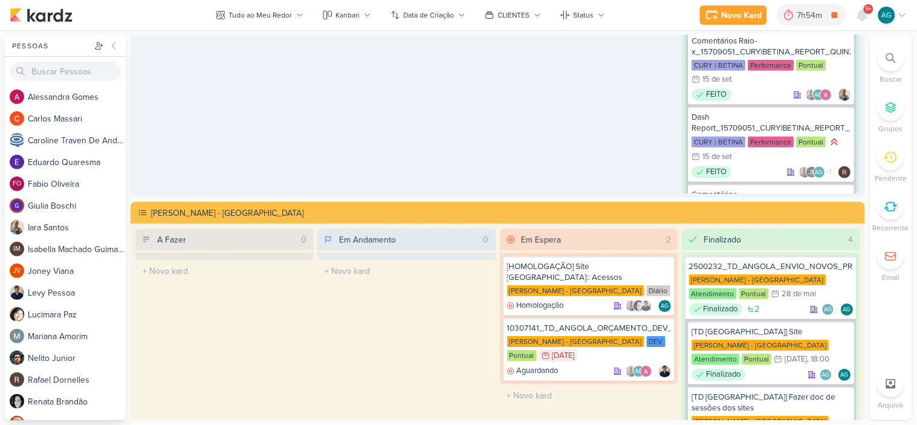
click at [895, 63] on div at bounding box center [891, 58] width 27 height 27
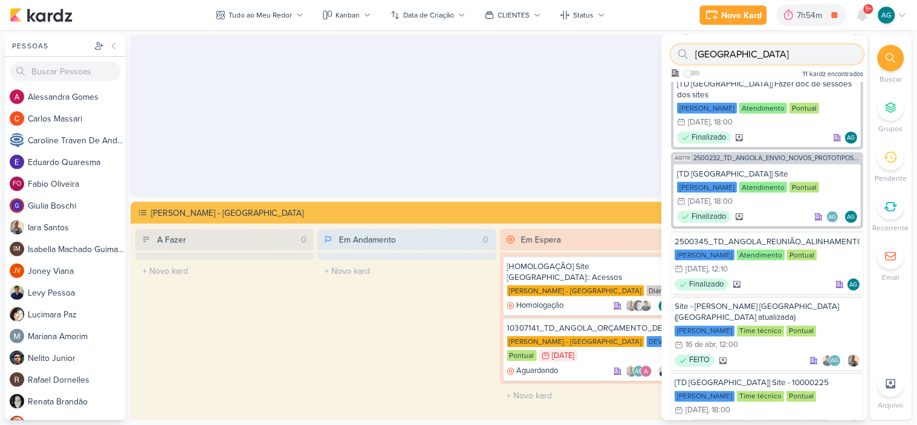
click at [774, 59] on input "angola" at bounding box center [768, 54] width 192 height 19
type input "a"
type input "angola"
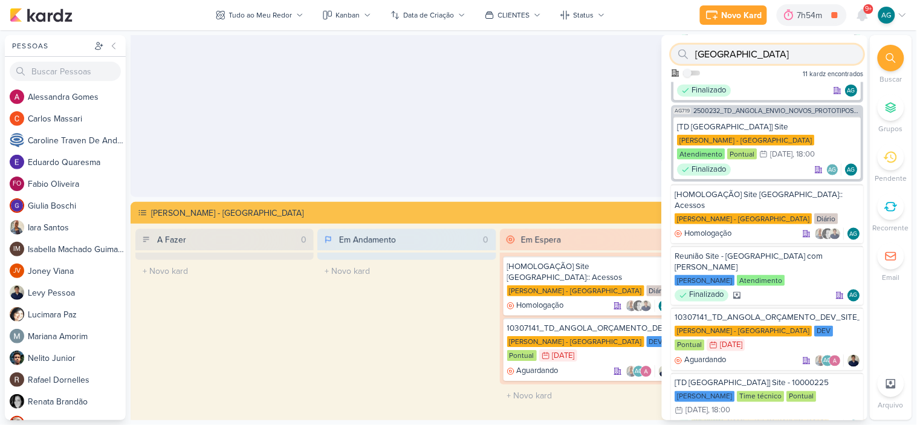
scroll to position [327, 0]
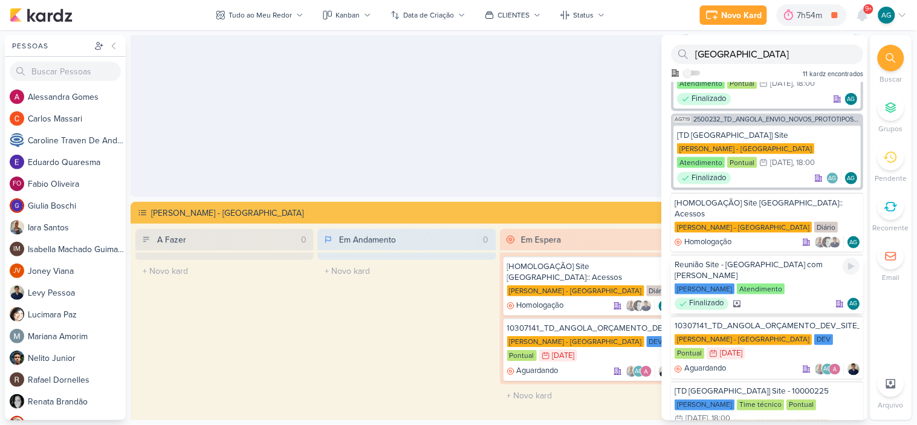
click at [798, 298] on div "Finalizado AG" at bounding box center [767, 304] width 185 height 12
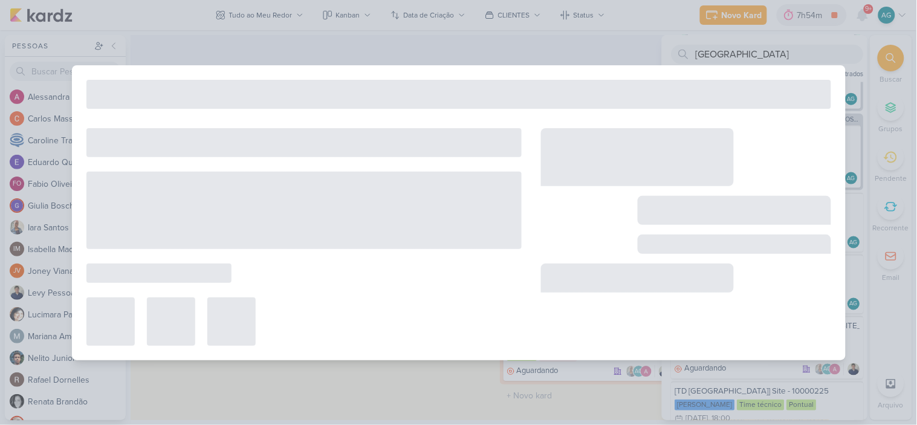
type input "Reunião Site - [GEOGRAPHIC_DATA] com [PERSON_NAME]"
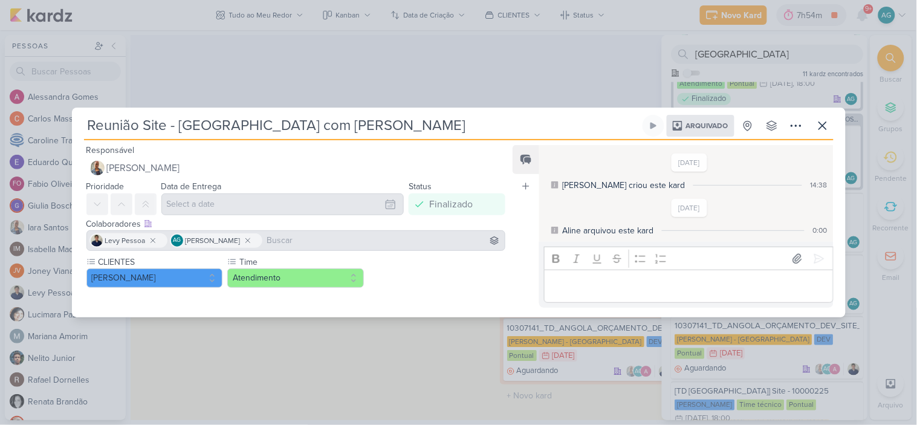
scroll to position [0, 0]
click at [792, 127] on icon at bounding box center [796, 125] width 15 height 15
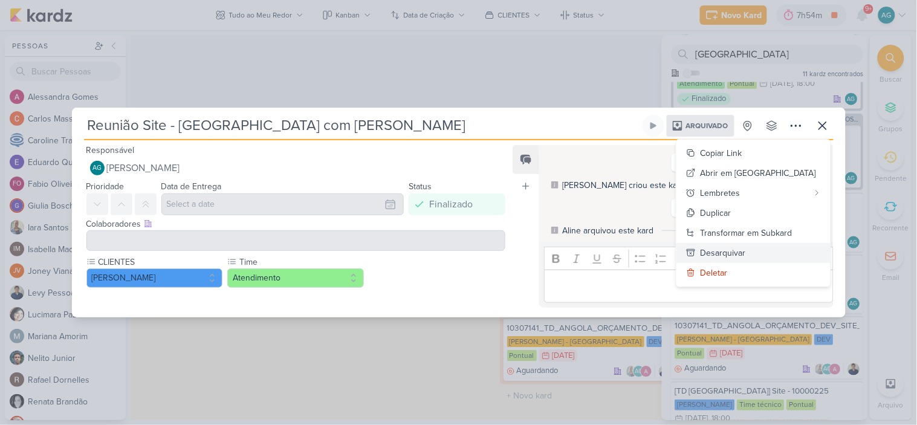
click at [746, 254] on div "Desarquivar" at bounding box center [723, 253] width 45 height 13
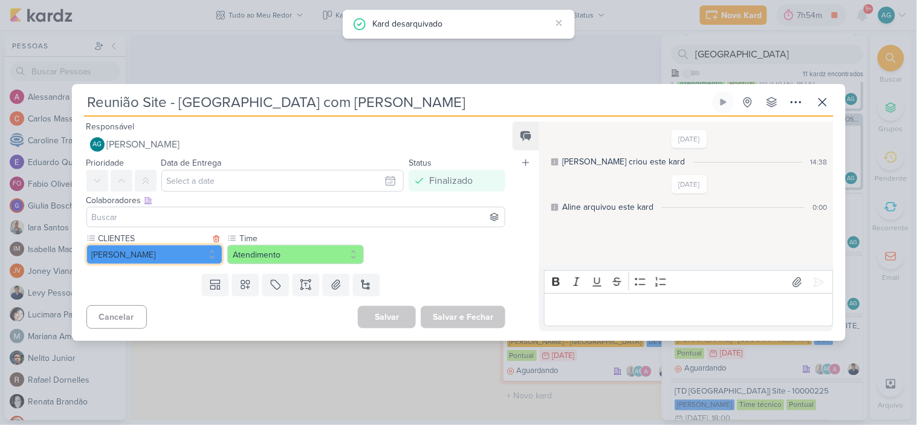
click at [170, 259] on button "[PERSON_NAME]" at bounding box center [154, 254] width 137 height 19
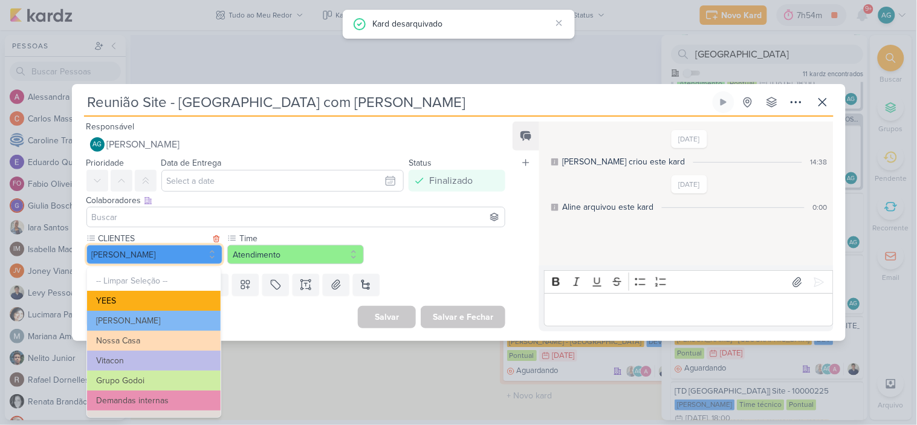
scroll to position [216, 0]
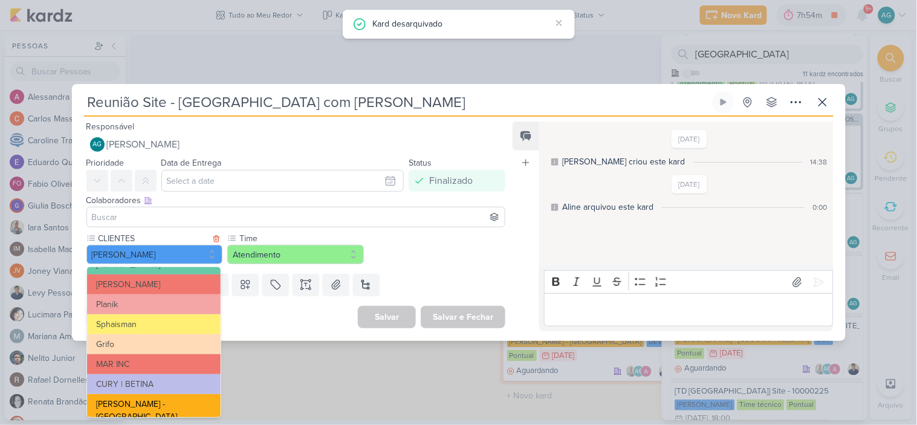
click at [159, 402] on button "[PERSON_NAME] - [GEOGRAPHIC_DATA]" at bounding box center [154, 410] width 134 height 33
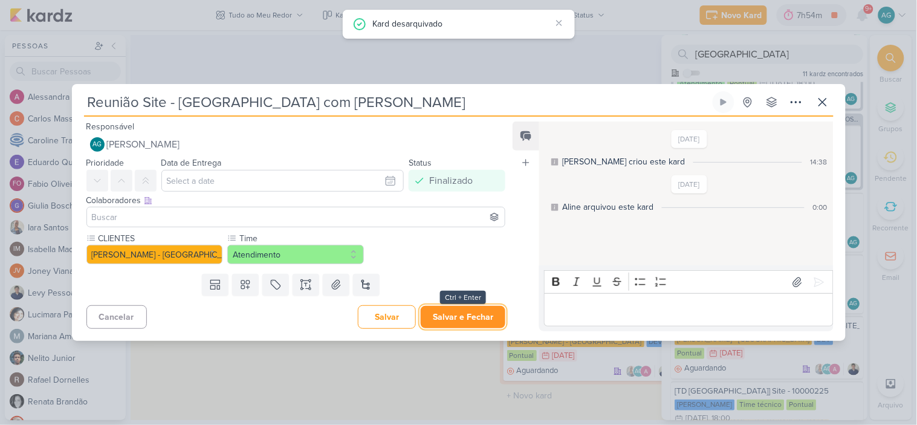
click at [481, 320] on button "Salvar e Fechar" at bounding box center [463, 317] width 85 height 22
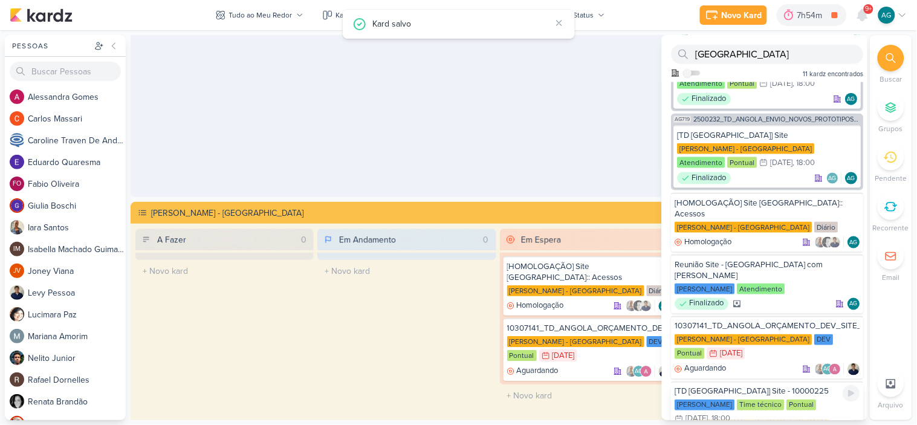
click at [777, 400] on div "Teixeira Duarte Time técnico Pontual 25/3 25 de mar , 18:00" at bounding box center [767, 413] width 185 height 27
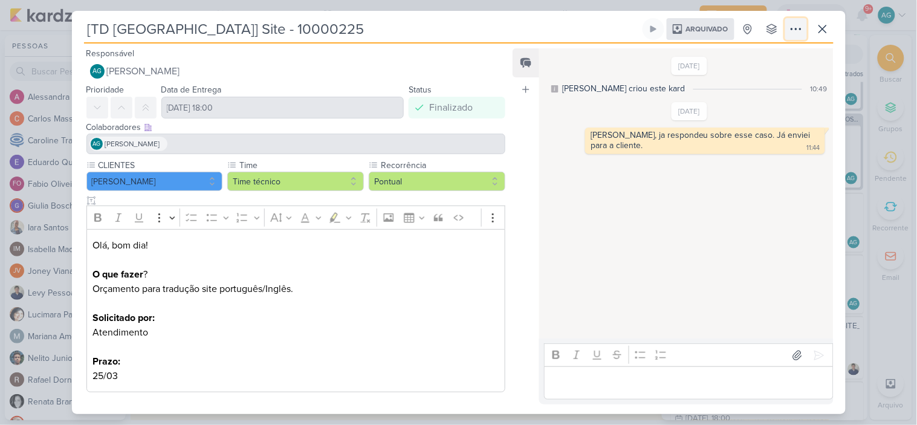
click at [794, 27] on icon at bounding box center [796, 29] width 15 height 15
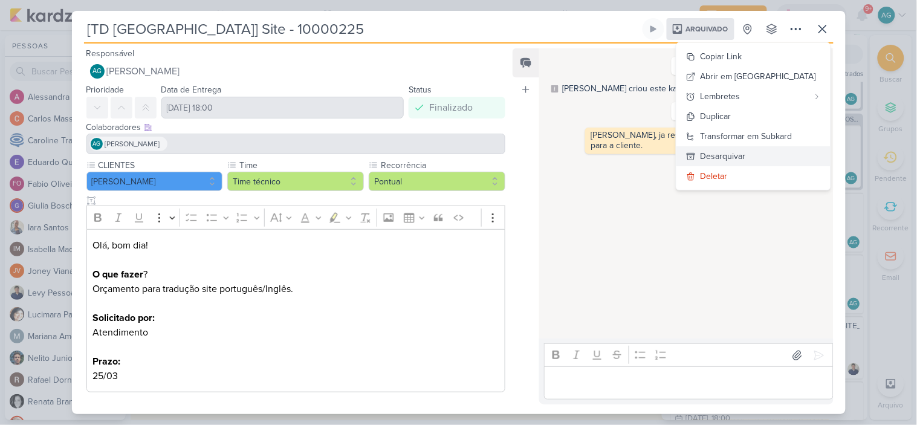
click at [772, 156] on button "Desarquivar" at bounding box center [753, 156] width 154 height 20
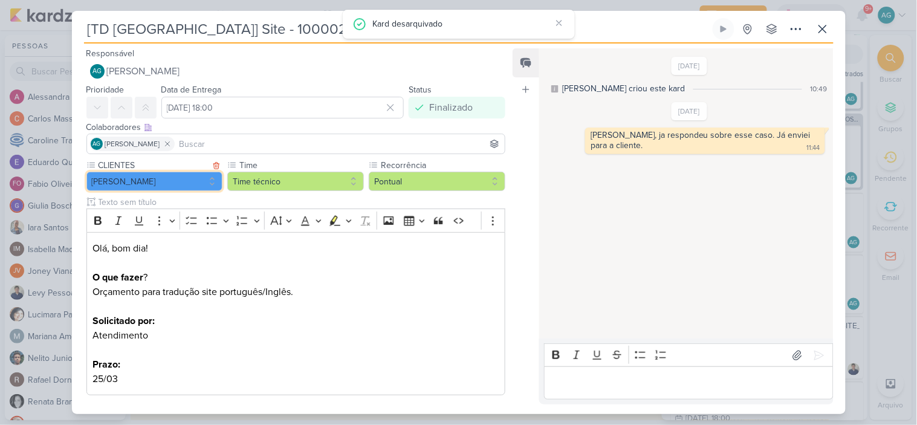
click at [172, 178] on button "[PERSON_NAME]" at bounding box center [154, 181] width 137 height 19
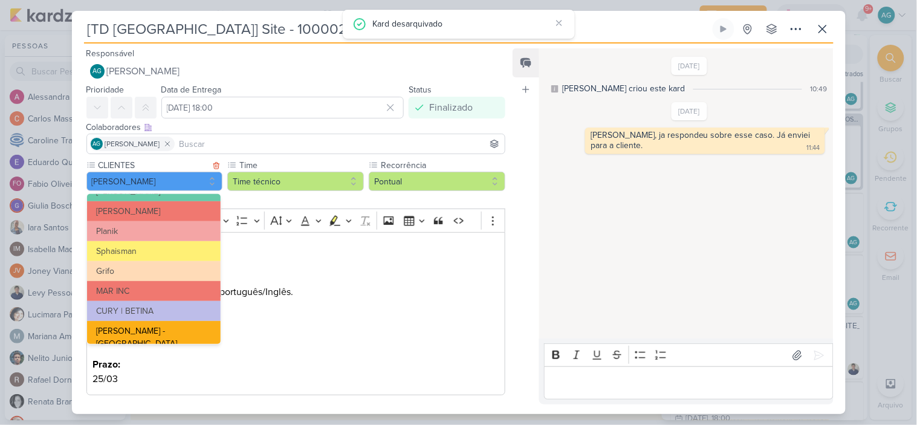
click at [157, 329] on button "[PERSON_NAME] - [GEOGRAPHIC_DATA]" at bounding box center [154, 337] width 134 height 33
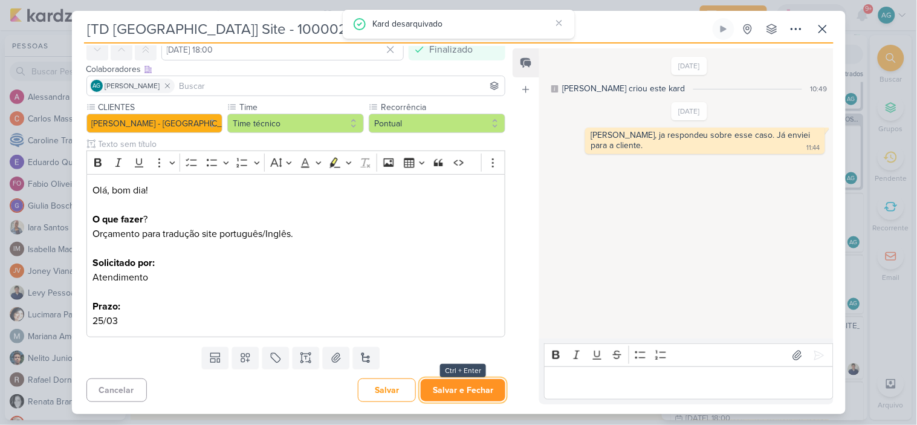
click at [485, 393] on button "Salvar e Fechar" at bounding box center [463, 390] width 85 height 22
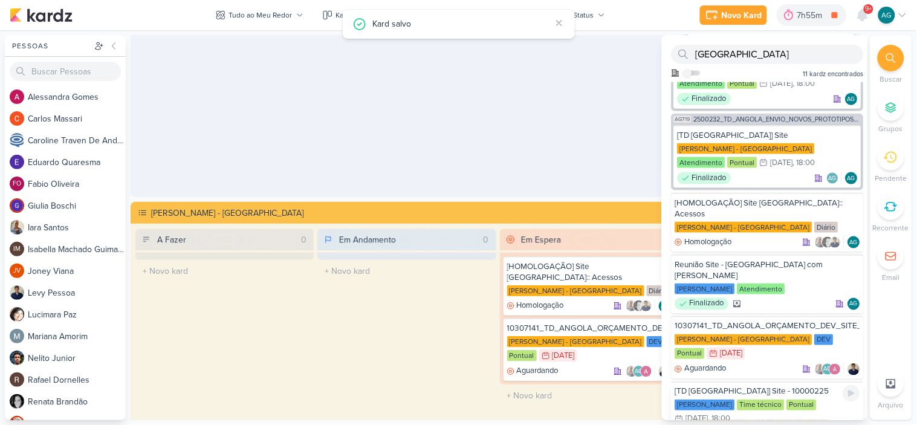
scroll to position [358, 0]
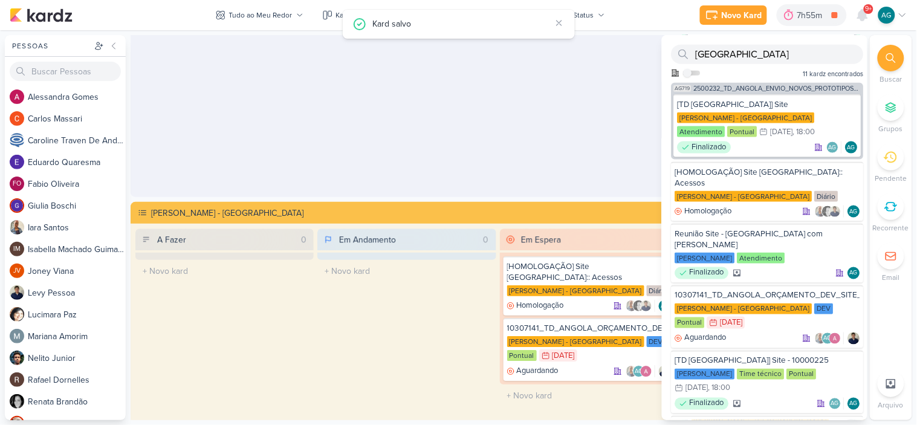
click at [736, 421] on div "[TD [GEOGRAPHIC_DATA]] Site - 10000125" at bounding box center [767, 426] width 185 height 11
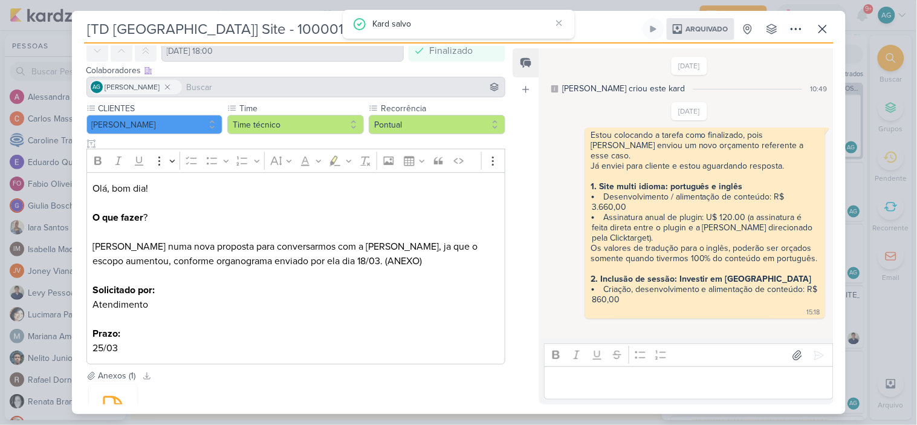
scroll to position [0, 0]
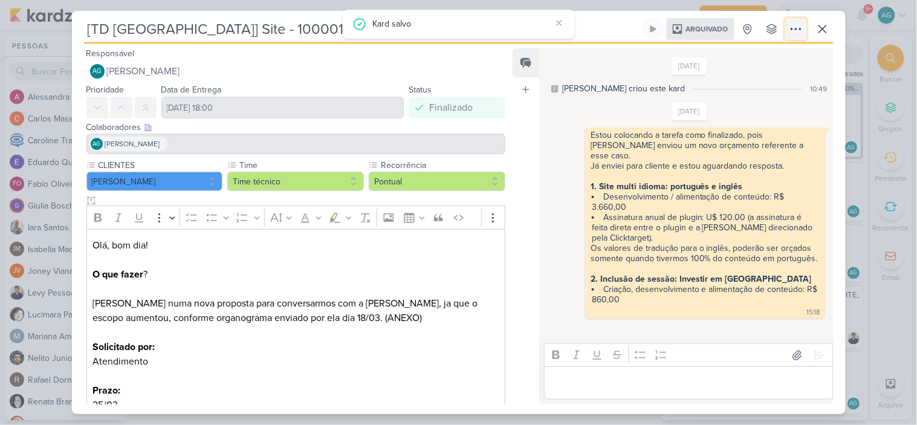
click at [787, 30] on button at bounding box center [796, 29] width 22 height 22
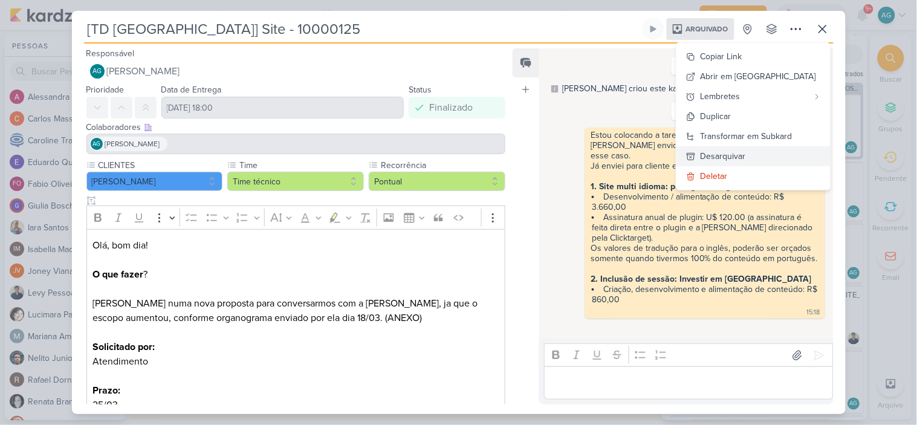
click at [746, 161] on div "Desarquivar" at bounding box center [723, 156] width 45 height 13
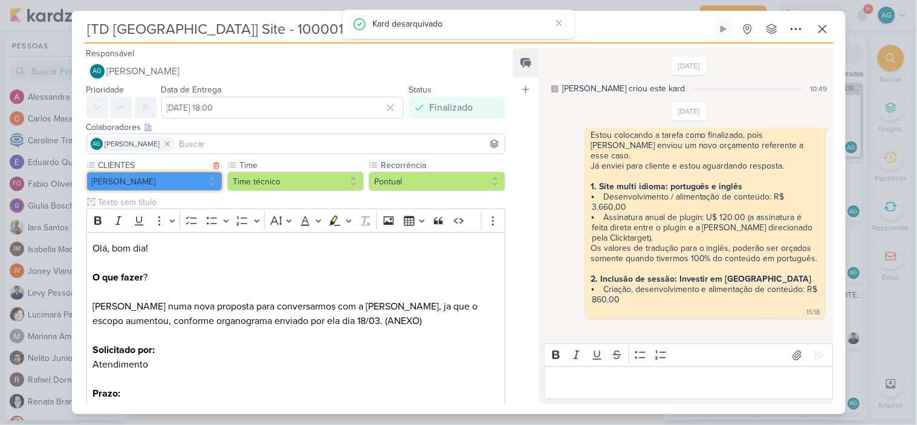
click at [153, 178] on button "[PERSON_NAME]" at bounding box center [154, 181] width 137 height 19
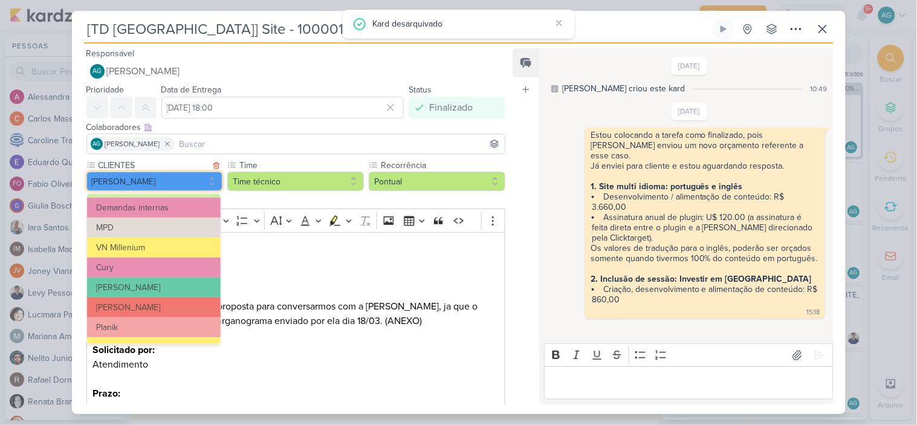
scroll to position [216, 0]
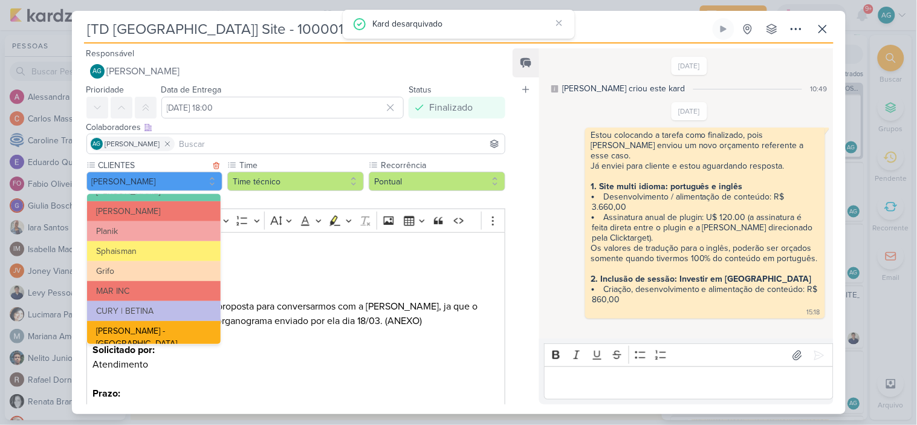
click at [166, 328] on button "[PERSON_NAME] - [GEOGRAPHIC_DATA]" at bounding box center [154, 337] width 134 height 33
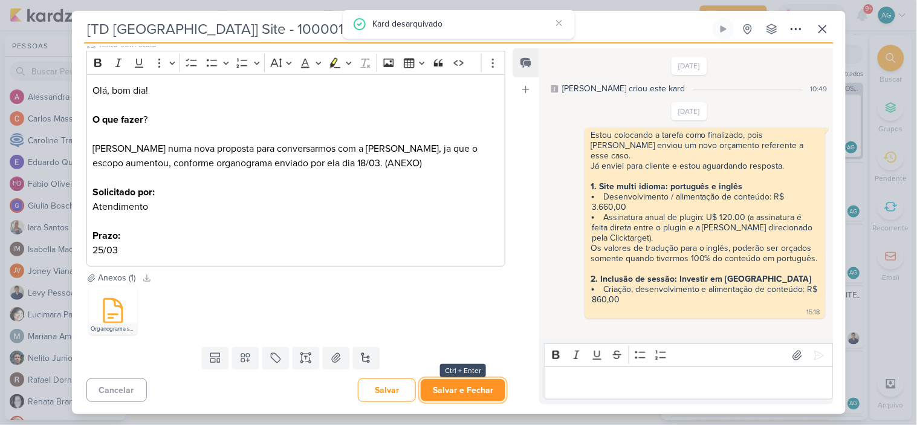
click at [455, 387] on button "Salvar e Fechar" at bounding box center [463, 390] width 85 height 22
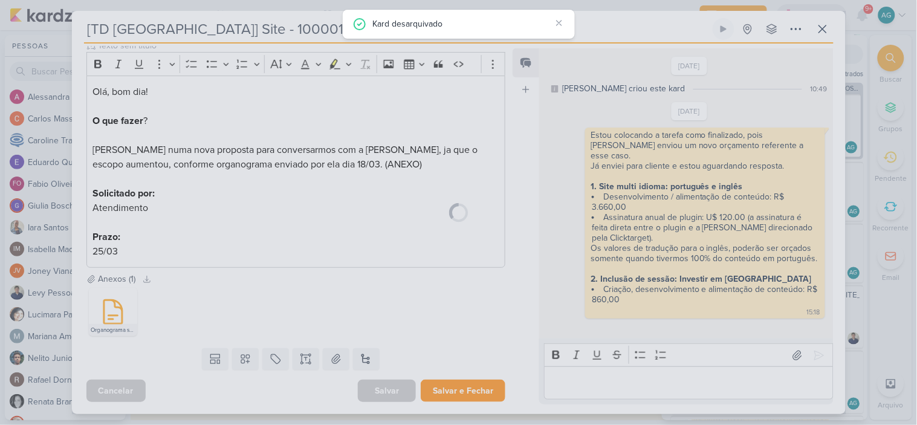
scroll to position [157, 0]
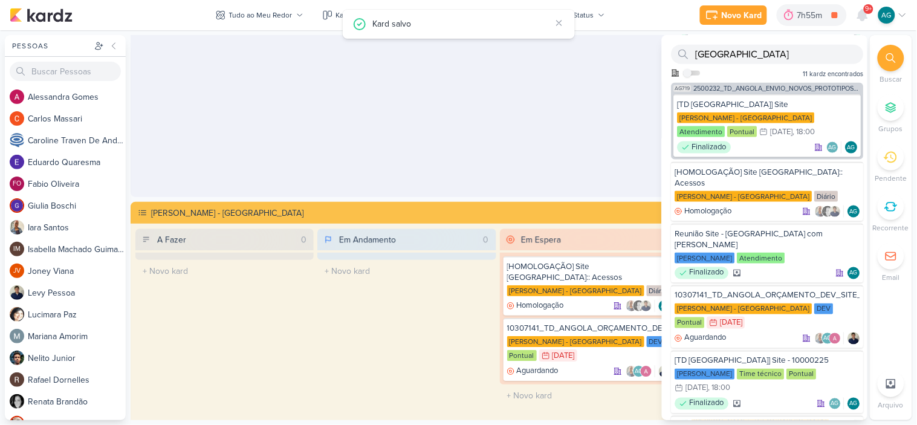
click at [591, 98] on div "Em Espera 1 15309031_CURY|BETINA_AJUSTE_LP_V.2 CURY | BETINA DEV Pontual 9/9 9 …" at bounding box center [589, 15] width 178 height 356
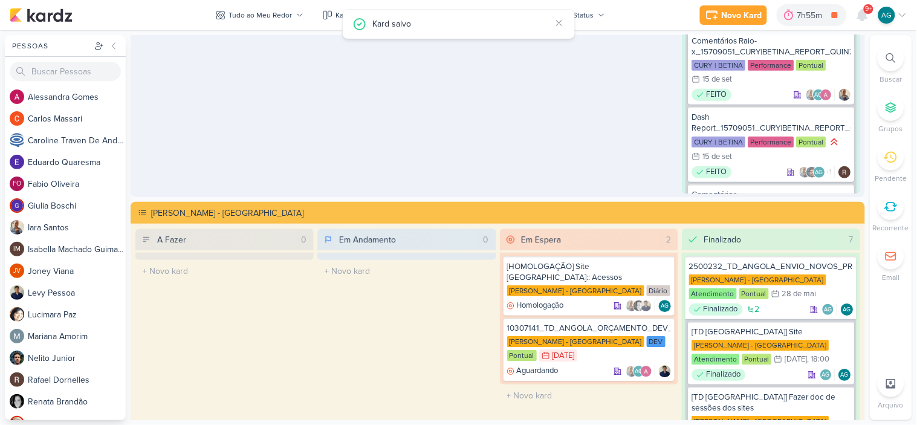
click at [883, 62] on div at bounding box center [891, 58] width 27 height 27
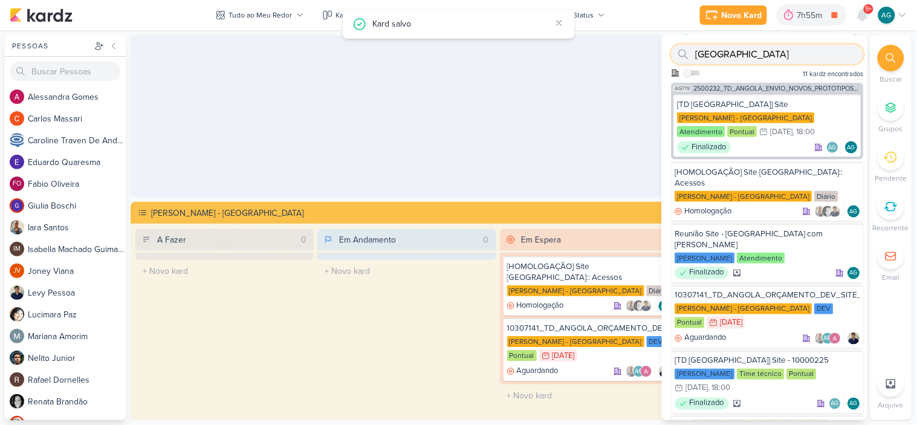
click at [765, 54] on input "angola" at bounding box center [768, 54] width 192 height 19
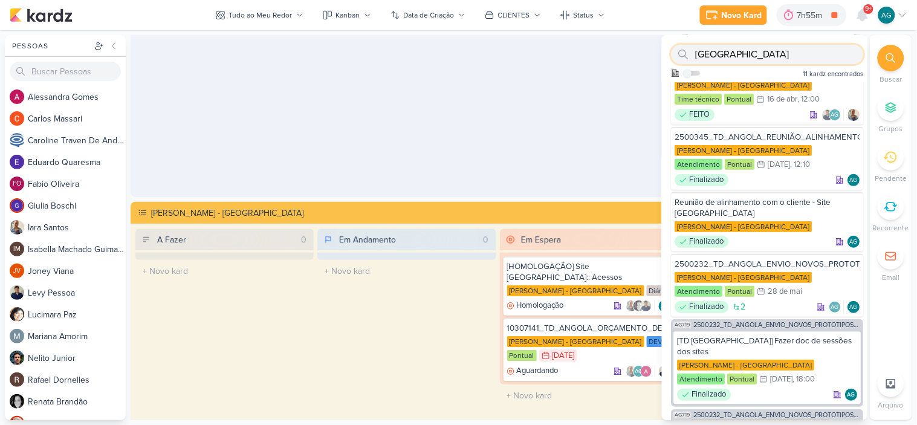
scroll to position [0, 0]
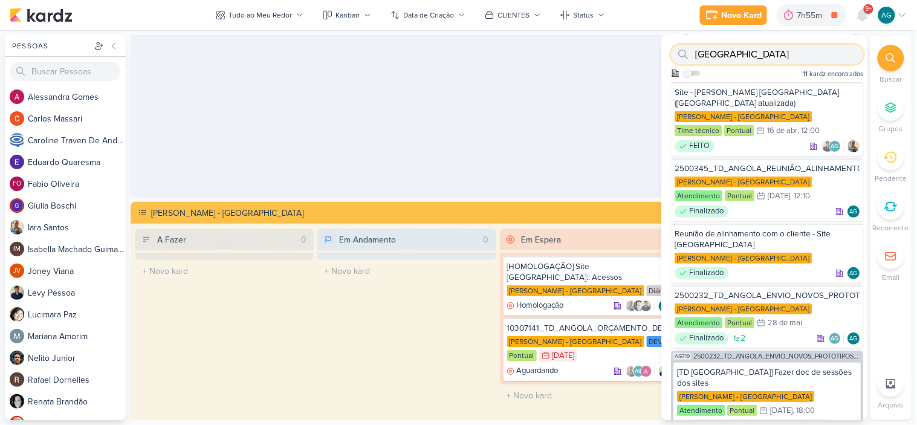
click at [765, 54] on input "angola" at bounding box center [768, 54] width 192 height 19
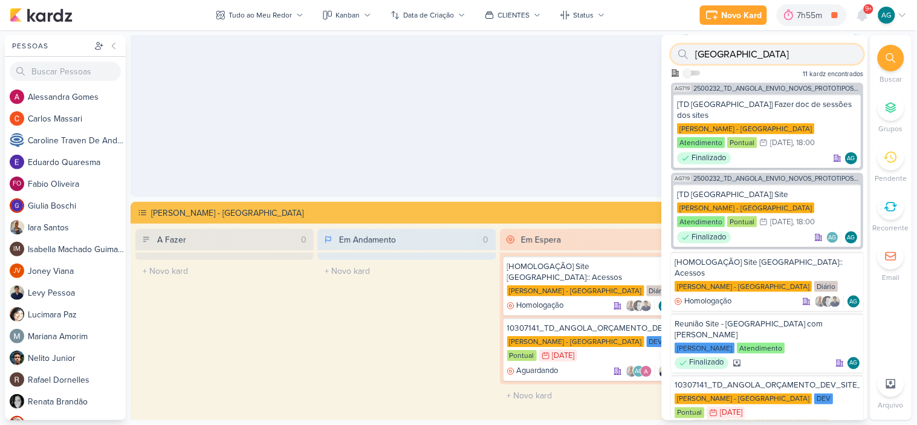
scroll to position [268, 0]
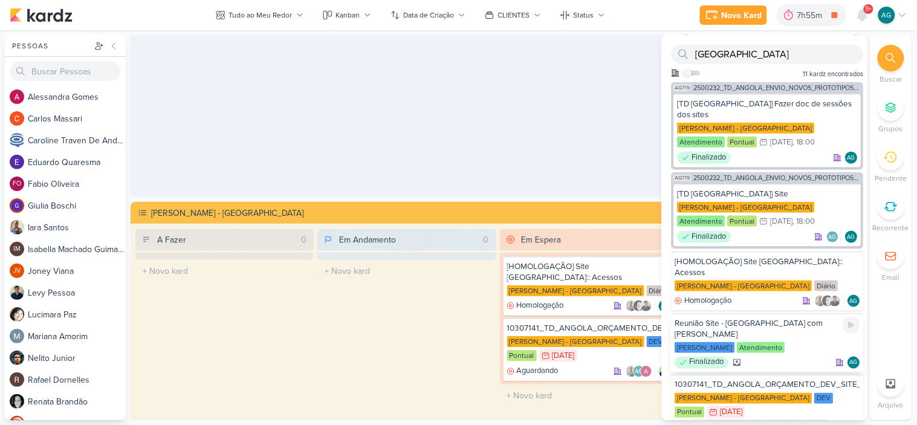
click at [792, 313] on div "Reunião Site - Angola com Paula Teixeira Duarte Atendimento Finalizado AG" at bounding box center [768, 342] width 192 height 59
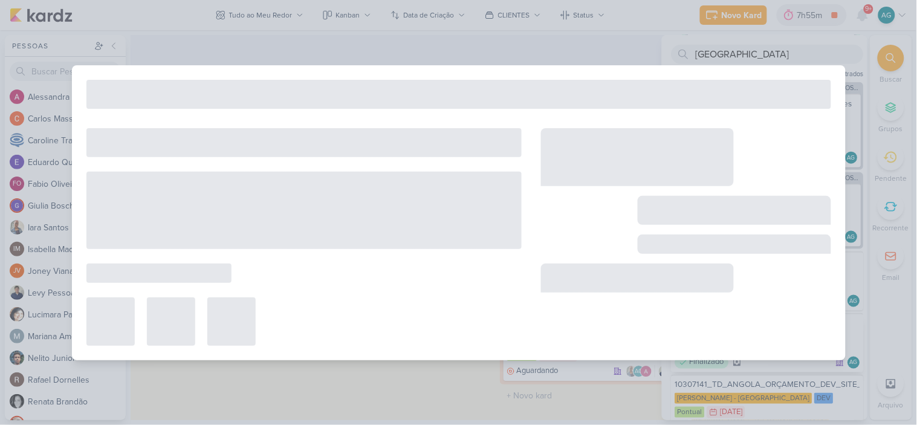
type input "Reunião Site - [GEOGRAPHIC_DATA] com [PERSON_NAME]"
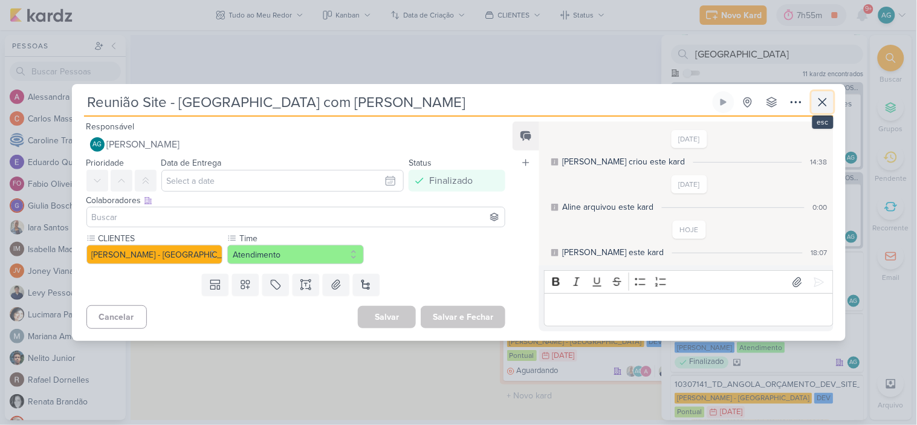
click at [820, 102] on icon at bounding box center [822, 102] width 15 height 15
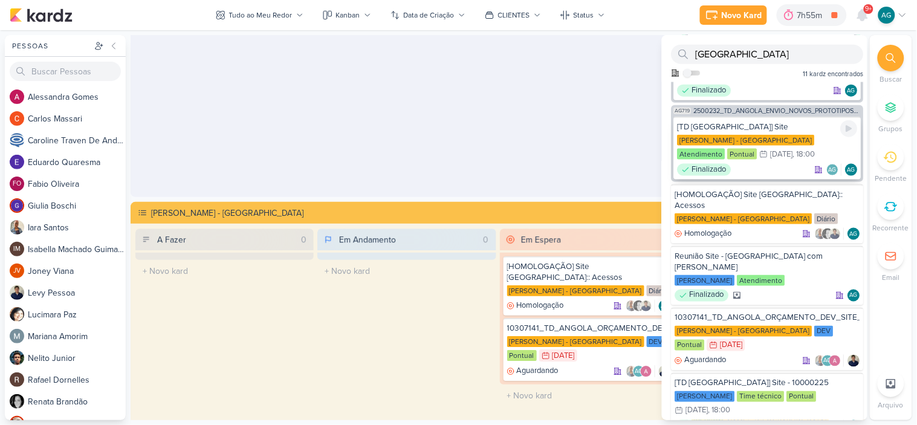
scroll to position [358, 0]
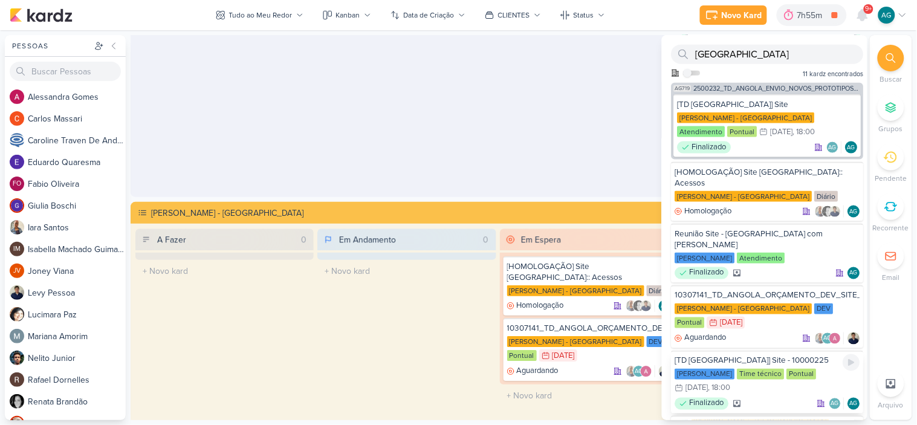
click at [780, 369] on div "Teixeira Duarte Time técnico Pontual 25/3 25 de mar , 18:00" at bounding box center [767, 382] width 185 height 27
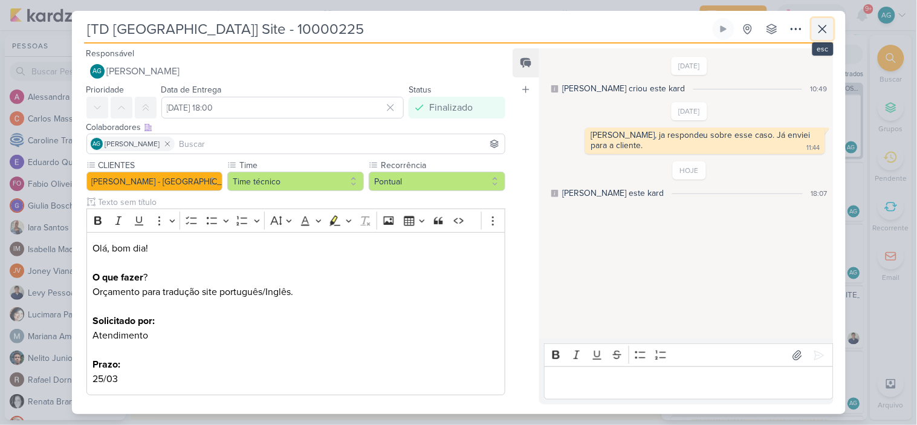
click at [821, 33] on icon at bounding box center [822, 29] width 15 height 15
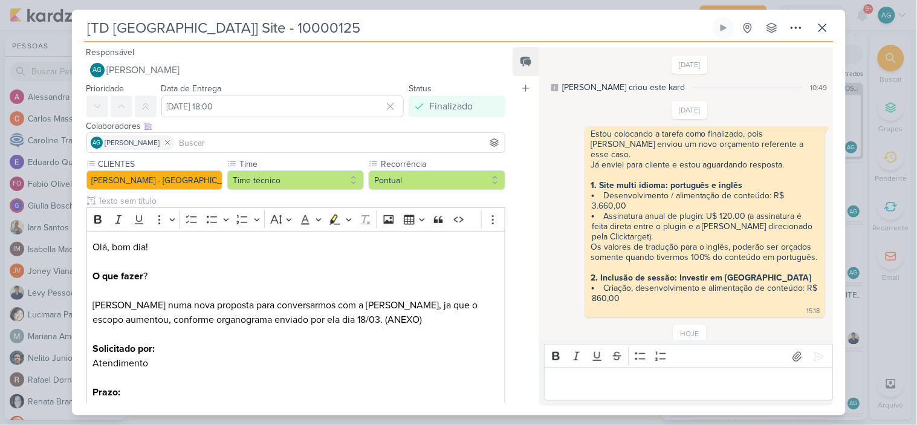
scroll to position [26, 0]
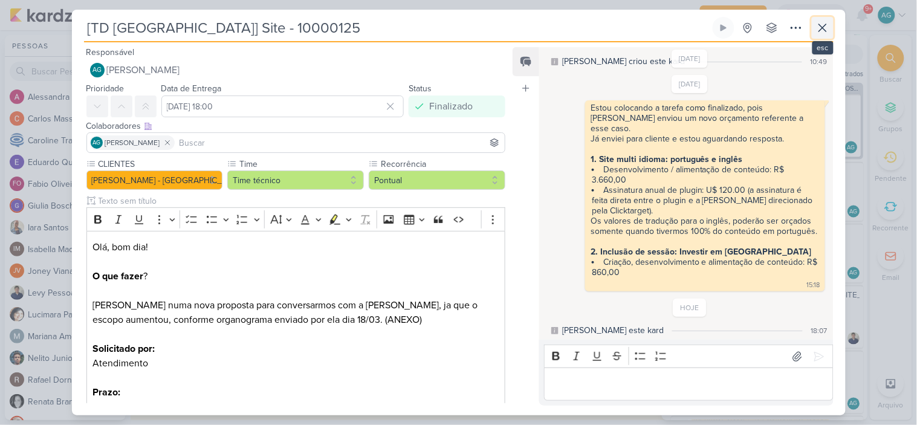
click at [821, 28] on icon at bounding box center [822, 28] width 15 height 15
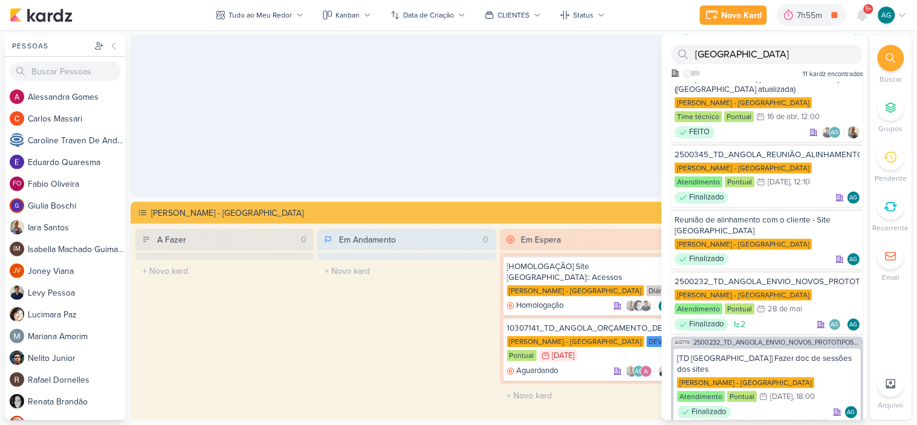
scroll to position [0, 0]
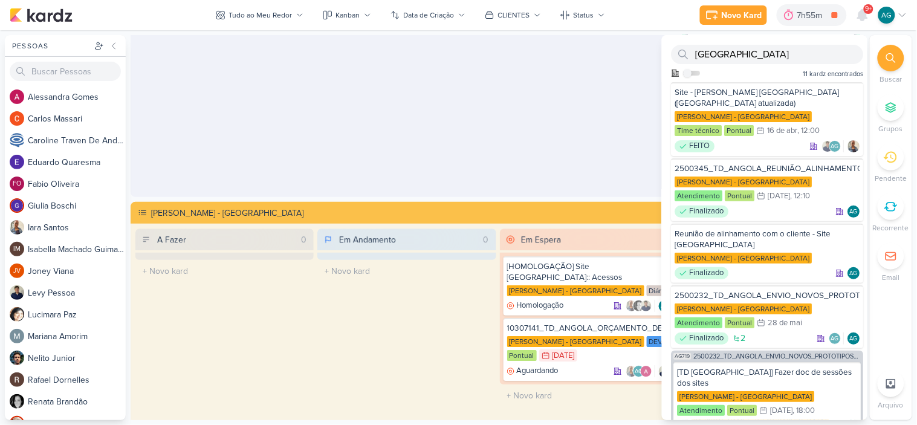
click at [573, 144] on div "Em Espera 1 15309031_CURY|BETINA_AJUSTE_LP_V.2 CURY | BETINA DEV Pontual 9/9 9 …" at bounding box center [589, 15] width 178 height 356
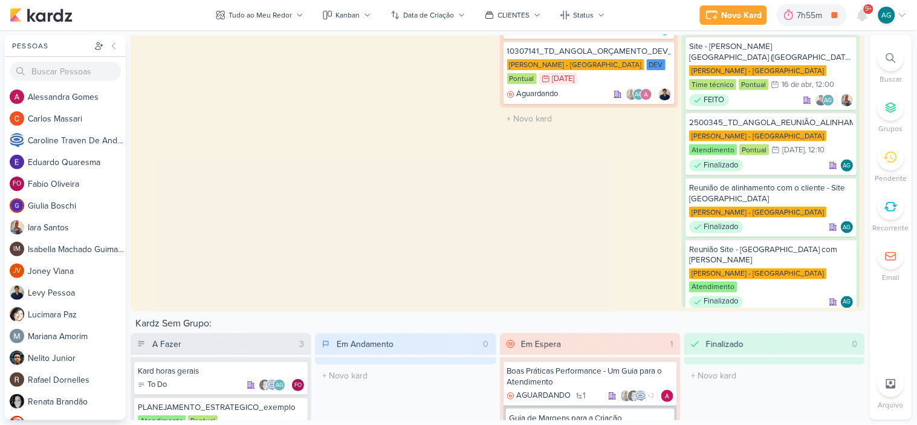
scroll to position [2209, 0]
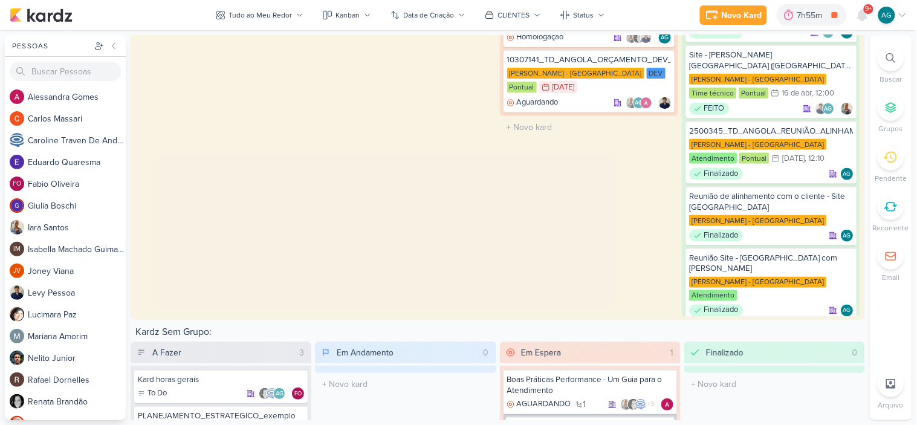
click at [539, 235] on div "Em Espera 2 [HOMOLOGAÇÃO] Site Angola:: Acessos Teixeira Duarte - Angola Diário…" at bounding box center [589, 138] width 178 height 356
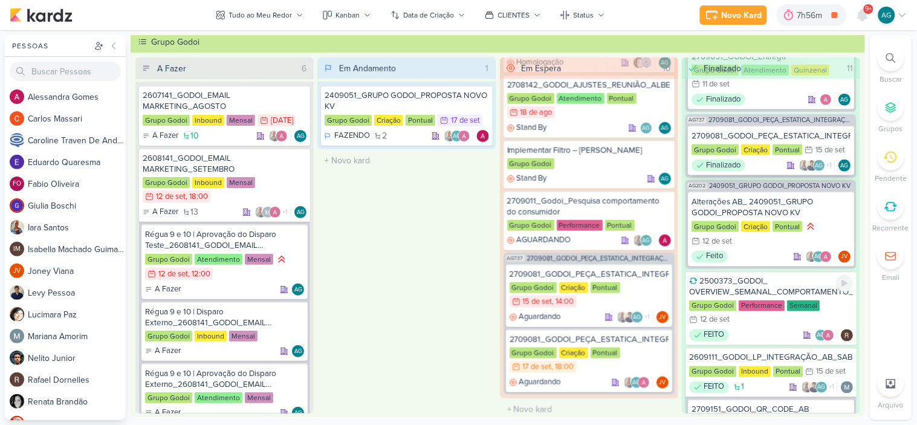
scroll to position [470, 0]
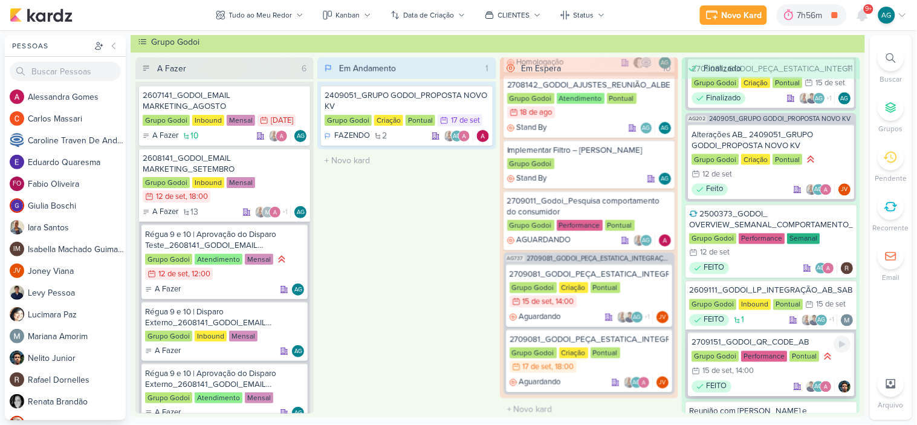
click at [777, 337] on div "2709151_GODOI_QR_CODE_AB" at bounding box center [770, 342] width 159 height 11
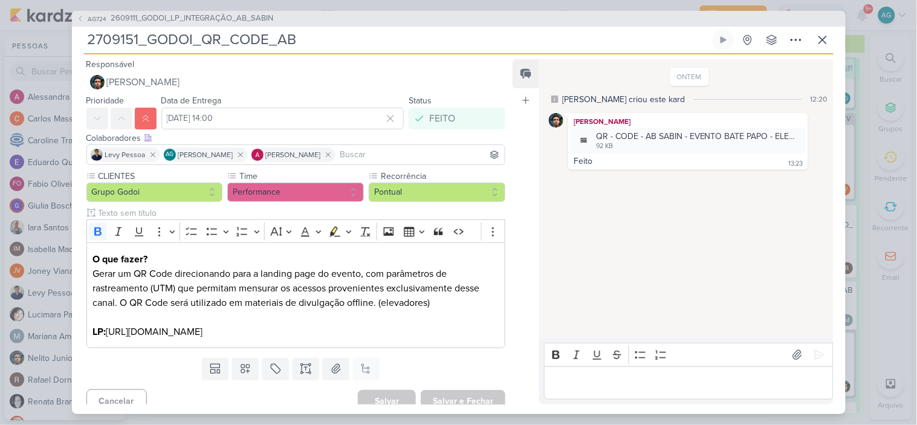
drag, startPoint x: 312, startPoint y: 39, endPoint x: 79, endPoint y: 44, distance: 233.4
click at [79, 44] on div "AG724 2609111_GODOI_LP_INTEGRAÇÃO_AB_SABIN 2709151_GODOI_QR_CODE_AB Criado por …" at bounding box center [459, 212] width 774 height 403
drag, startPoint x: 94, startPoint y: 276, endPoint x: 343, endPoint y: 335, distance: 256.1
click at [343, 335] on p "O que fazer? Gerar um QR Code direcionando para a landing page do evento, com p…" at bounding box center [295, 295] width 406 height 87
copy p "Gerar um QR Code direcionando para a landing page do evento, com parâmetros de …"
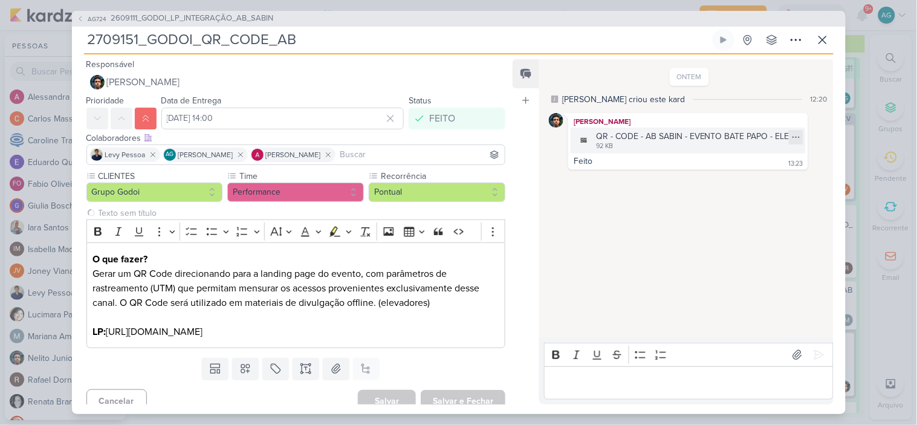
click at [794, 135] on icon at bounding box center [796, 137] width 10 height 10
click at [751, 175] on button "Baixar" at bounding box center [749, 177] width 97 height 18
click at [829, 41] on icon at bounding box center [822, 40] width 15 height 15
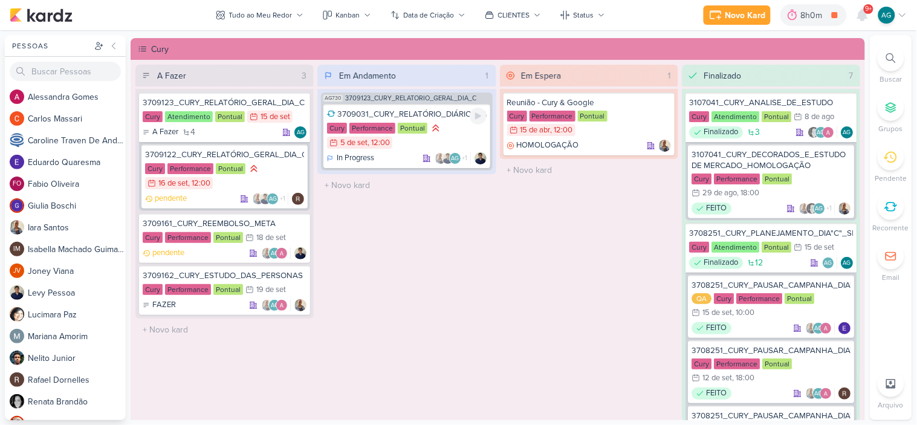
scroll to position [1141, 0]
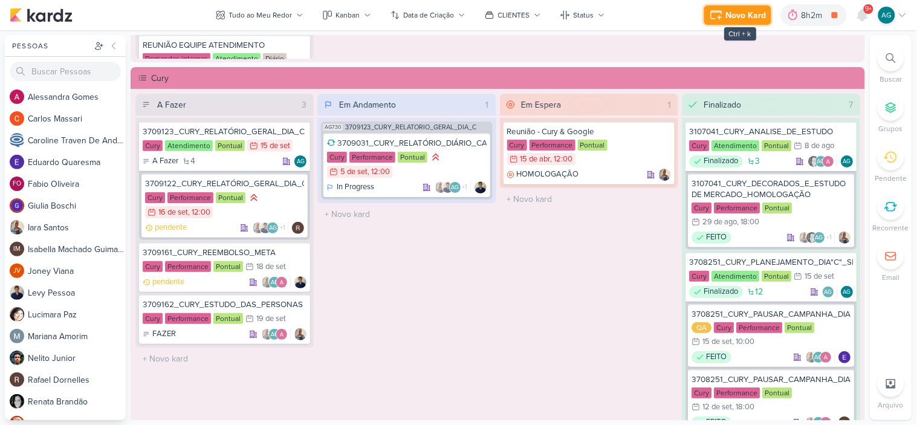
click at [744, 18] on div "Novo Kard" at bounding box center [746, 15] width 40 height 13
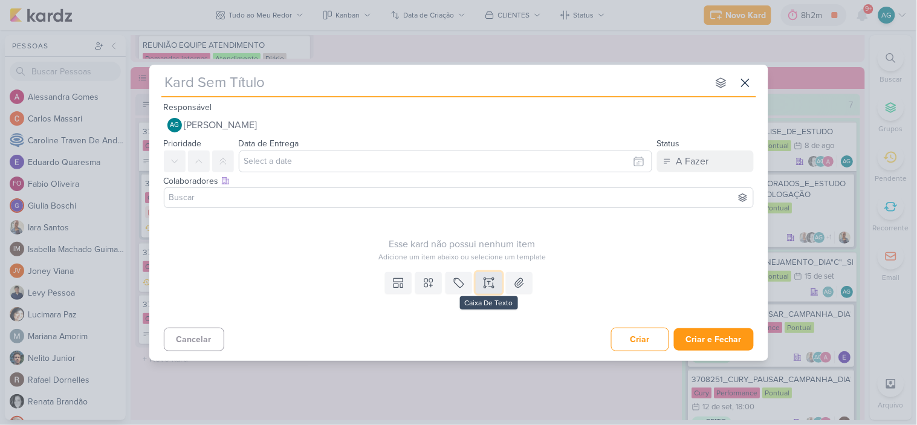
click at [497, 282] on button at bounding box center [489, 283] width 27 height 22
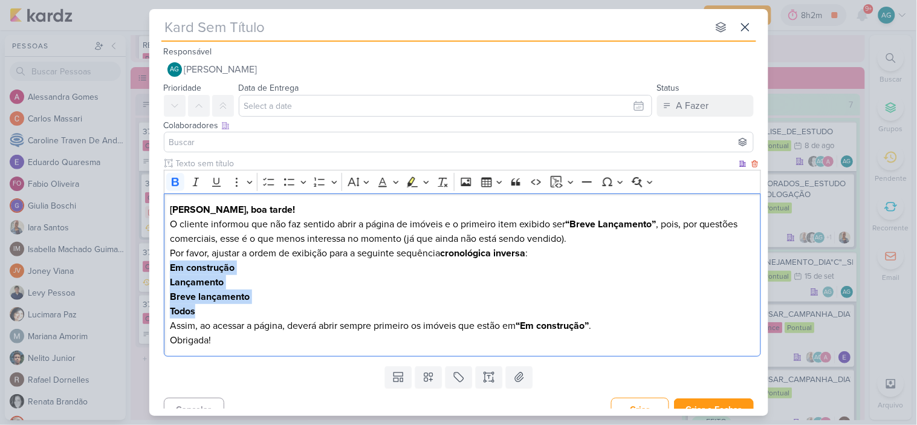
drag, startPoint x: 204, startPoint y: 308, endPoint x: 166, endPoint y: 272, distance: 52.6
click at [166, 272] on div "Fabio, boa tarde! O cliente informou que não faz sentido abrir a página de imóv…" at bounding box center [462, 275] width 597 height 164
click at [320, 183] on icon "Editor toolbar" at bounding box center [320, 182] width 12 height 12
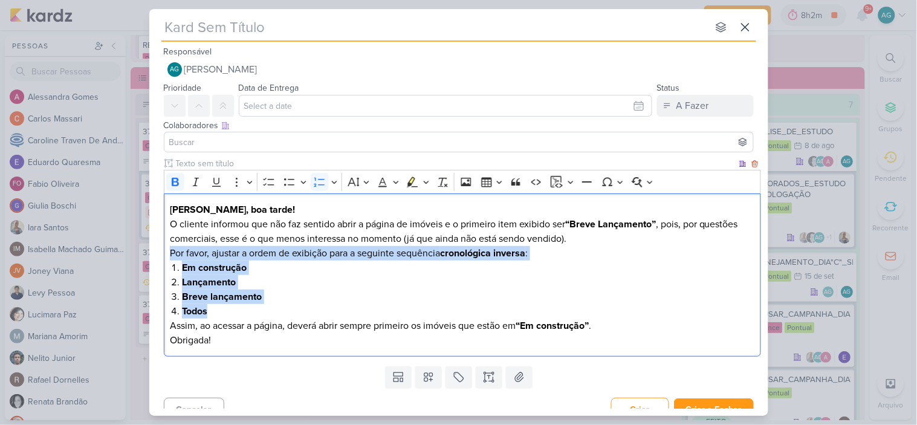
click at [526, 275] on li "Lançamento" at bounding box center [468, 282] width 572 height 15
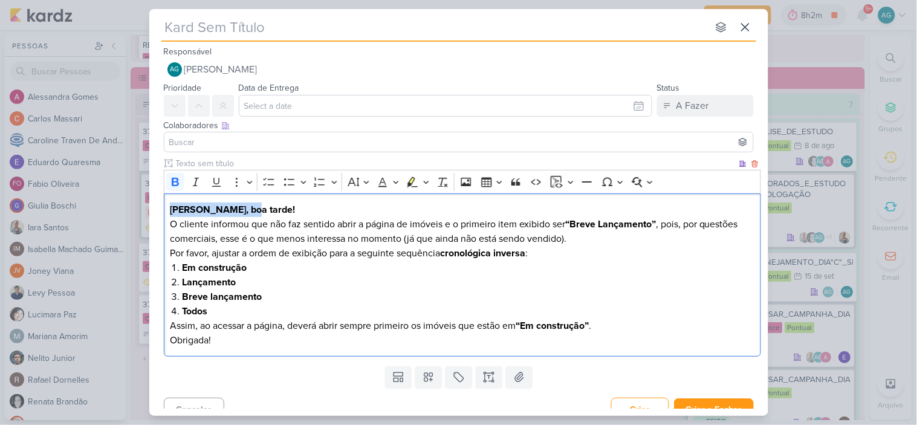
drag, startPoint x: 212, startPoint y: 206, endPoint x: 133, endPoint y: 206, distance: 79.2
click at [133, 206] on div "nenhum grupo disponível esc Responsável AG Aline Gimenez Graciano Nenhum contat…" at bounding box center [458, 212] width 917 height 425
click at [177, 184] on icon "Editor toolbar" at bounding box center [175, 182] width 7 height 8
click at [589, 242] on p "O cliente informou que não faz sentido abrir a página de imóveis e o primeiro i…" at bounding box center [462, 231] width 584 height 29
click at [562, 255] on p "Por favor, ajustar a ordem de exibição para a seguinte sequência cronológica in…" at bounding box center [462, 253] width 584 height 15
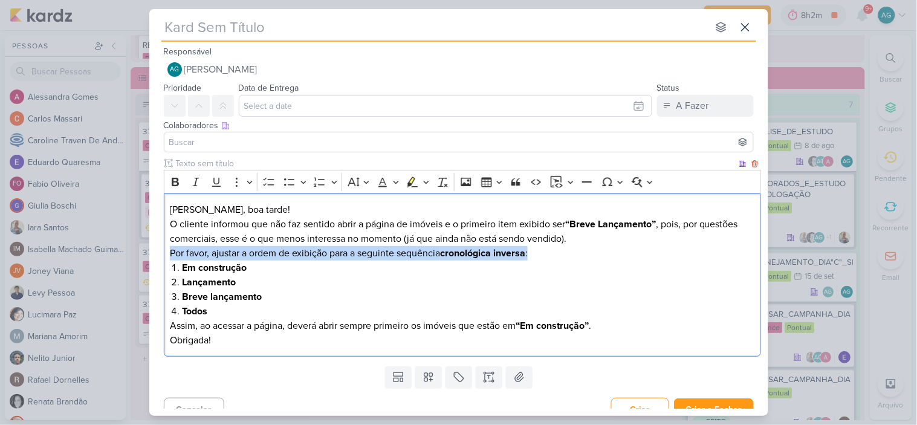
click at [577, 242] on div "Fabio, boa tarde! O cliente informou que não faz sentido abrir a página de imóv…" at bounding box center [462, 275] width 597 height 164
click at [577, 242] on p "O cliente informou que não faz sentido abrir a página de imóveis e o primeiro i…" at bounding box center [462, 231] width 584 height 29
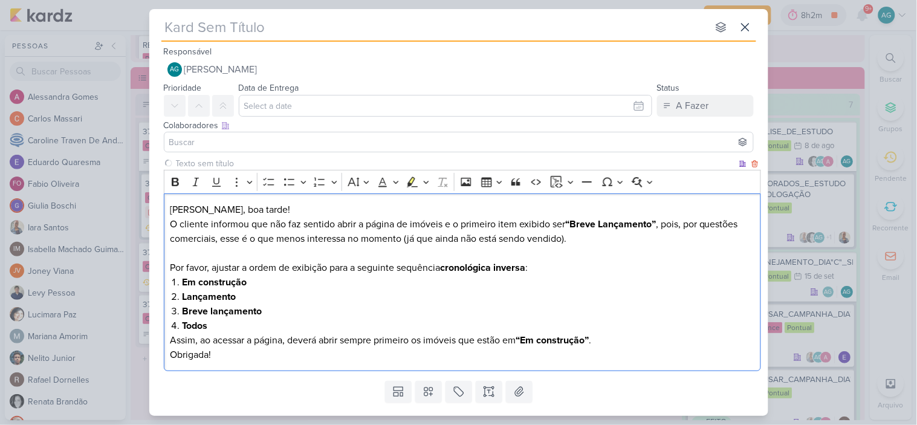
click at [574, 267] on p "Por favor, ajustar a ordem de exibição para a seguinte sequência cronológica in…" at bounding box center [462, 268] width 584 height 15
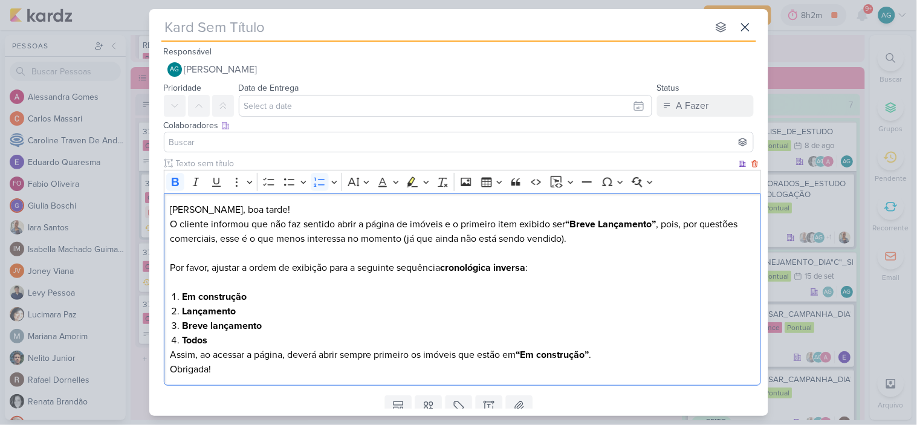
click at [281, 346] on li "Todos" at bounding box center [468, 340] width 572 height 15
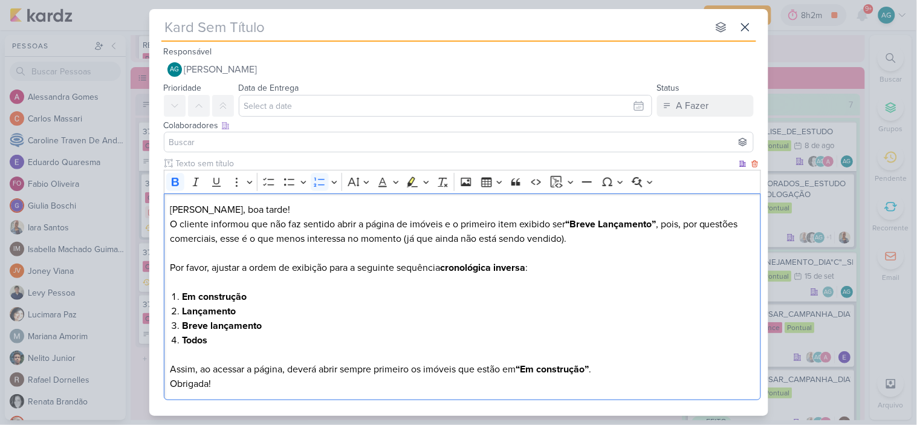
click at [607, 370] on p "Assim, ao acessar a página, deverá abrir sempre primeiro os imóveis que estão e…" at bounding box center [462, 369] width 584 height 15
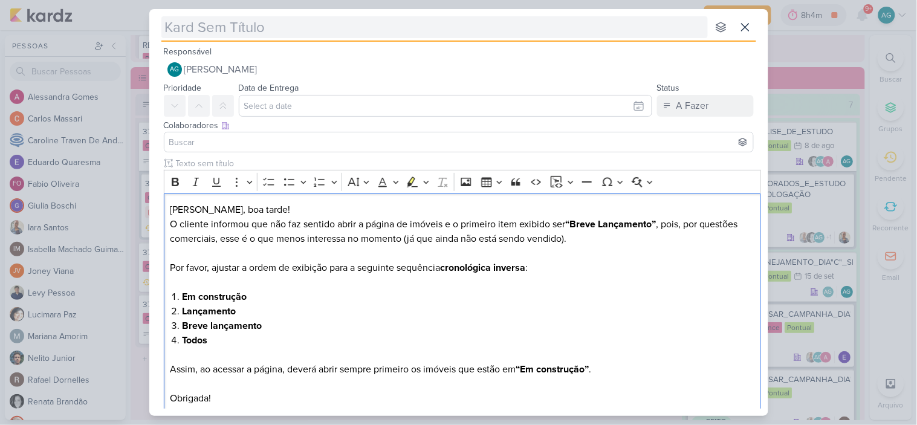
click at [268, 27] on input "text" at bounding box center [434, 27] width 546 height 22
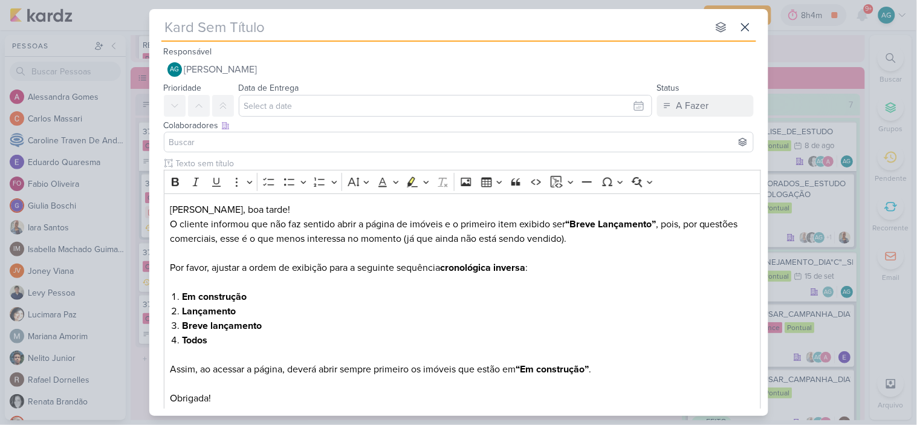
paste input "1309164_TD_ALTERAR_ORDEM_PAGINA_IMOVEIS"
type input "1309164_TD_ALTERAR_ORDEM_PAGINA_IMOVEIS"
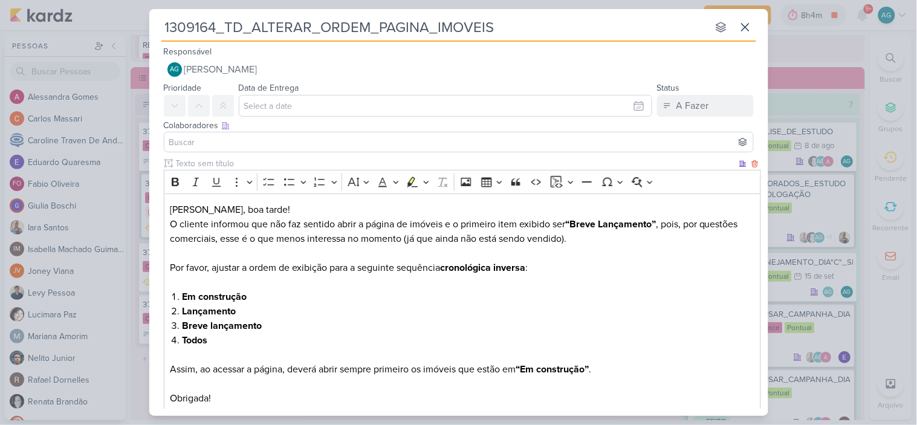
scroll to position [67, 0]
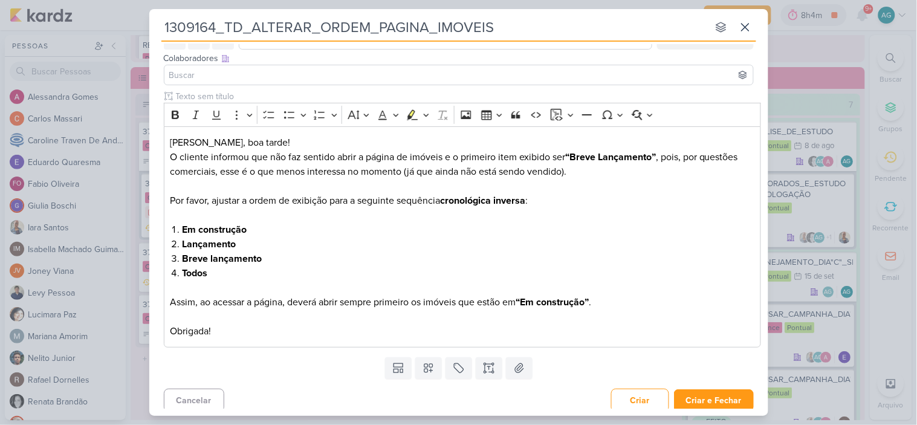
type input "1309164_TD_ALTERAR_ORDEM_PAGINA_IMOVEIS"
click at [492, 364] on icon at bounding box center [489, 368] width 12 height 12
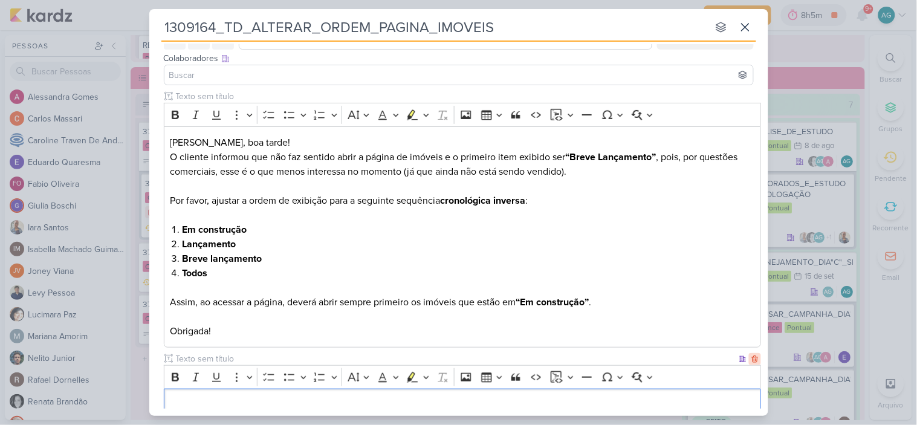
click at [751, 358] on icon at bounding box center [755, 359] width 8 height 8
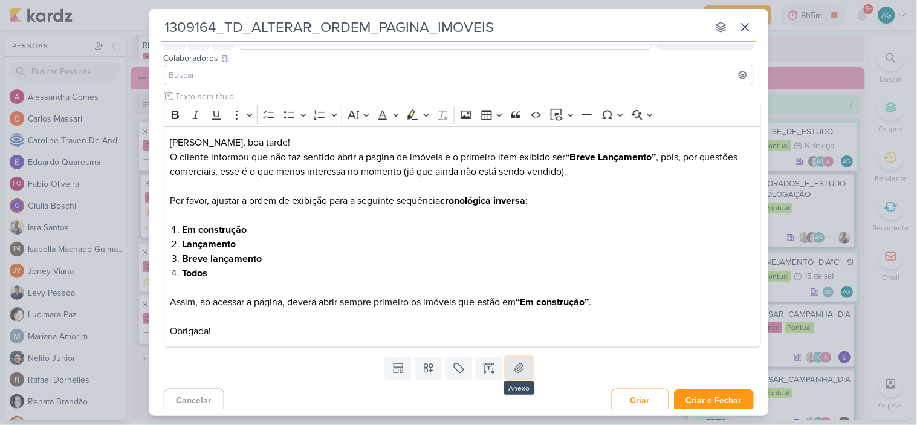
click at [516, 364] on icon at bounding box center [519, 368] width 12 height 12
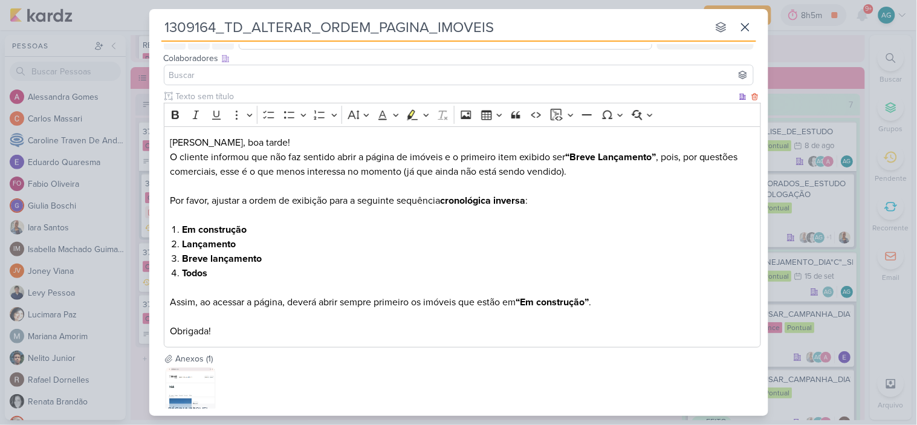
click at [447, 158] on p "O cliente informou que não faz sentido abrir a página de imóveis e o primeiro i…" at bounding box center [462, 172] width 584 height 44
click at [184, 397] on img at bounding box center [190, 391] width 48 height 48
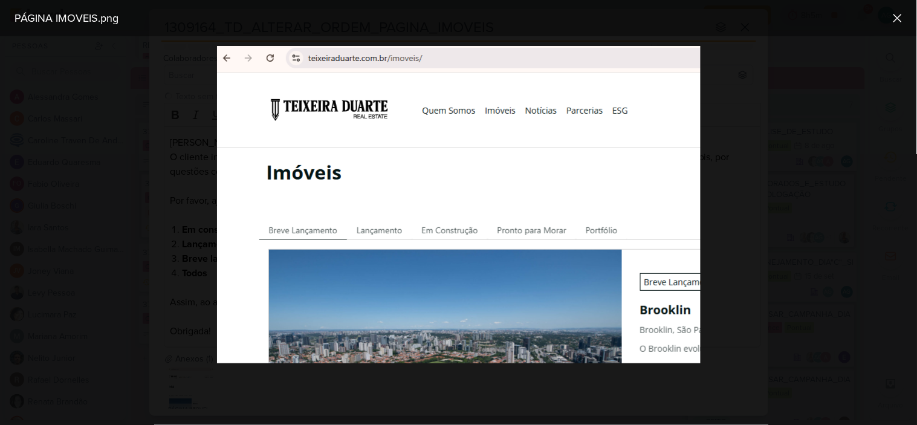
scroll to position [0, 0]
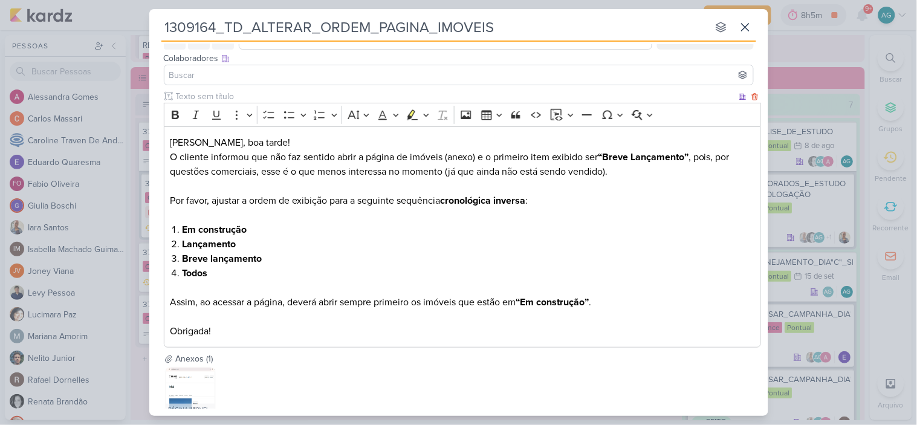
click at [510, 199] on strong "cronológica inversa" at bounding box center [482, 201] width 85 height 12
click at [480, 202] on strong "cronológica" at bounding box center [465, 201] width 51 height 12
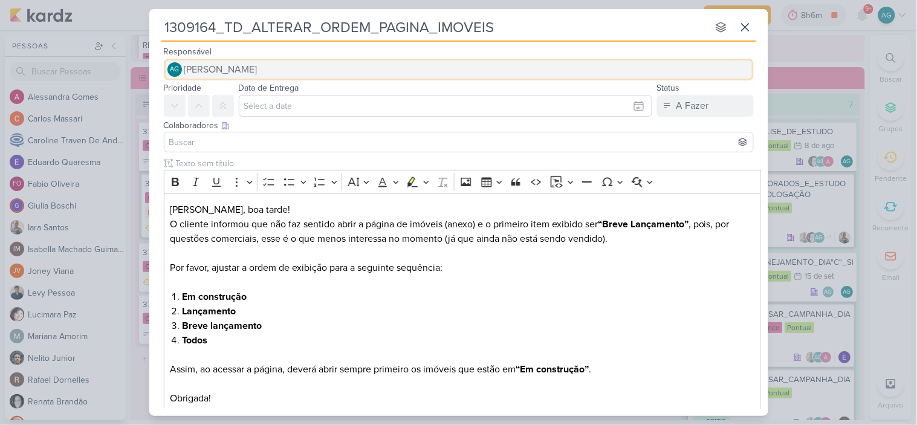
click at [257, 68] on span "[PERSON_NAME]" at bounding box center [220, 69] width 73 height 15
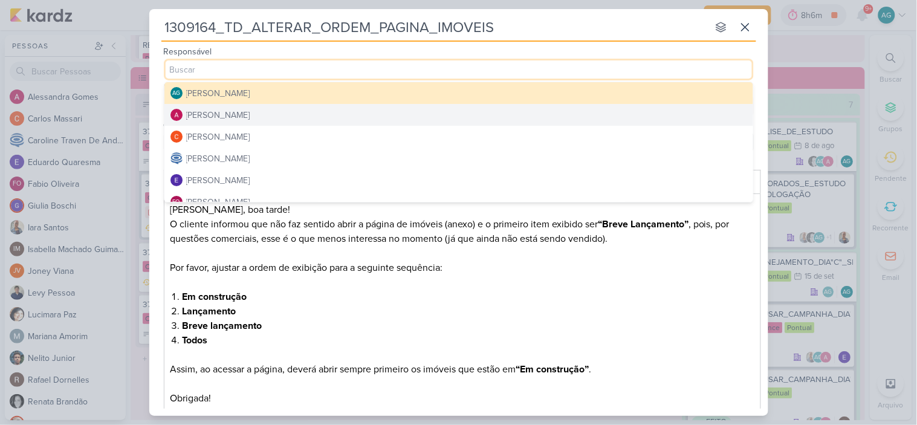
click at [250, 112] on div "Alessandra Gomes" at bounding box center [218, 115] width 64 height 13
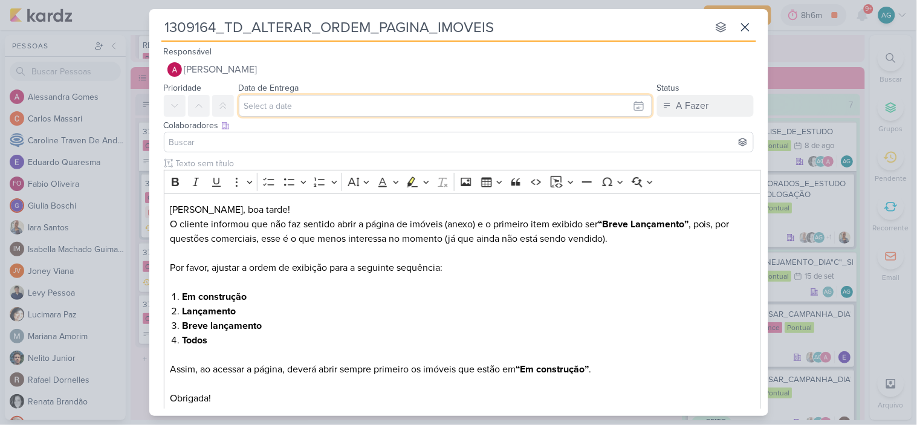
click at [277, 106] on input "text" at bounding box center [445, 106] width 413 height 22
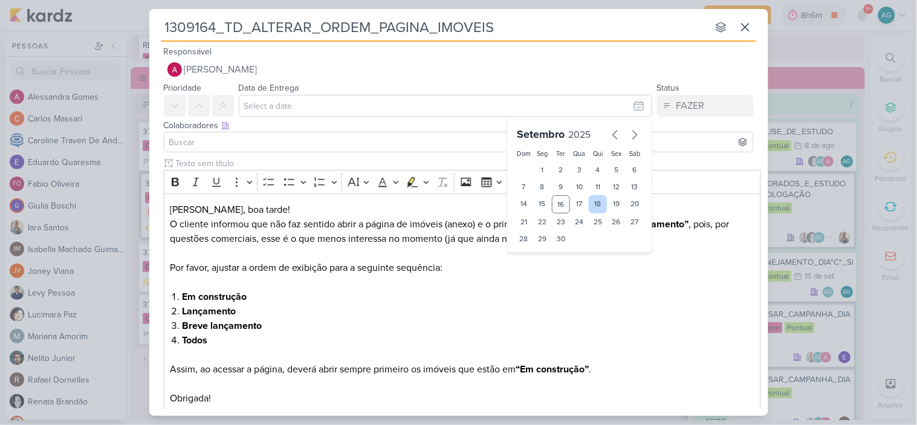
click at [592, 207] on div "18" at bounding box center [598, 204] width 19 height 18
type input "18 de setembro de 2025 às 23:59"
click at [236, 143] on input at bounding box center [459, 142] width 584 height 15
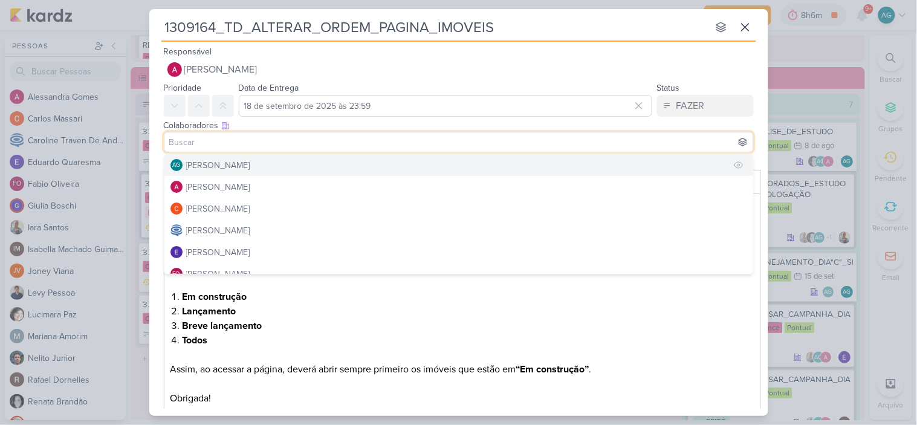
click at [228, 168] on div "[PERSON_NAME]" at bounding box center [218, 165] width 64 height 13
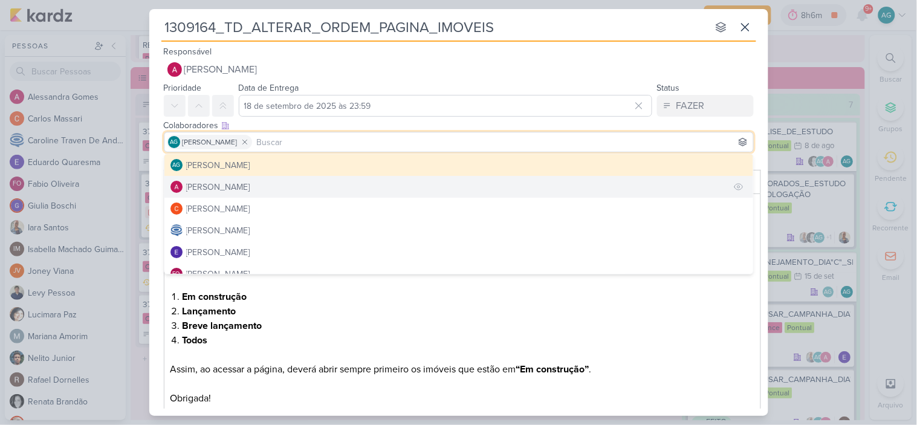
click at [231, 183] on div "Alessandra Gomes" at bounding box center [218, 187] width 64 height 13
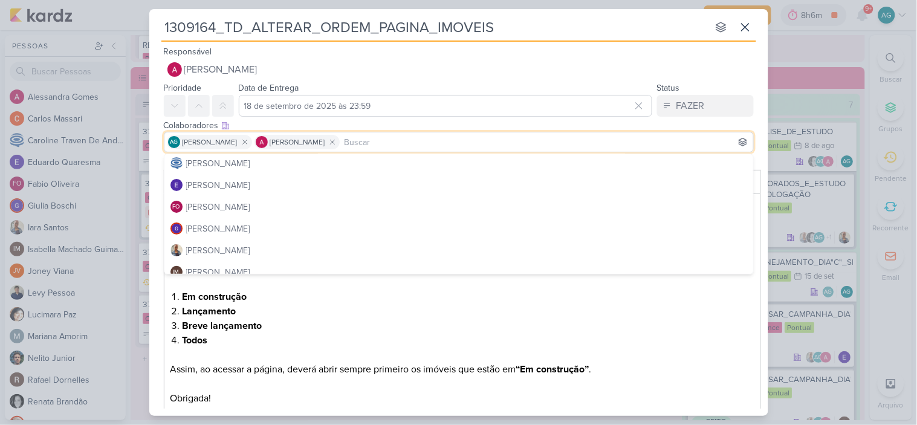
scroll to position [134, 0]
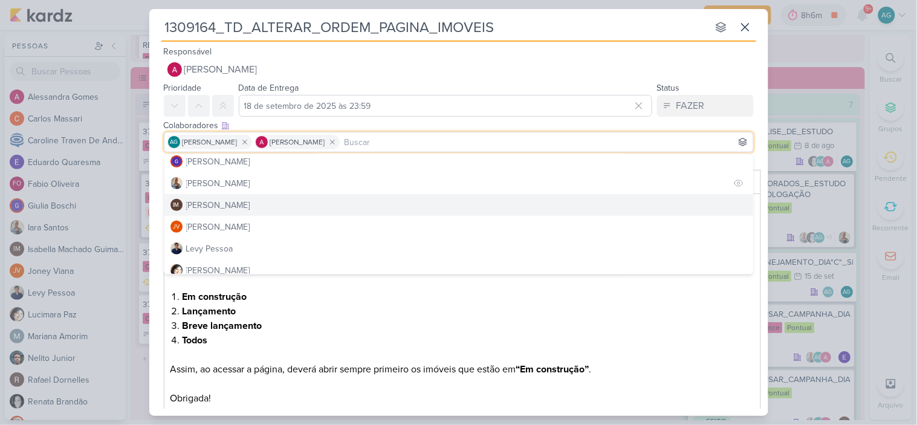
click at [224, 184] on div "Iara Santos" at bounding box center [218, 183] width 64 height 13
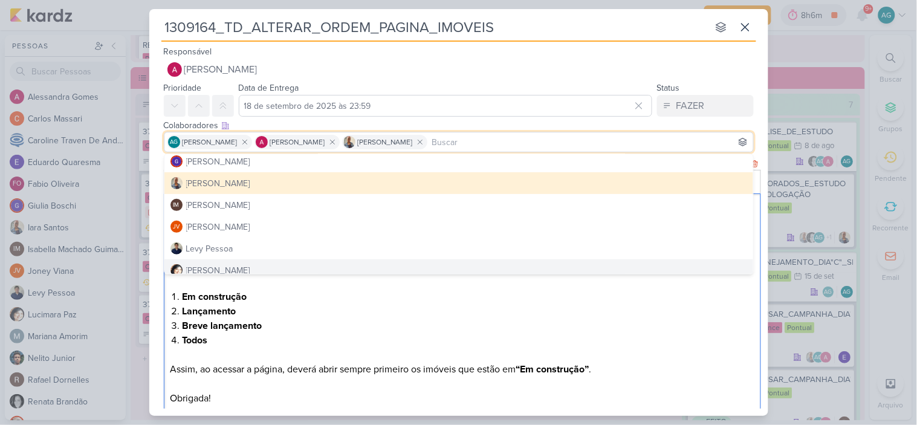
click at [384, 309] on li "Lançamento" at bounding box center [468, 311] width 572 height 15
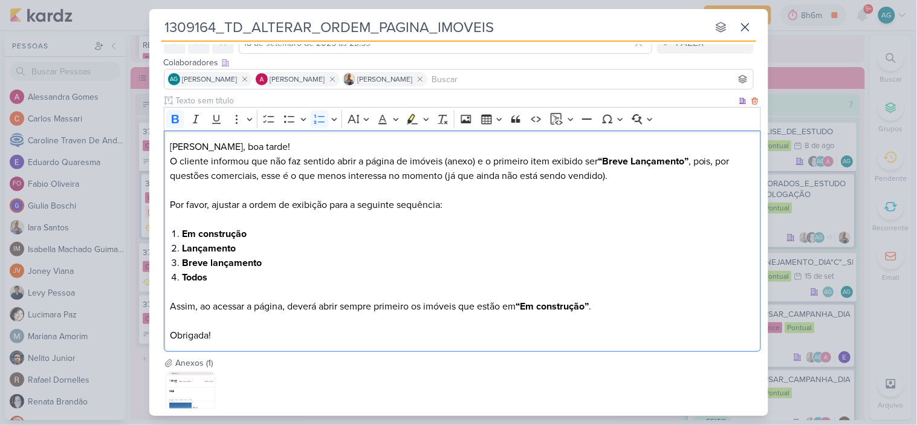
scroll to position [144, 0]
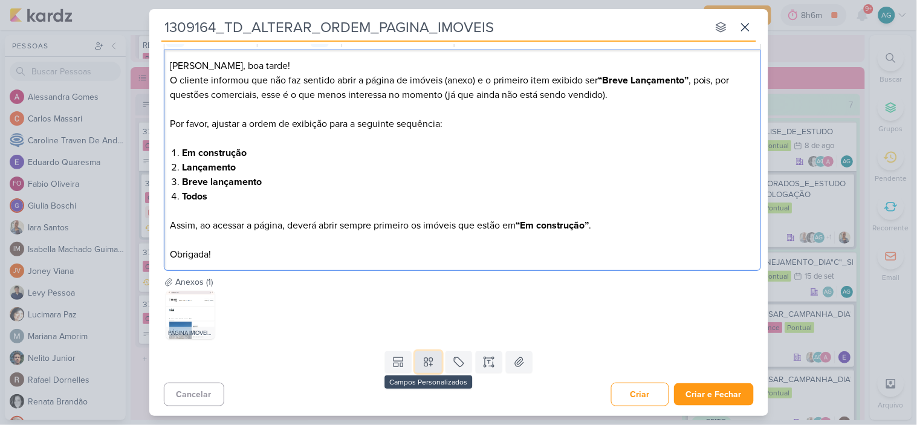
click at [423, 359] on icon at bounding box center [429, 362] width 12 height 12
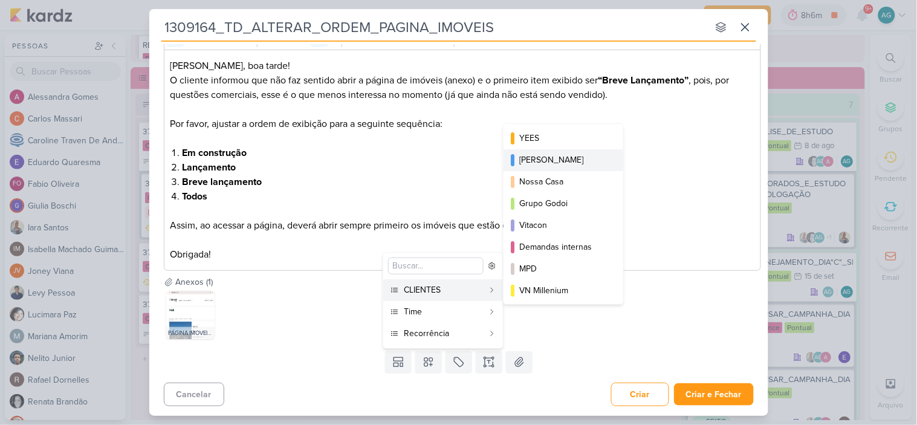
click at [548, 160] on div "[PERSON_NAME]" at bounding box center [563, 160] width 89 height 13
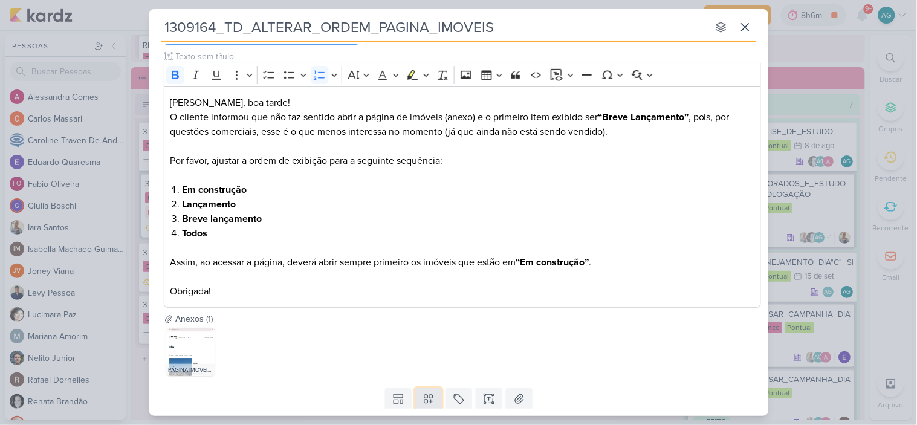
click at [427, 394] on icon at bounding box center [429, 399] width 12 height 12
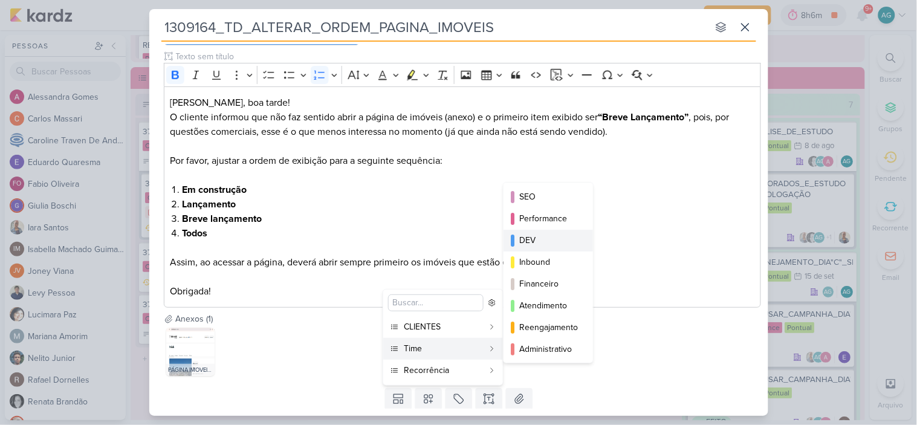
click at [548, 239] on div "DEV" at bounding box center [548, 240] width 59 height 13
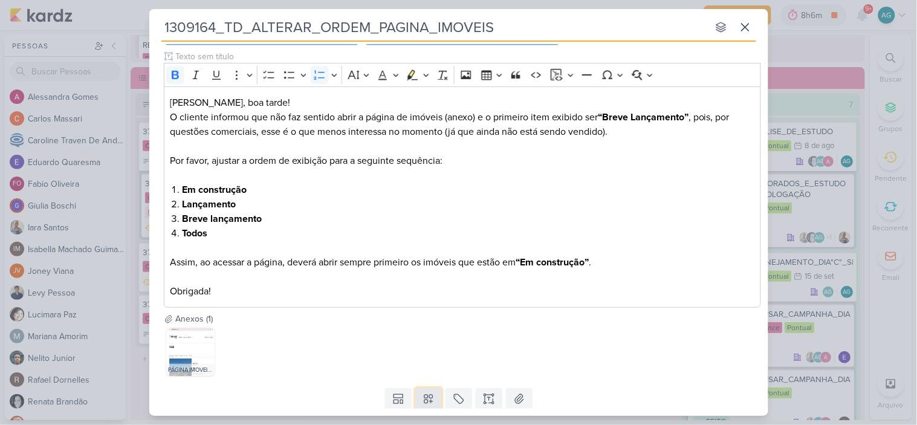
click at [424, 402] on icon at bounding box center [429, 399] width 12 height 12
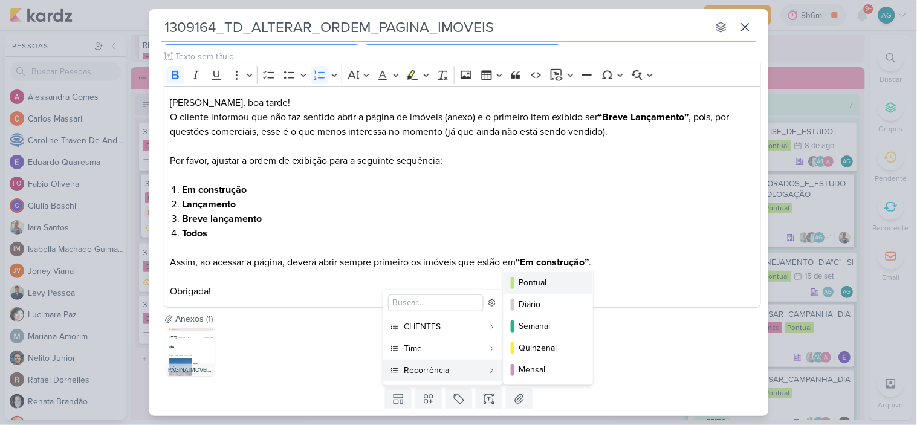
click at [544, 284] on div "Pontual" at bounding box center [548, 282] width 59 height 13
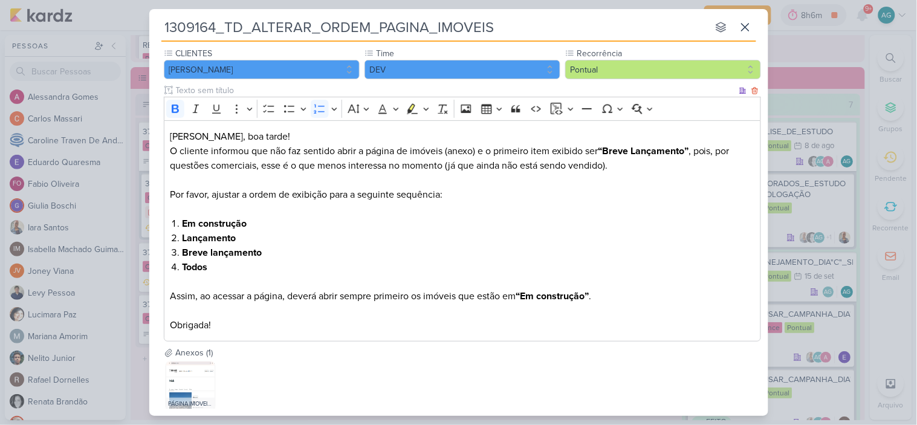
scroll to position [181, 0]
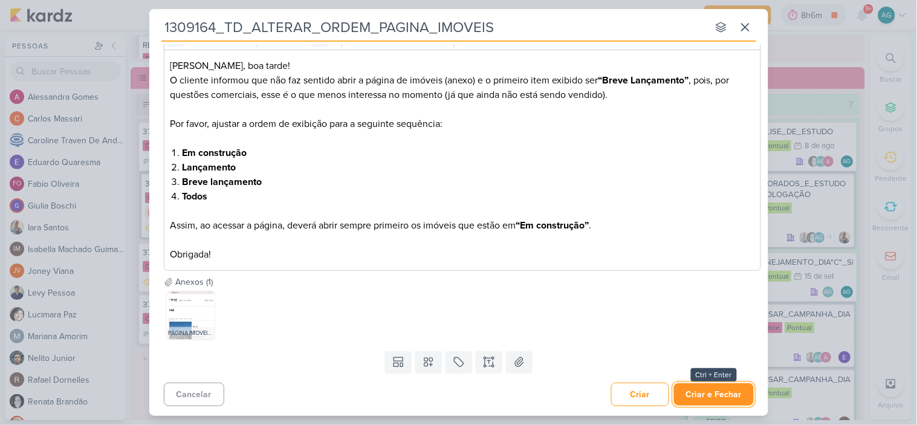
click at [711, 399] on button "Criar e Fechar" at bounding box center [714, 394] width 80 height 22
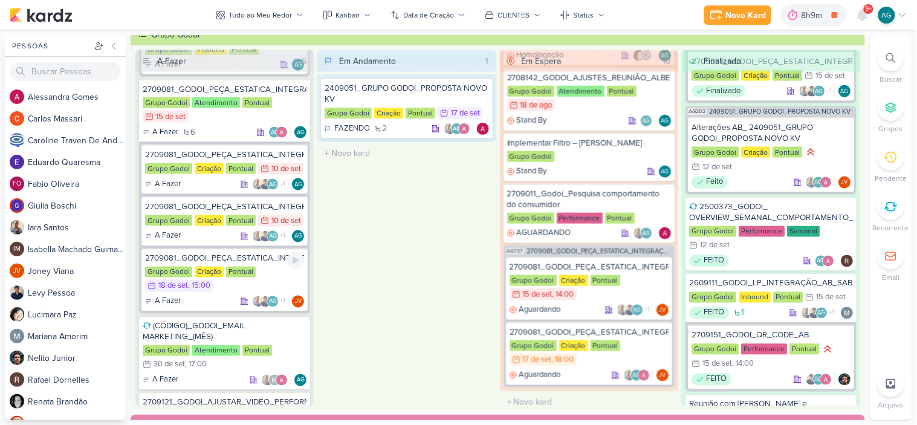
scroll to position [470, 0]
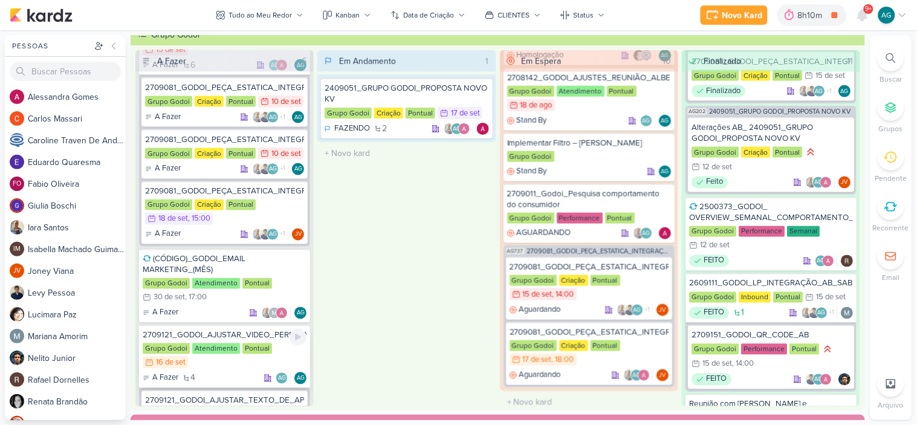
click at [218, 331] on div "2709121_GODOI_AJUSTAR_VIDEO_PERFORMANCE_AB" at bounding box center [225, 335] width 164 height 11
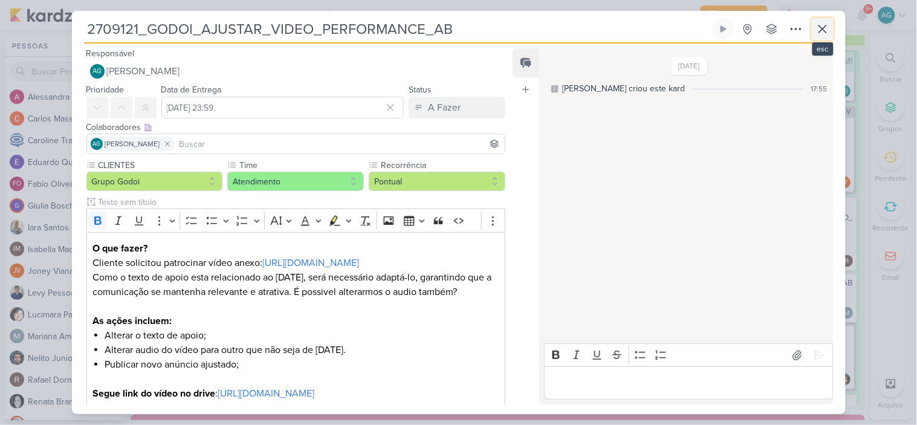
click at [824, 28] on icon at bounding box center [822, 28] width 7 height 7
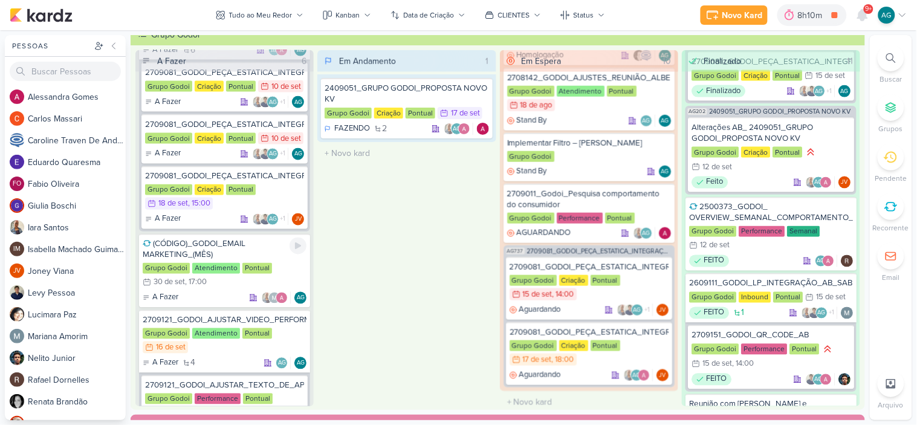
scroll to position [454, 0]
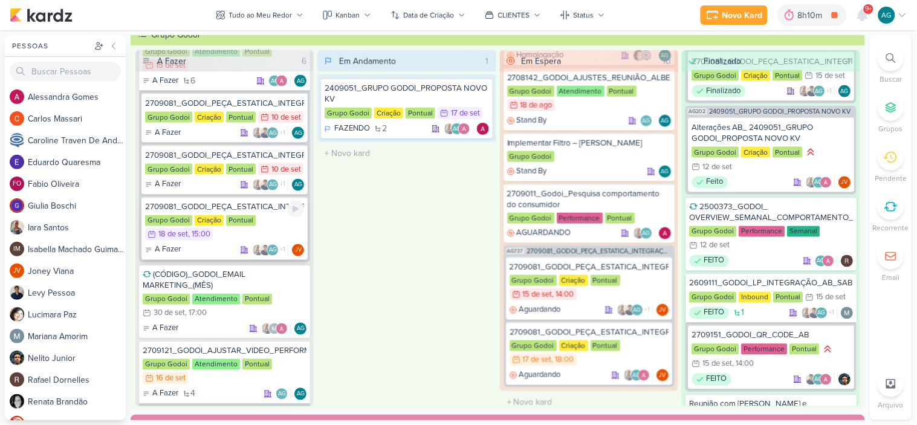
click at [224, 202] on div "2709081_GODOI_PEÇA_ESTATICA_INTEGRAÇÃO_AB_V4" at bounding box center [224, 207] width 159 height 11
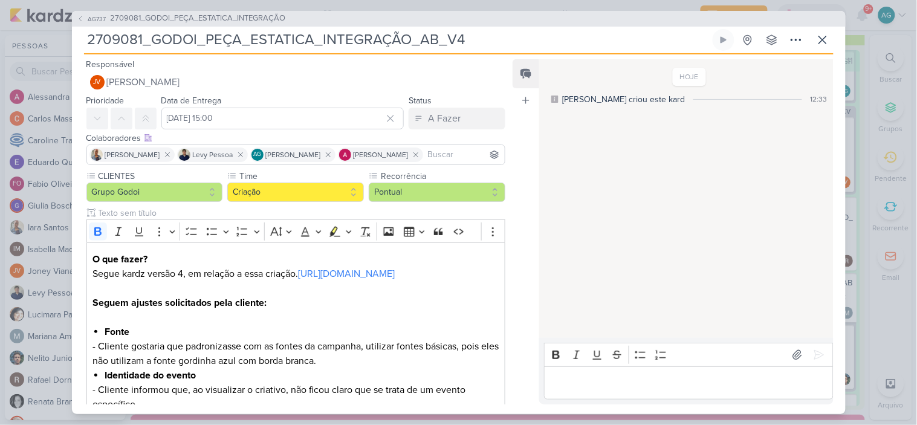
click at [638, 389] on p "Editor editing area: main" at bounding box center [689, 382] width 276 height 15
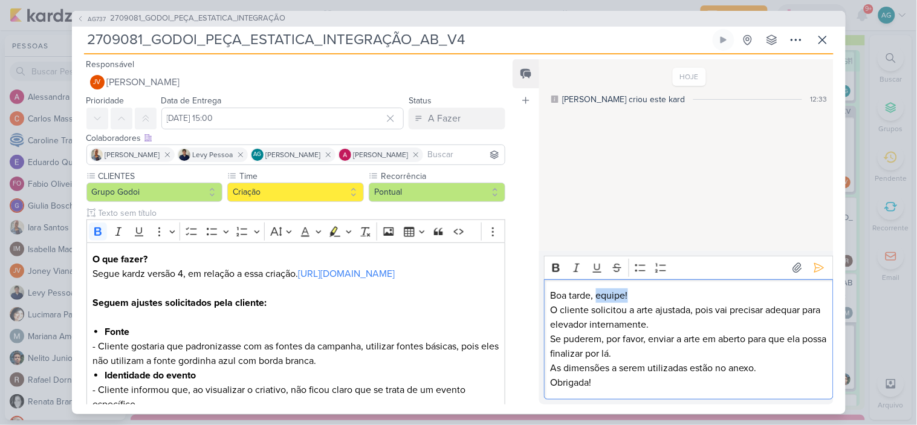
drag, startPoint x: 638, startPoint y: 294, endPoint x: 597, endPoint y: 291, distance: 41.2
click at [597, 291] on p "Boa tarde, equipe!" at bounding box center [689, 295] width 276 height 15
drag, startPoint x: 558, startPoint y: 314, endPoint x: 535, endPoint y: 314, distance: 23.0
click at [535, 314] on div "Feed Atrelar email Solte o email para atrelar ao kard HOJE Aline criou este kar…" at bounding box center [673, 231] width 320 height 345
click at [572, 322] on p "A cliente solicitou a arte ajustada, pois vai precisar adequar para elevador in…" at bounding box center [689, 332] width 276 height 58
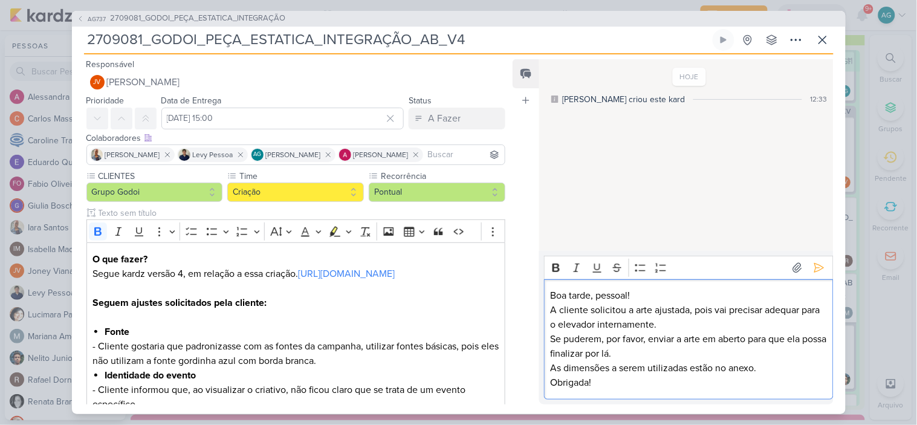
click at [704, 338] on p "A cliente solicitou a arte ajustada, pois vai precisar adequar para o elevador …" at bounding box center [689, 332] width 276 height 58
drag, startPoint x: 613, startPoint y: 369, endPoint x: 645, endPoint y: 367, distance: 32.1
click at [645, 367] on p "As dimensões a serem utilizadas estão no anexo." at bounding box center [689, 368] width 276 height 15
click at [792, 267] on icon at bounding box center [797, 268] width 12 height 12
click at [740, 340] on p "A cliente solicitou a arte ajustada, pois vai precisar adequar para o elevador …" at bounding box center [689, 332] width 276 height 58
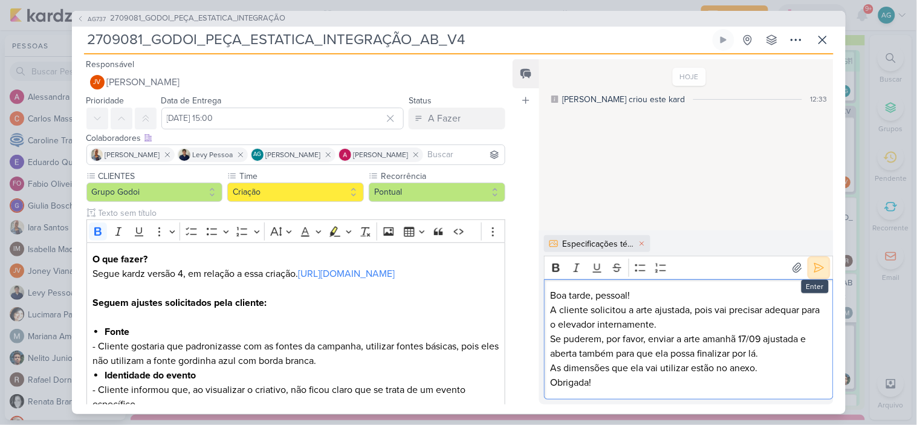
click at [820, 270] on icon at bounding box center [819, 268] width 12 height 12
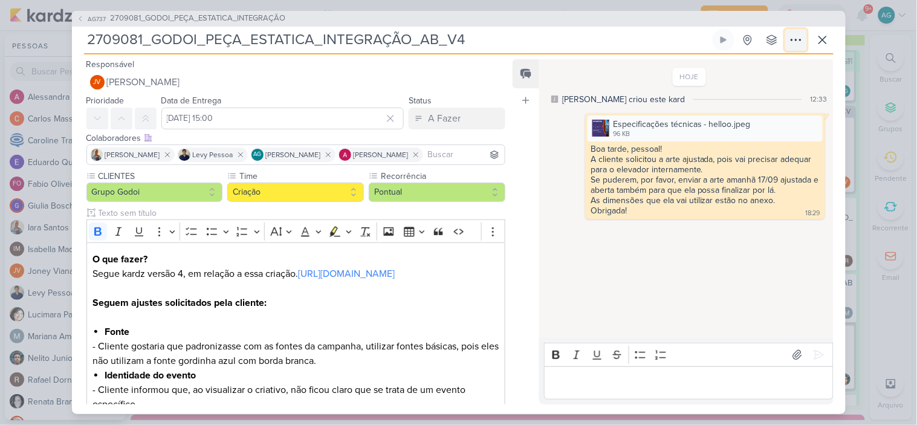
click at [800, 39] on icon at bounding box center [796, 40] width 15 height 15
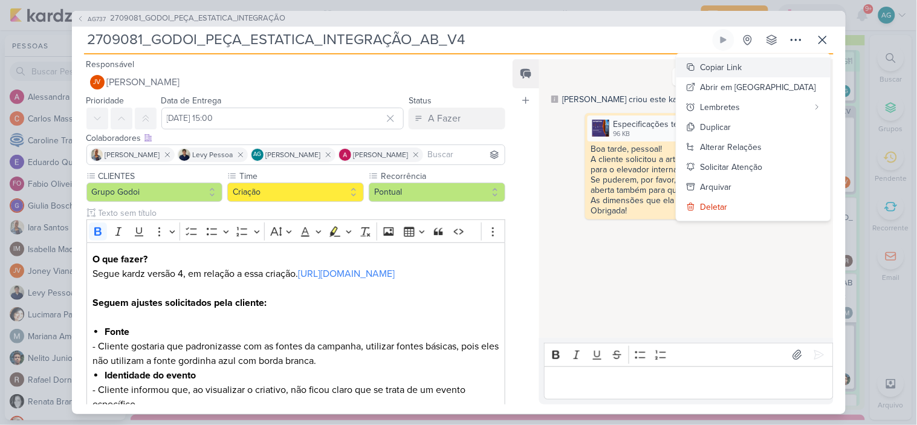
click at [742, 65] on div "Copiar Link" at bounding box center [722, 67] width 42 height 13
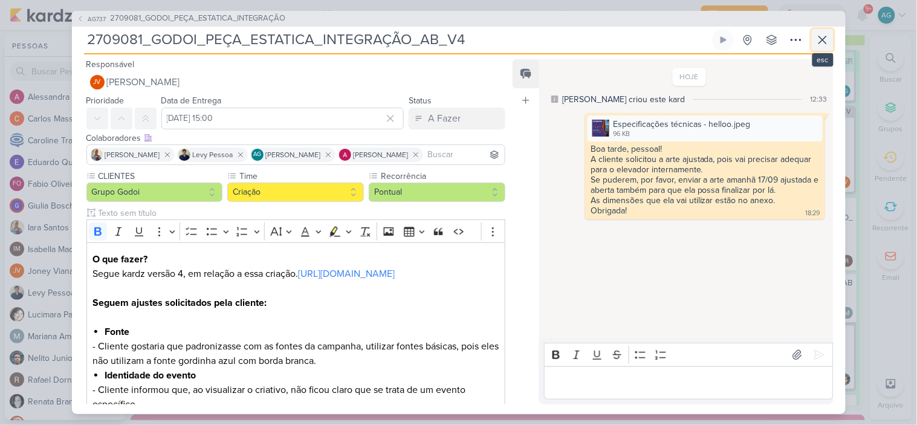
click at [821, 41] on icon at bounding box center [822, 39] width 7 height 7
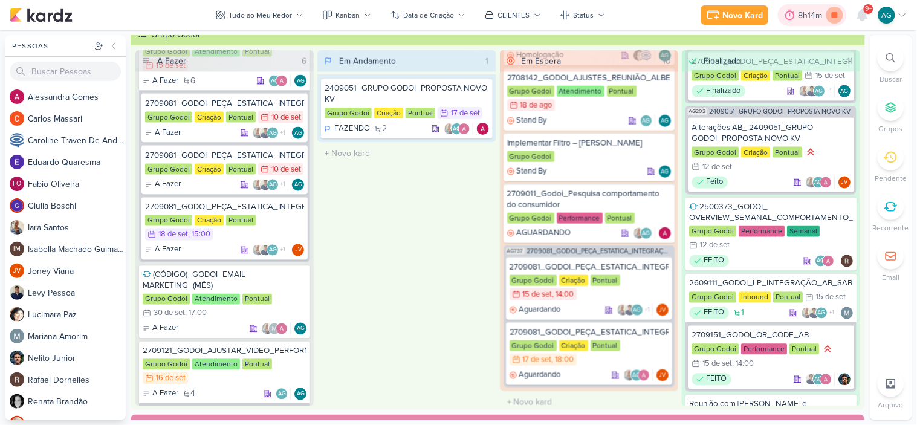
click at [830, 17] on icon at bounding box center [834, 15] width 17 height 17
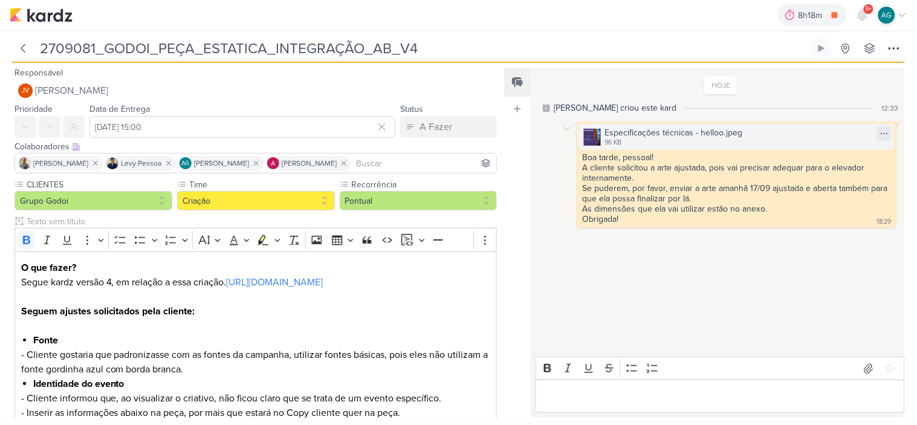
click at [674, 134] on div "Especificações técnicas - helloo.jpeg" at bounding box center [673, 132] width 138 height 13
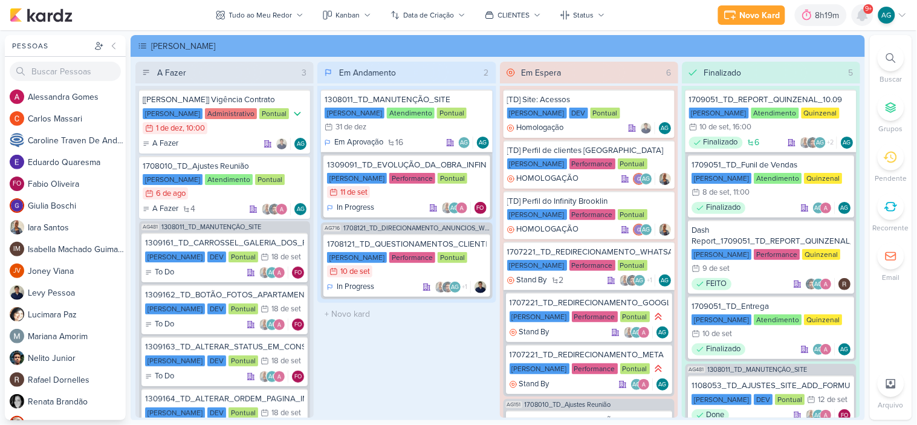
click at [859, 15] on icon at bounding box center [863, 15] width 10 height 11
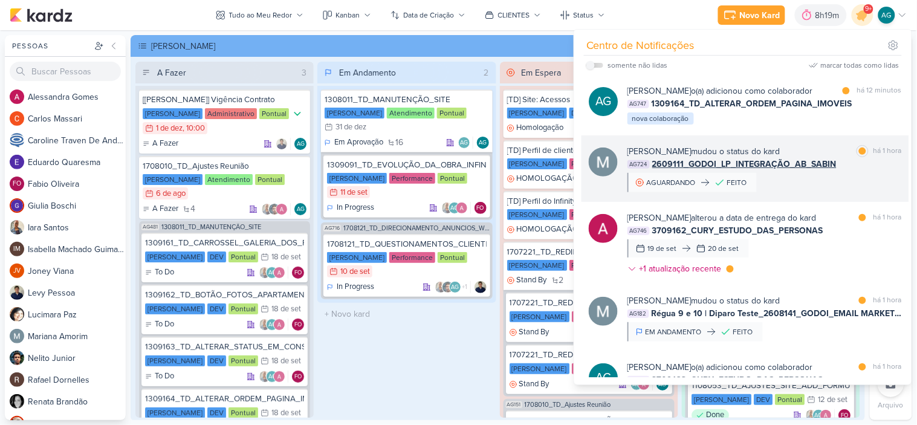
scroll to position [67, 0]
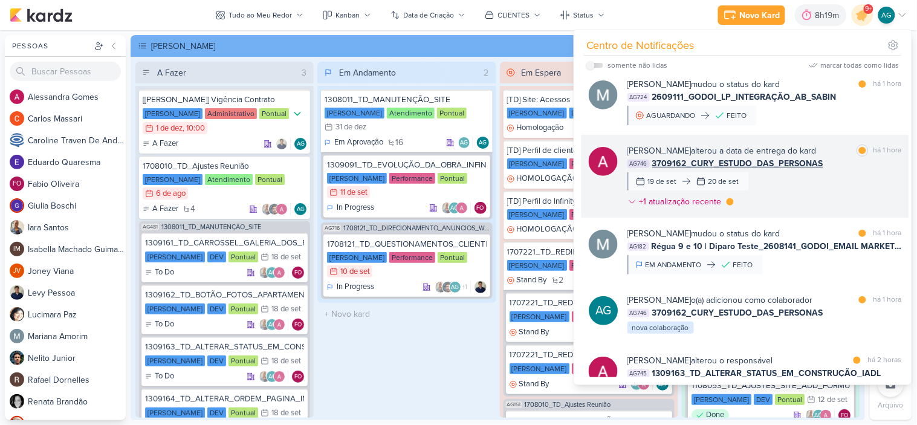
click at [835, 204] on div "[PERSON_NAME] alterou a data de entrega do kard marcar como lida há 1 hora AG74…" at bounding box center [764, 178] width 274 height 68
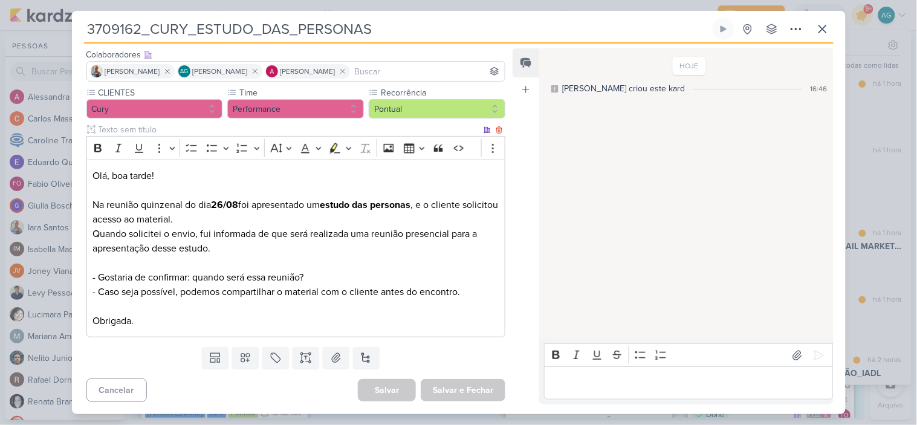
scroll to position [0, 0]
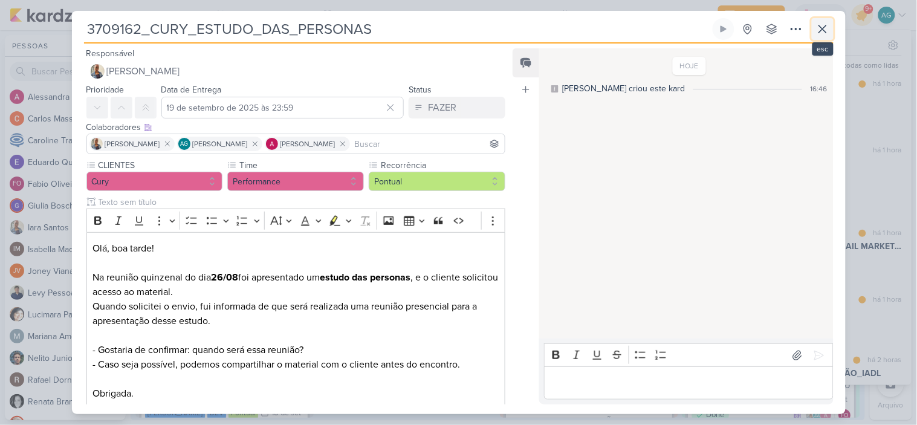
click at [826, 27] on icon at bounding box center [822, 29] width 15 height 15
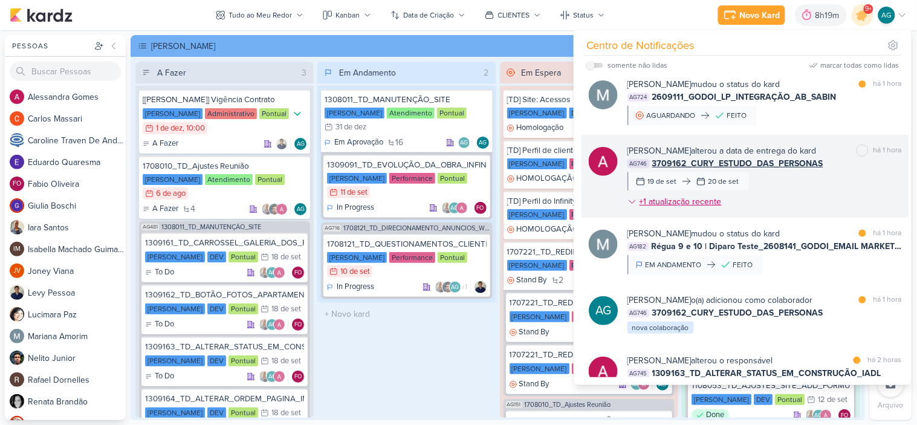
click at [711, 208] on div "+1 atualização recente" at bounding box center [681, 201] width 85 height 13
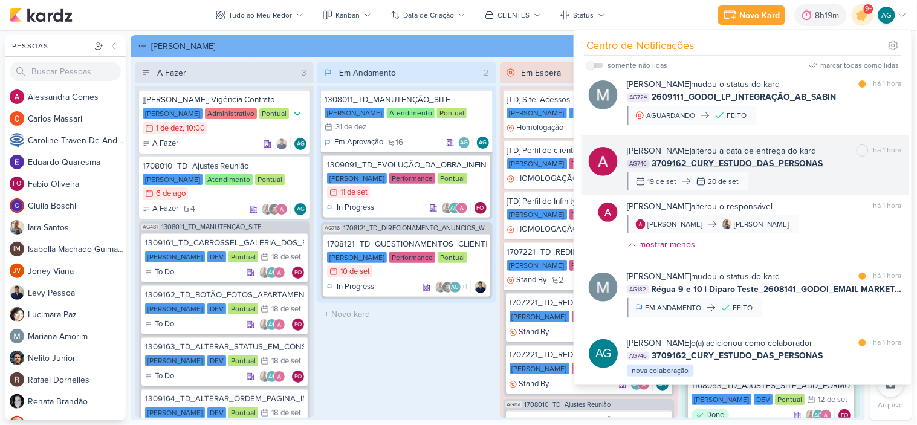
click at [794, 170] on span "3709162_CURY_ESTUDO_DAS_PERSONAS" at bounding box center [737, 163] width 171 height 13
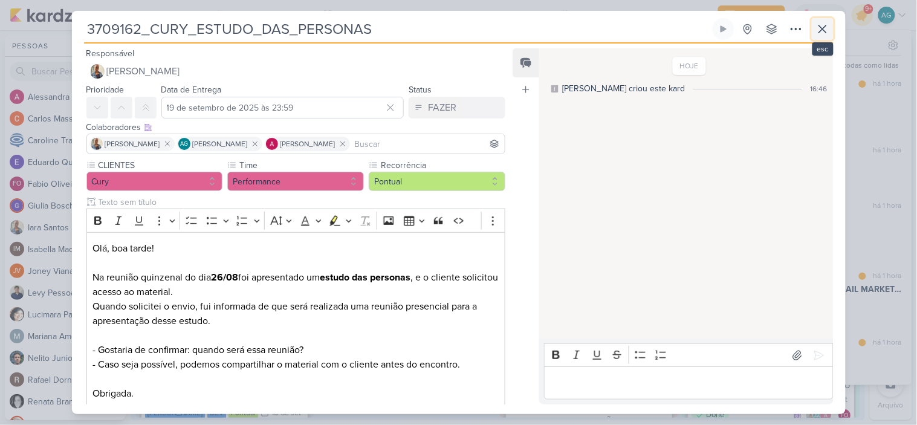
click at [817, 27] on icon at bounding box center [822, 29] width 15 height 15
